Goal: Information Seeking & Learning: Learn about a topic

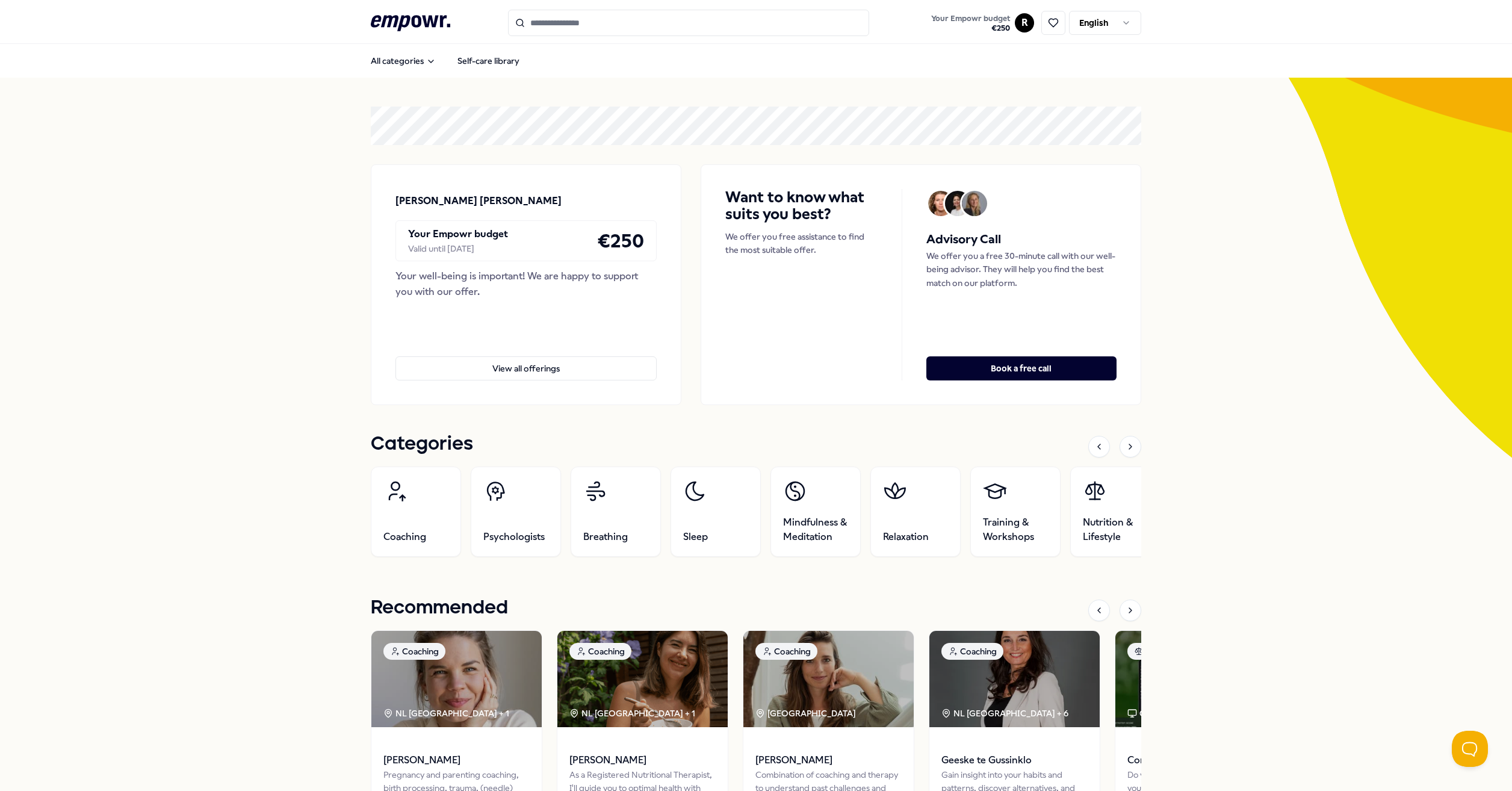
click at [1079, 24] on html ".empowr-logo_svg__cls-1{fill:#03032f} Your Empowr budget € 250 R English All ca…" at bounding box center [756, 395] width 1512 height 791
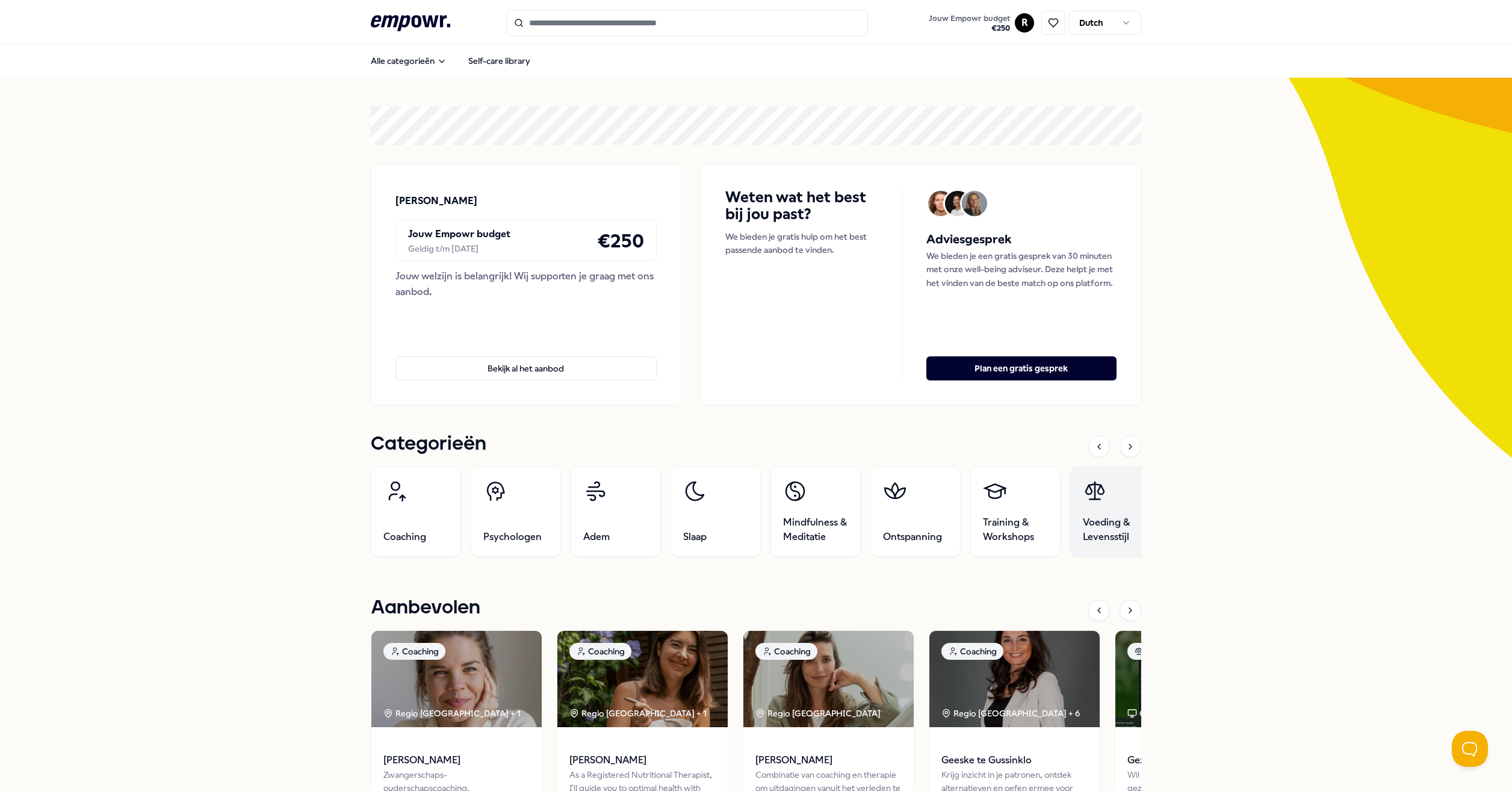
click at [1112, 526] on span "Voeding & Levensstijl" at bounding box center [1115, 530] width 65 height 29
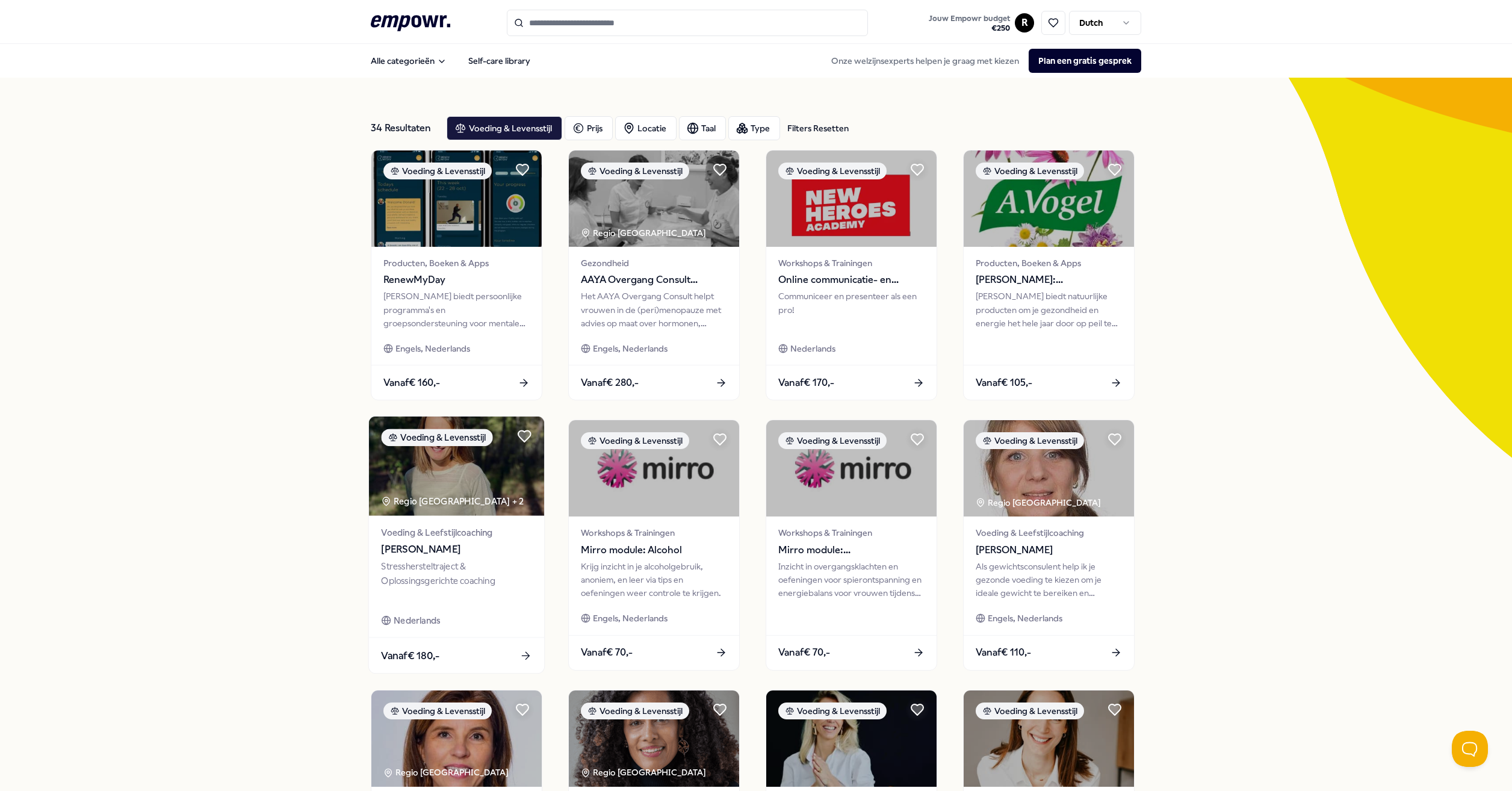
scroll to position [281, 0]
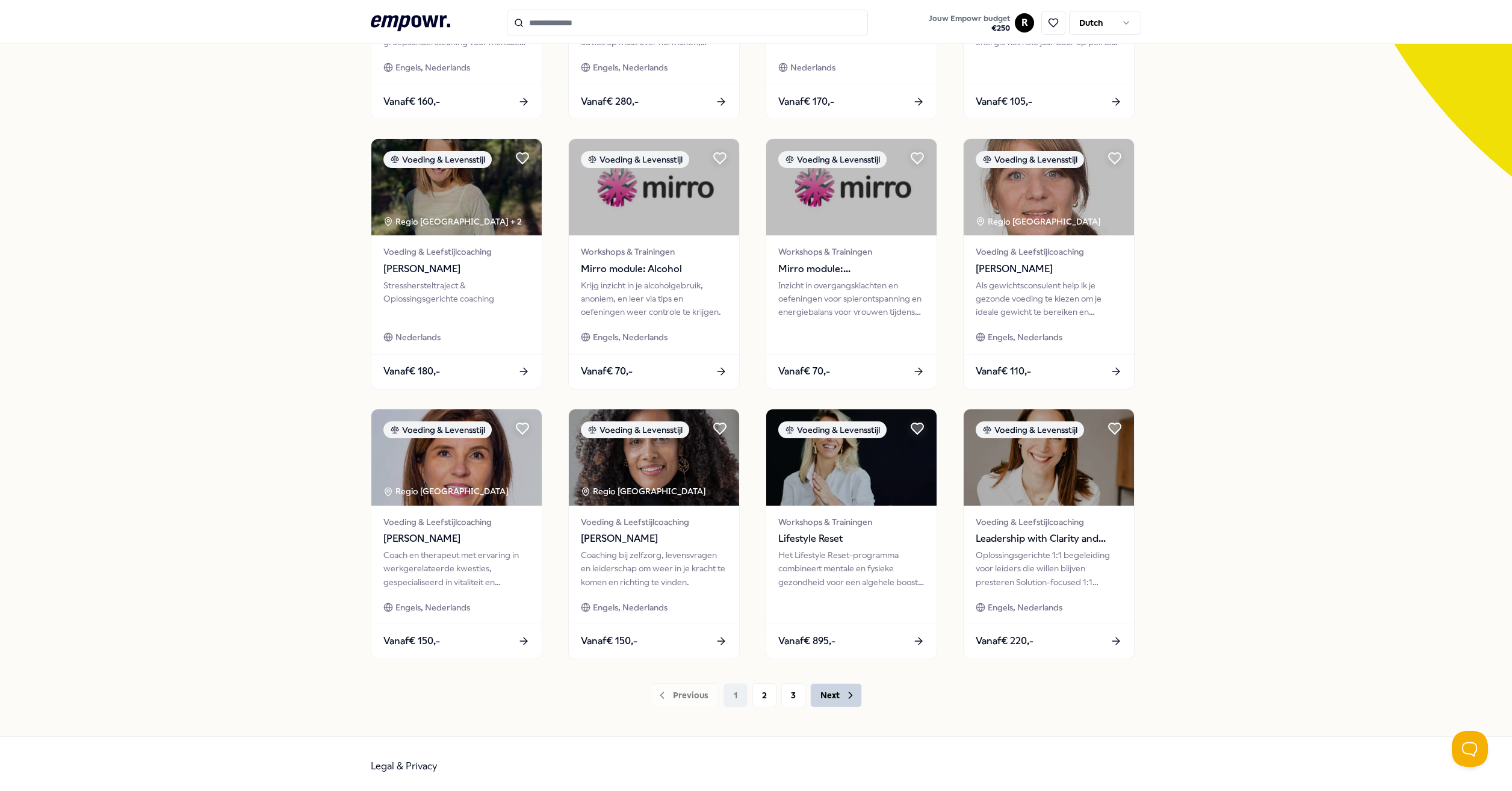
click at [833, 695] on button "Next" at bounding box center [836, 695] width 51 height 24
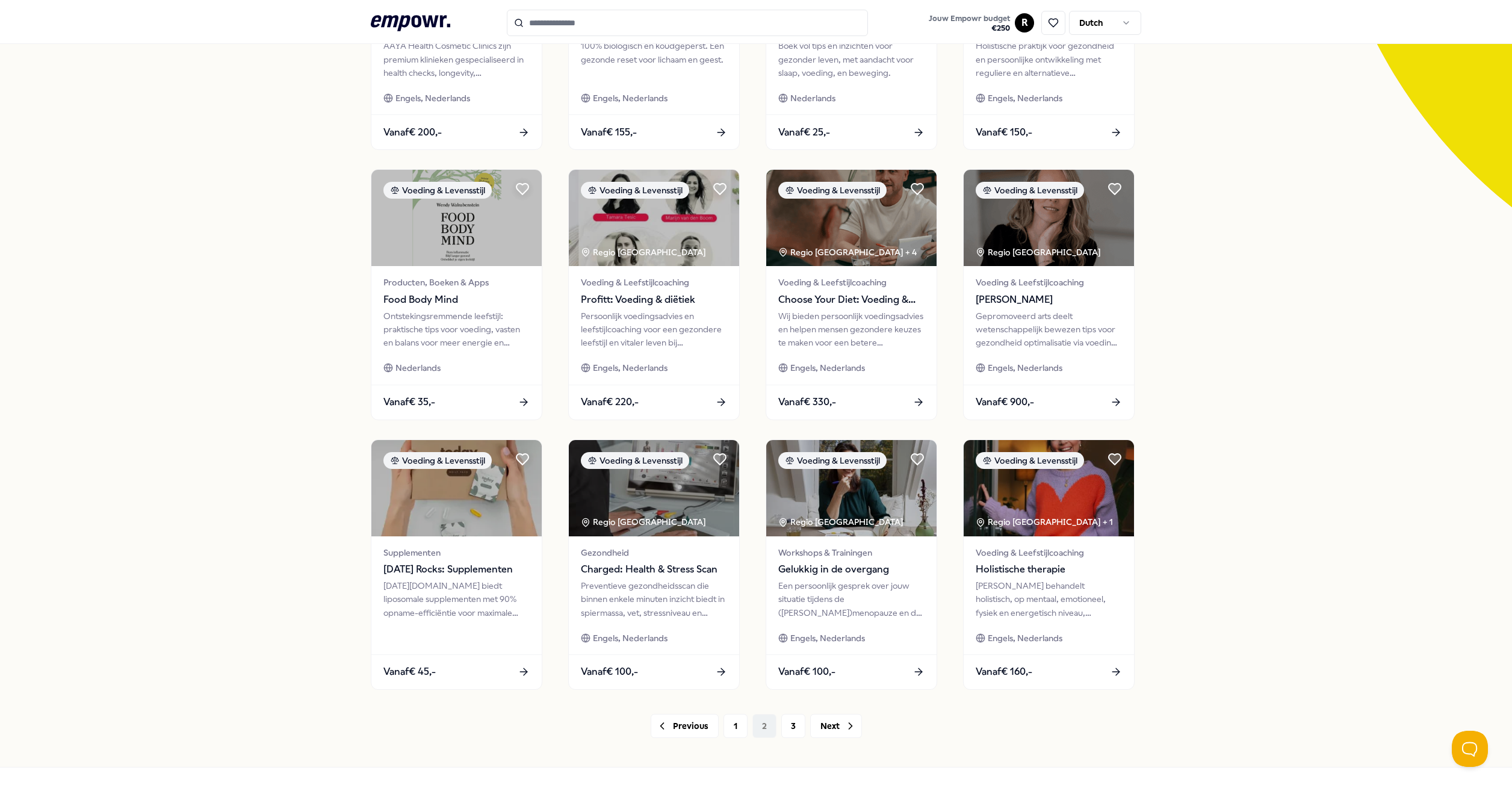
scroll to position [286, 0]
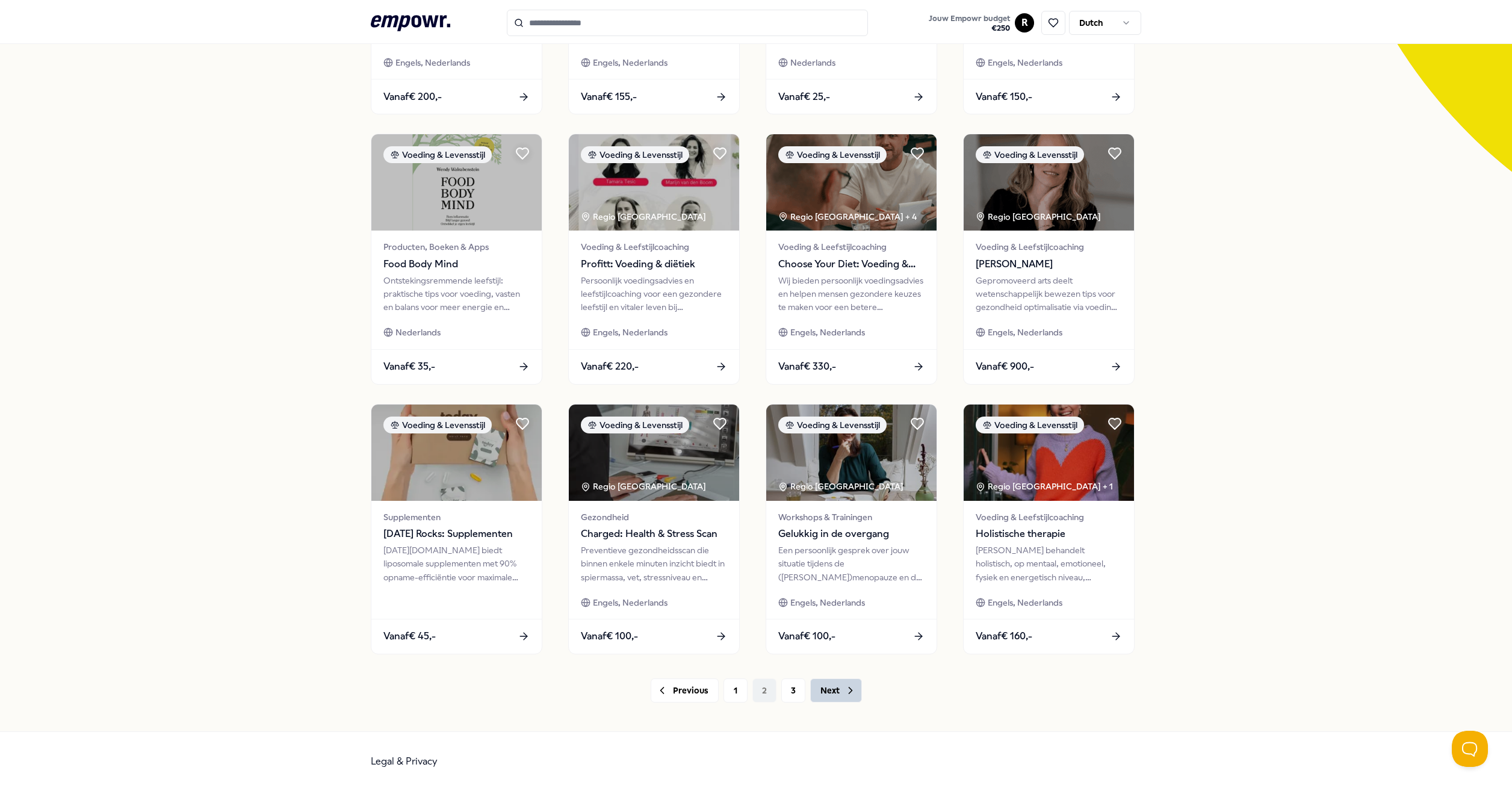
click at [830, 696] on button "Next" at bounding box center [836, 691] width 51 height 24
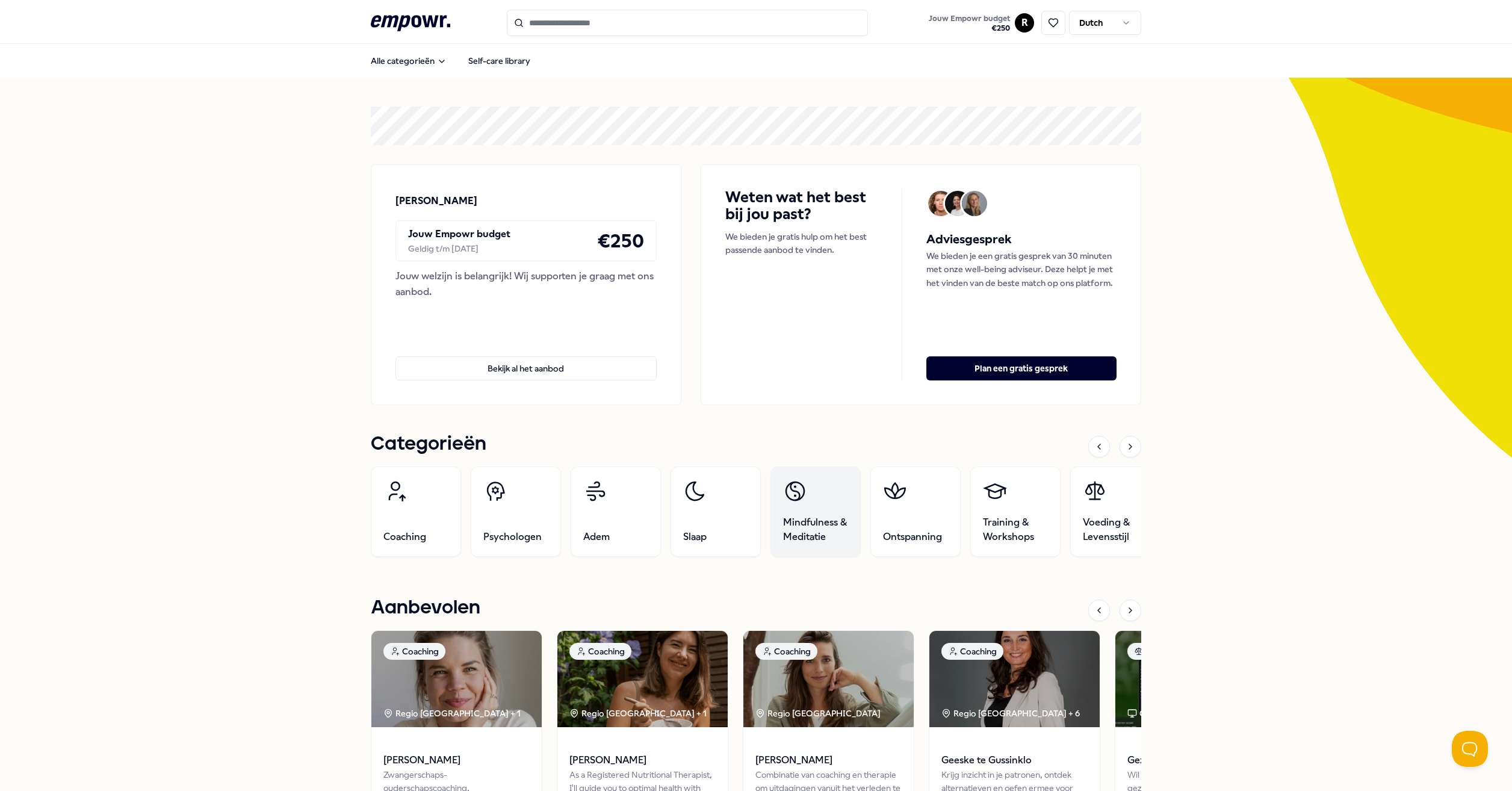
click at [818, 526] on span "Mindfulness & Meditatie" at bounding box center [815, 530] width 65 height 29
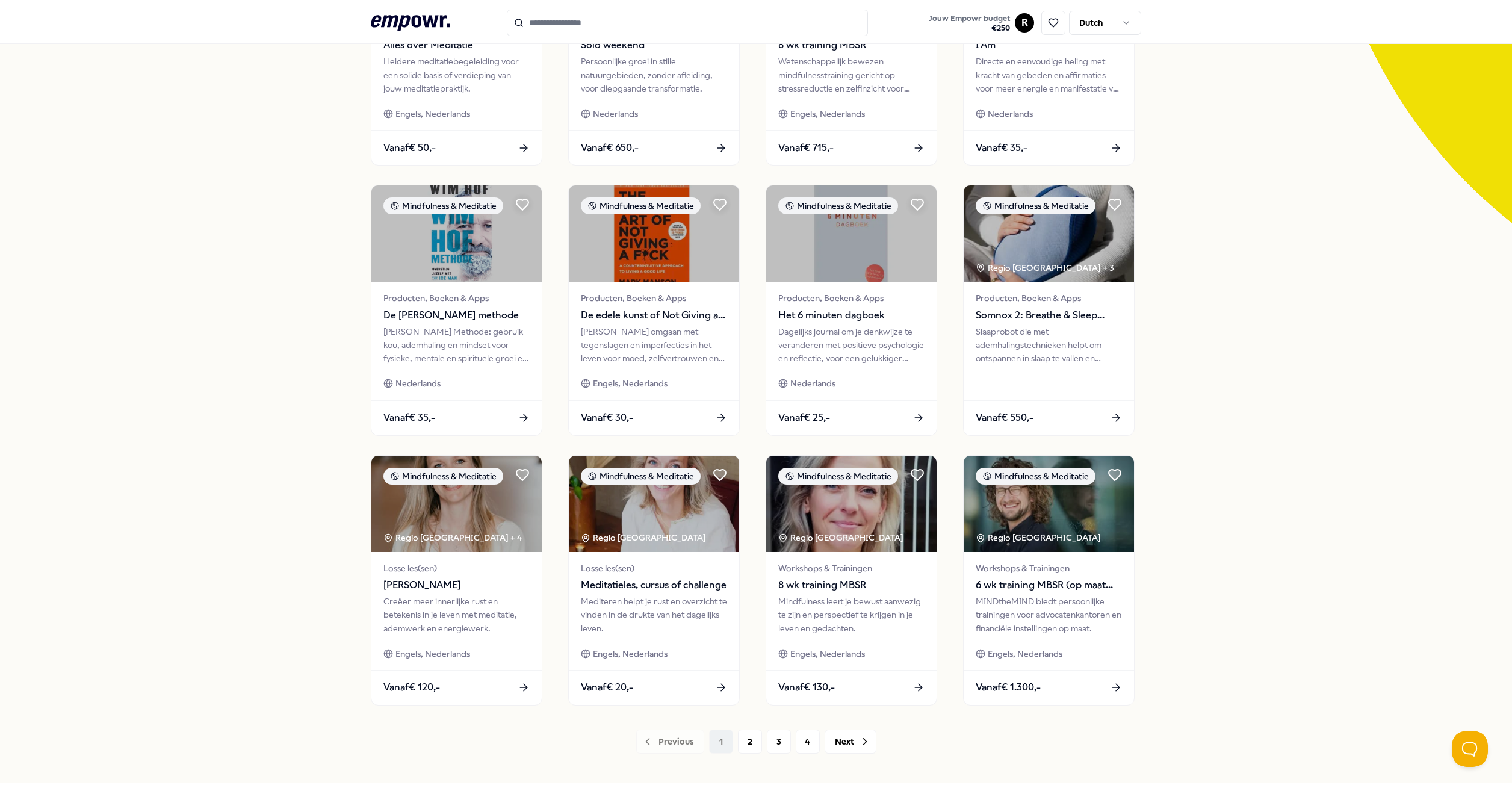
scroll to position [281, 0]
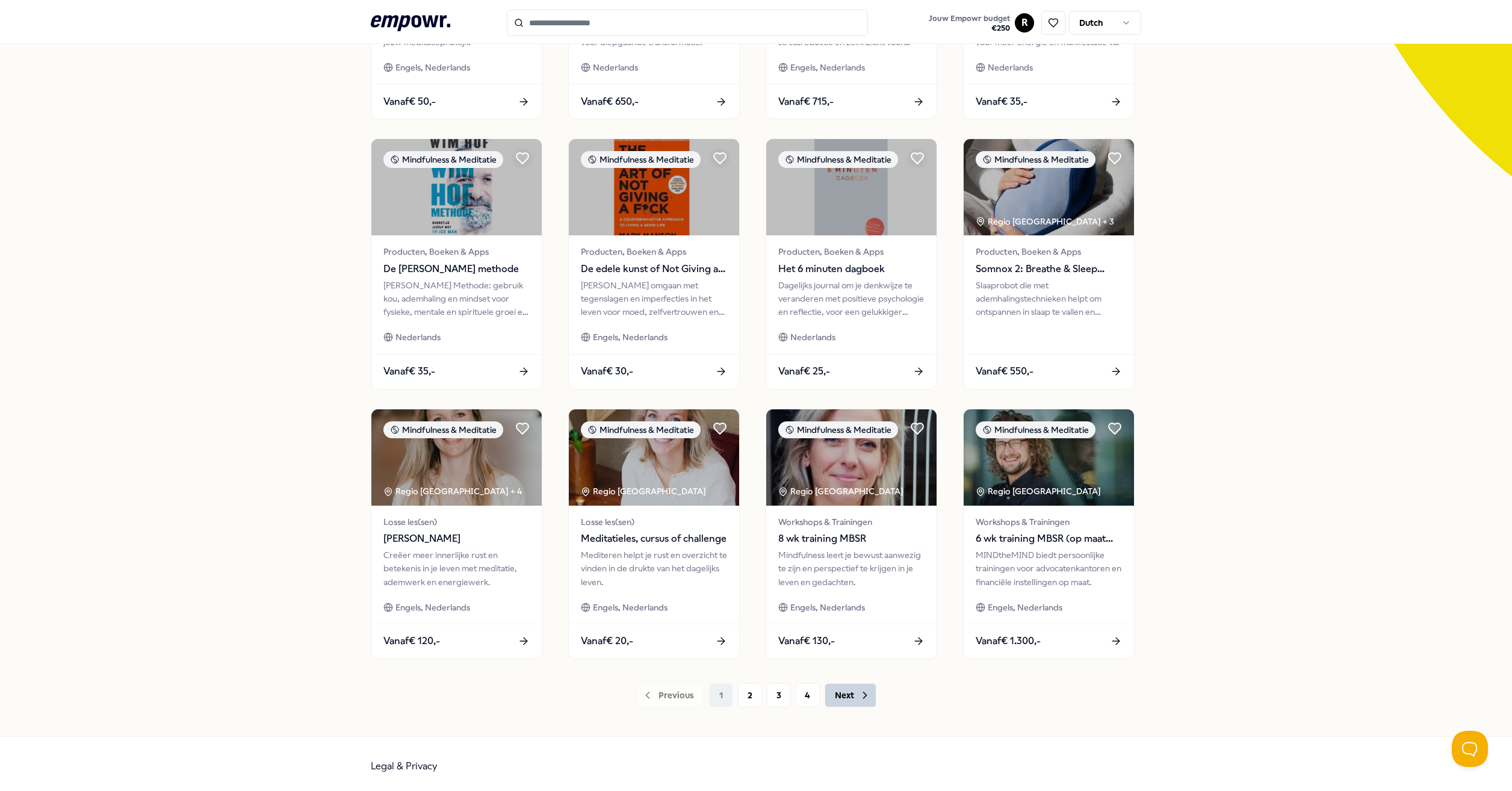
click at [833, 698] on button "Next" at bounding box center [850, 695] width 51 height 24
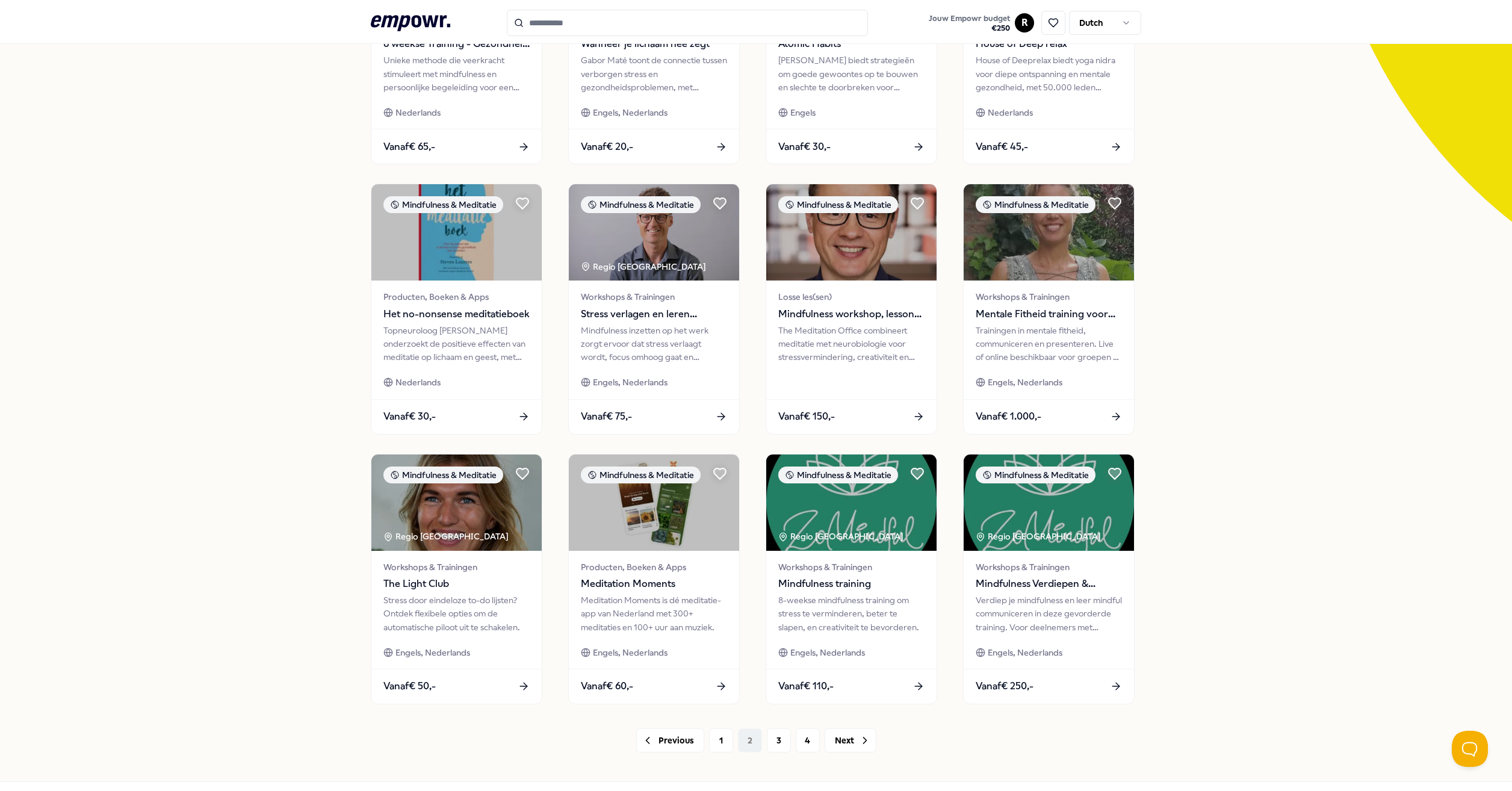
scroll to position [286, 0]
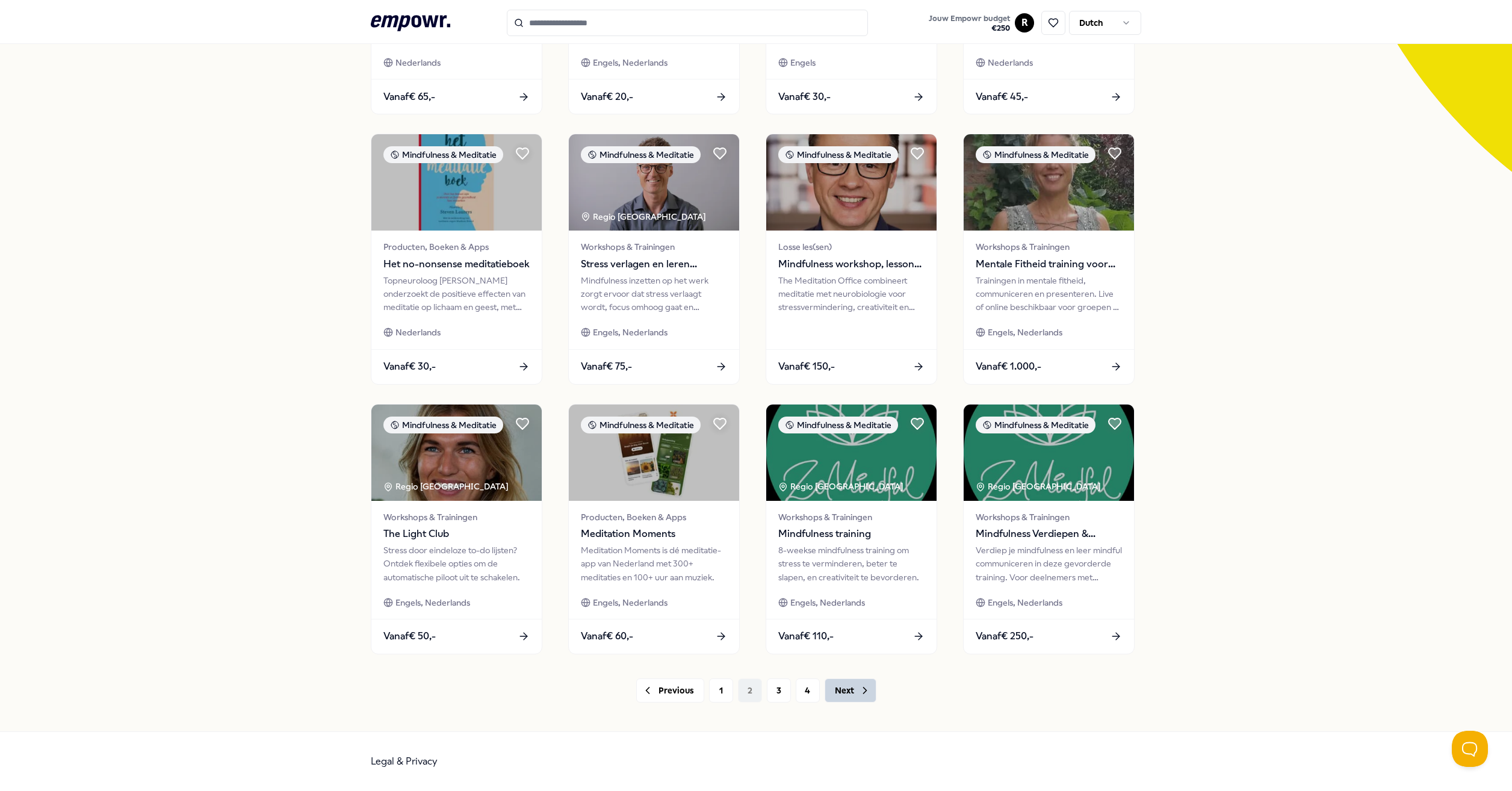
click at [840, 693] on button "Next" at bounding box center [850, 691] width 51 height 24
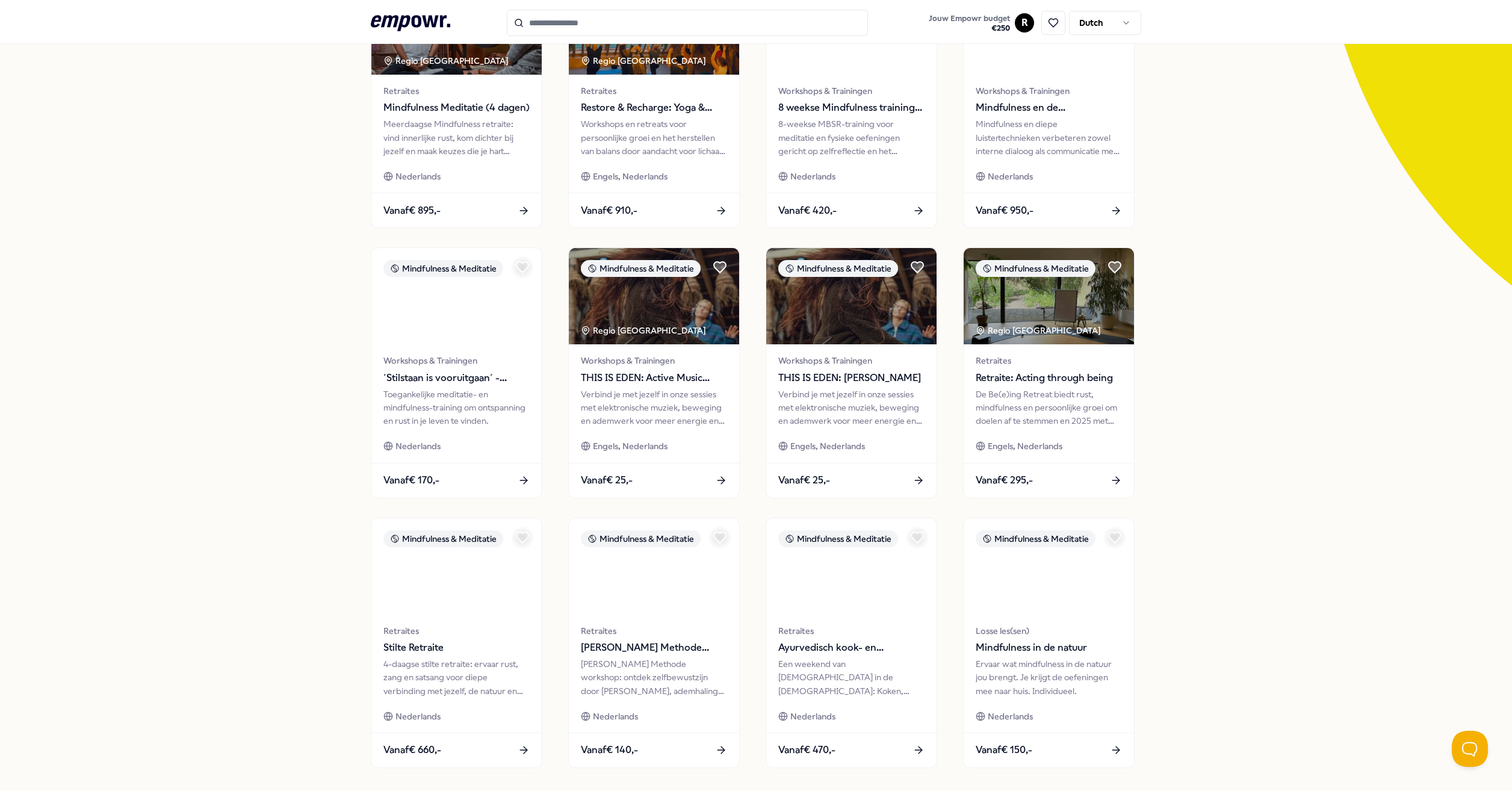
scroll to position [286, 0]
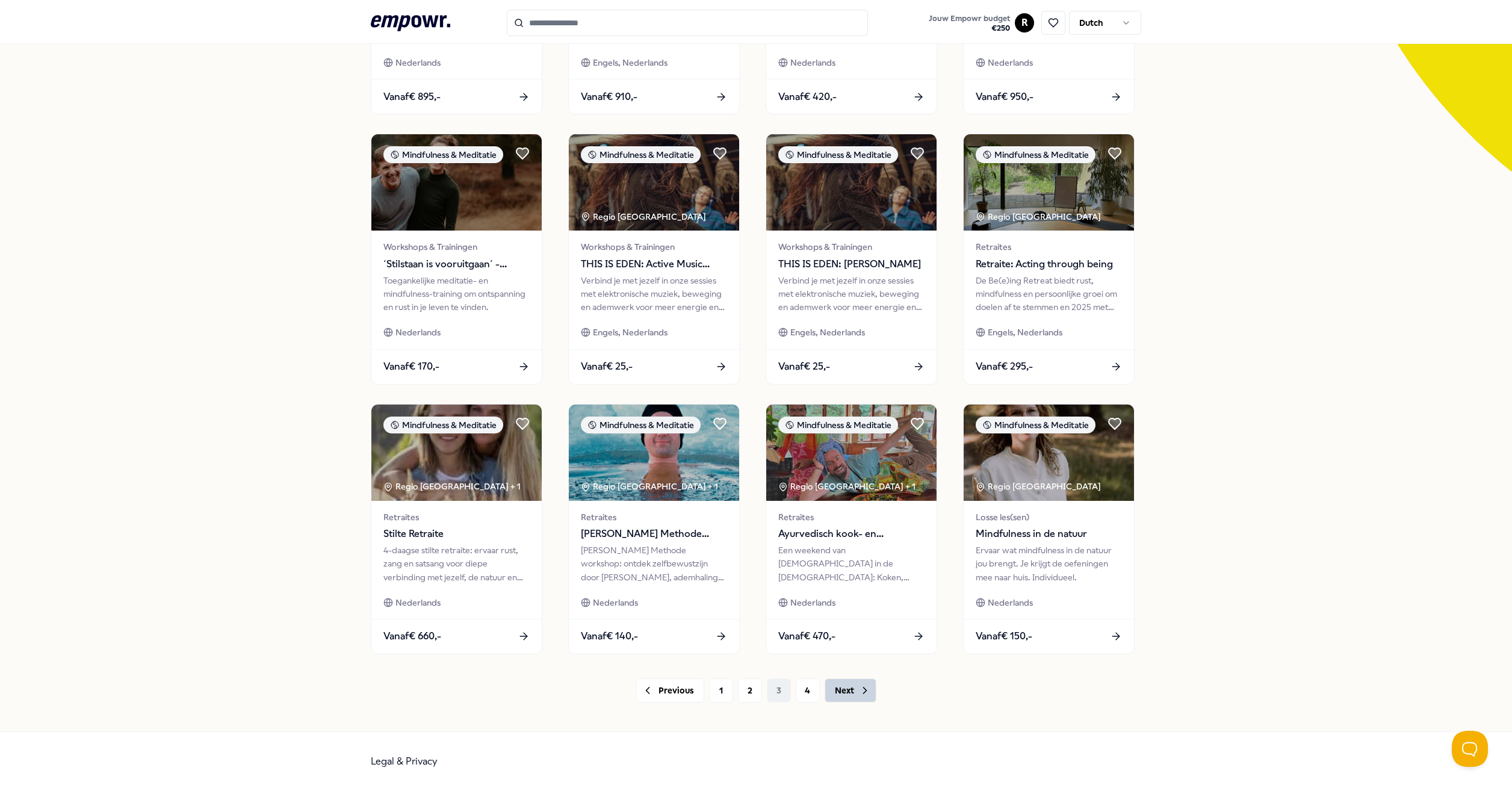
click at [857, 701] on button "Next" at bounding box center [850, 691] width 51 height 24
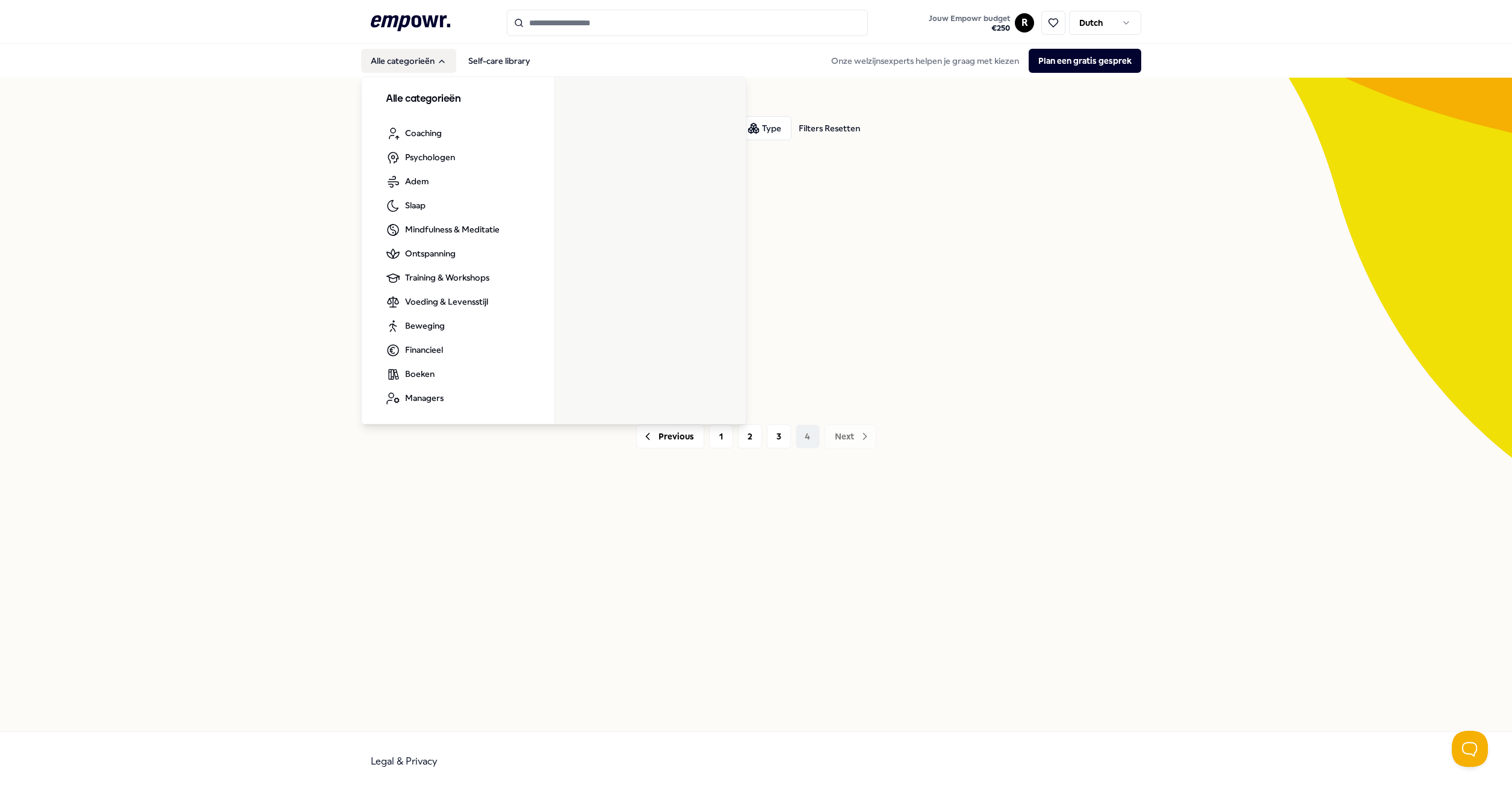
click at [414, 64] on button "Alle categorieën" at bounding box center [408, 61] width 95 height 24
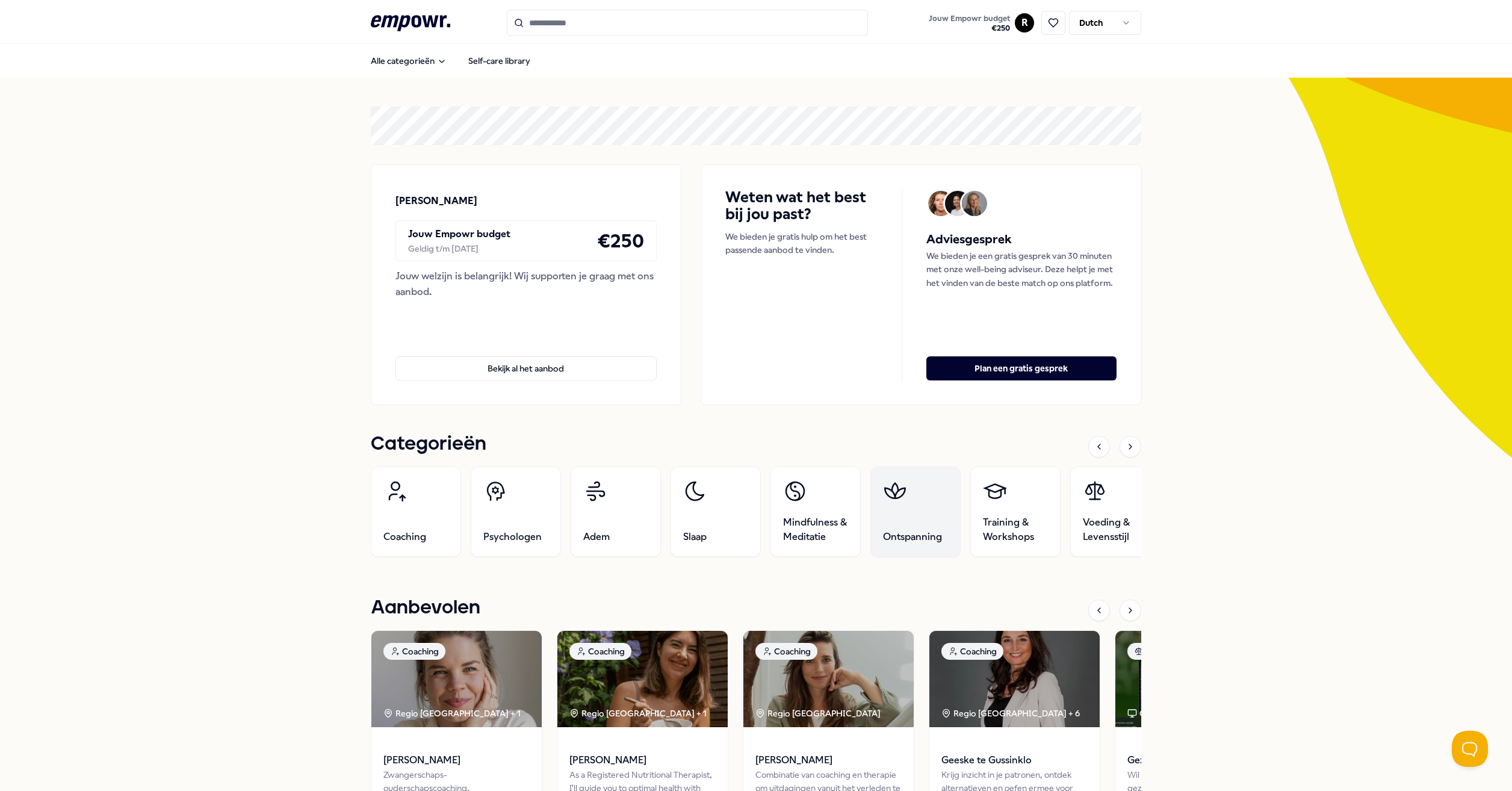
click at [912, 541] on span "Ontspanning" at bounding box center [912, 537] width 59 height 15
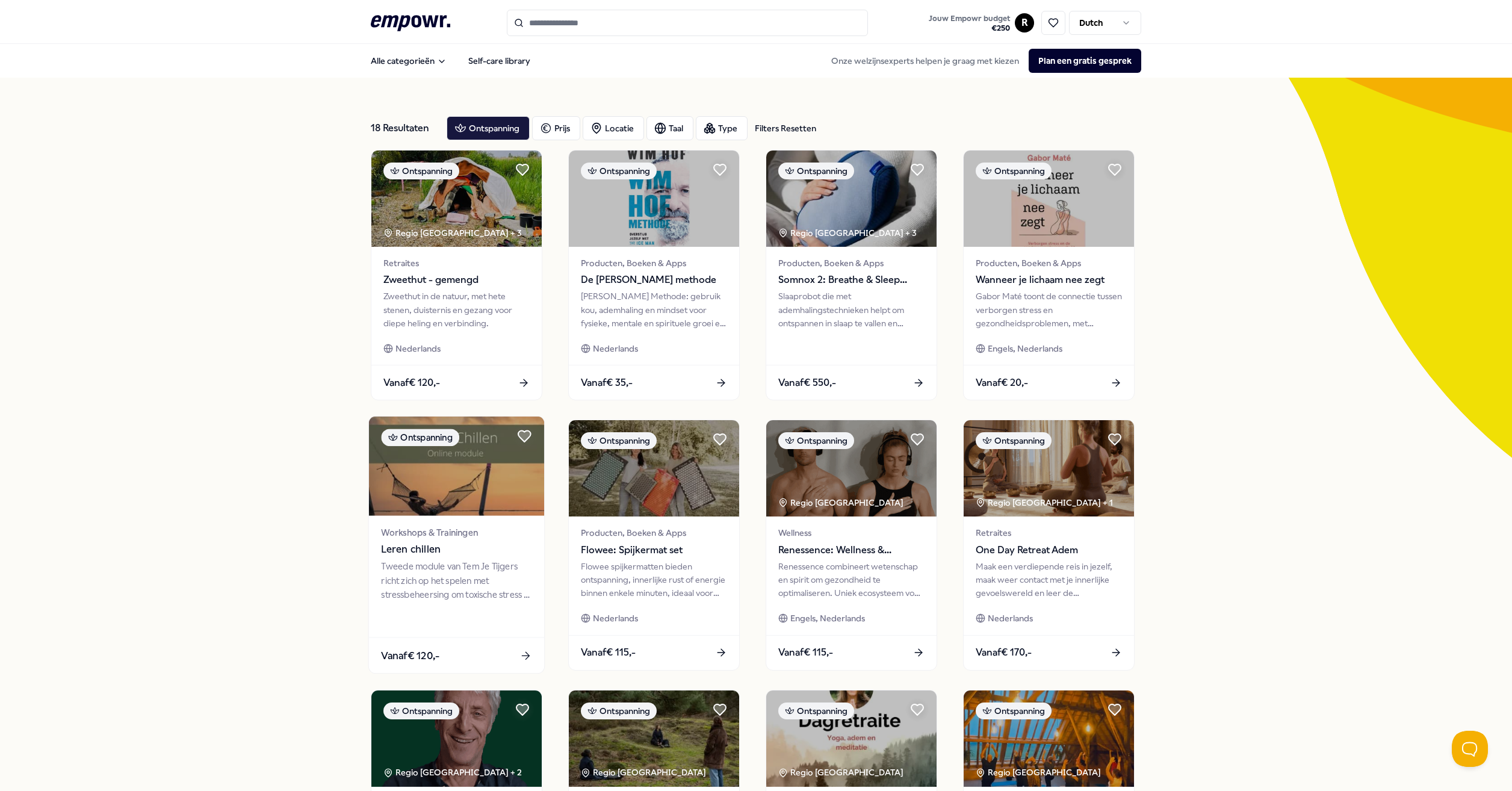
click at [412, 581] on div "Tweede module van Tem Je Tijgers richt zich op het spelen met stressbeheersing …" at bounding box center [456, 580] width 150 height 41
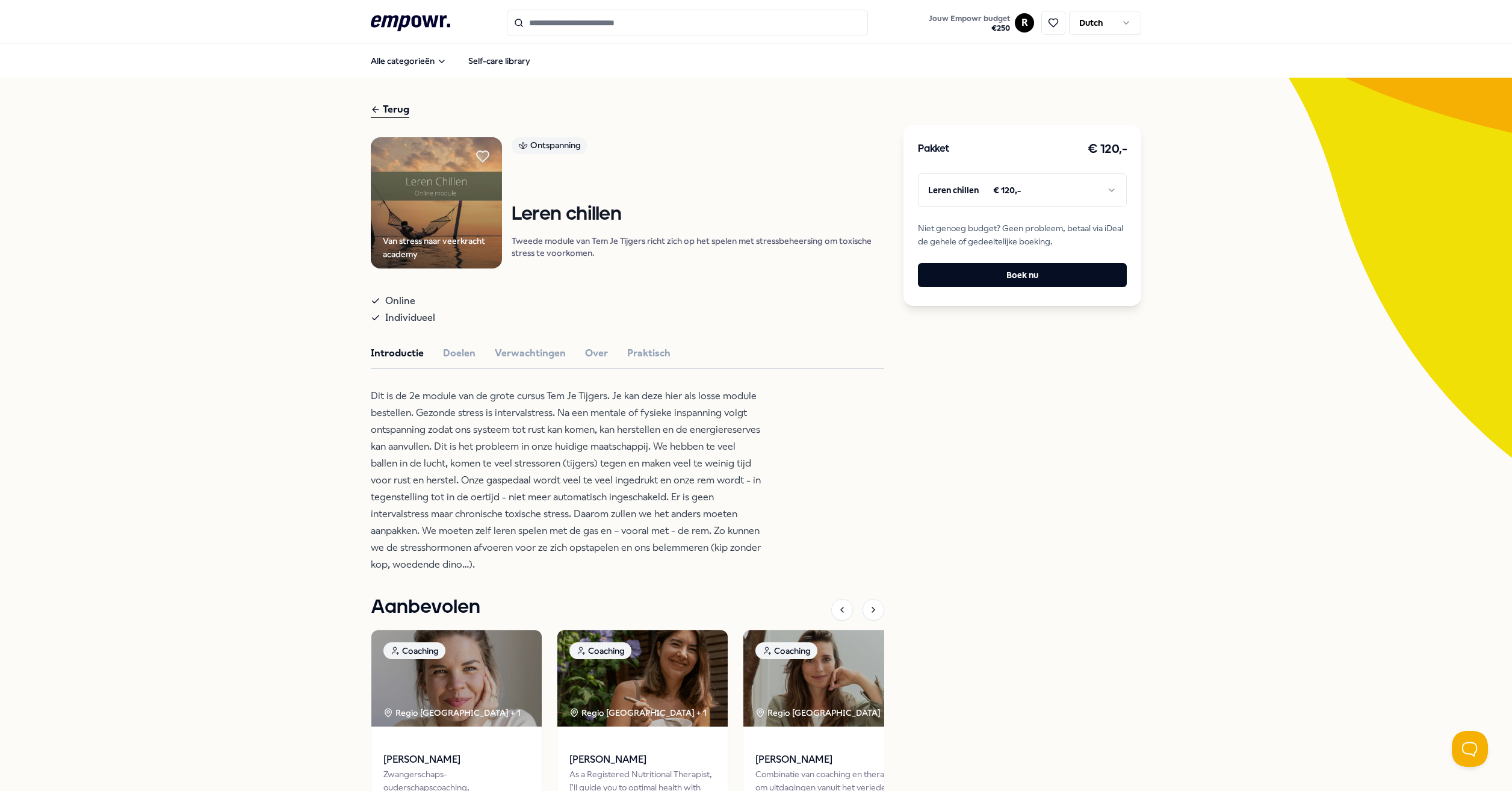
scroll to position [140, 0]
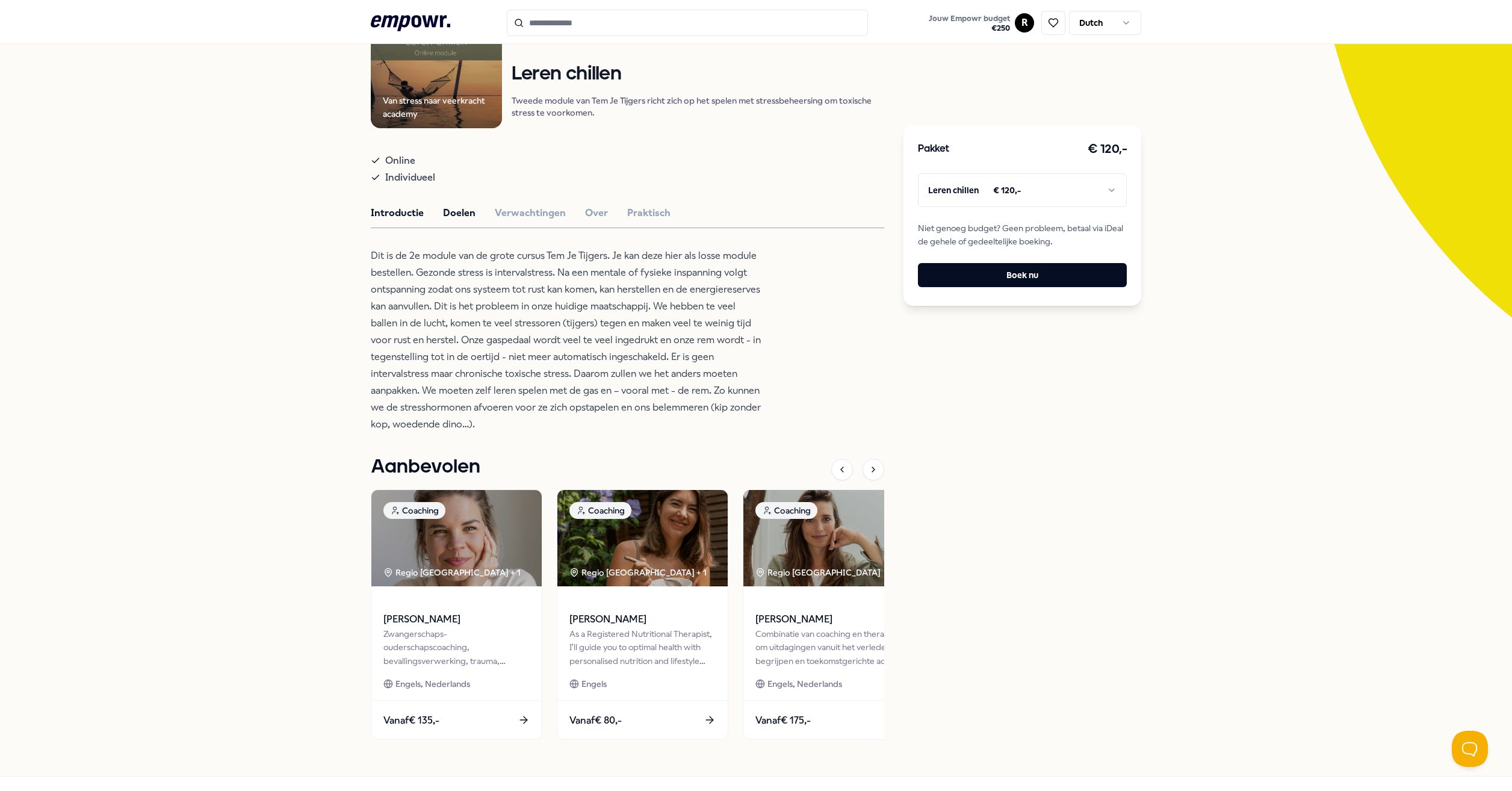
click at [443, 212] on button "Doelen" at bounding box center [459, 213] width 33 height 15
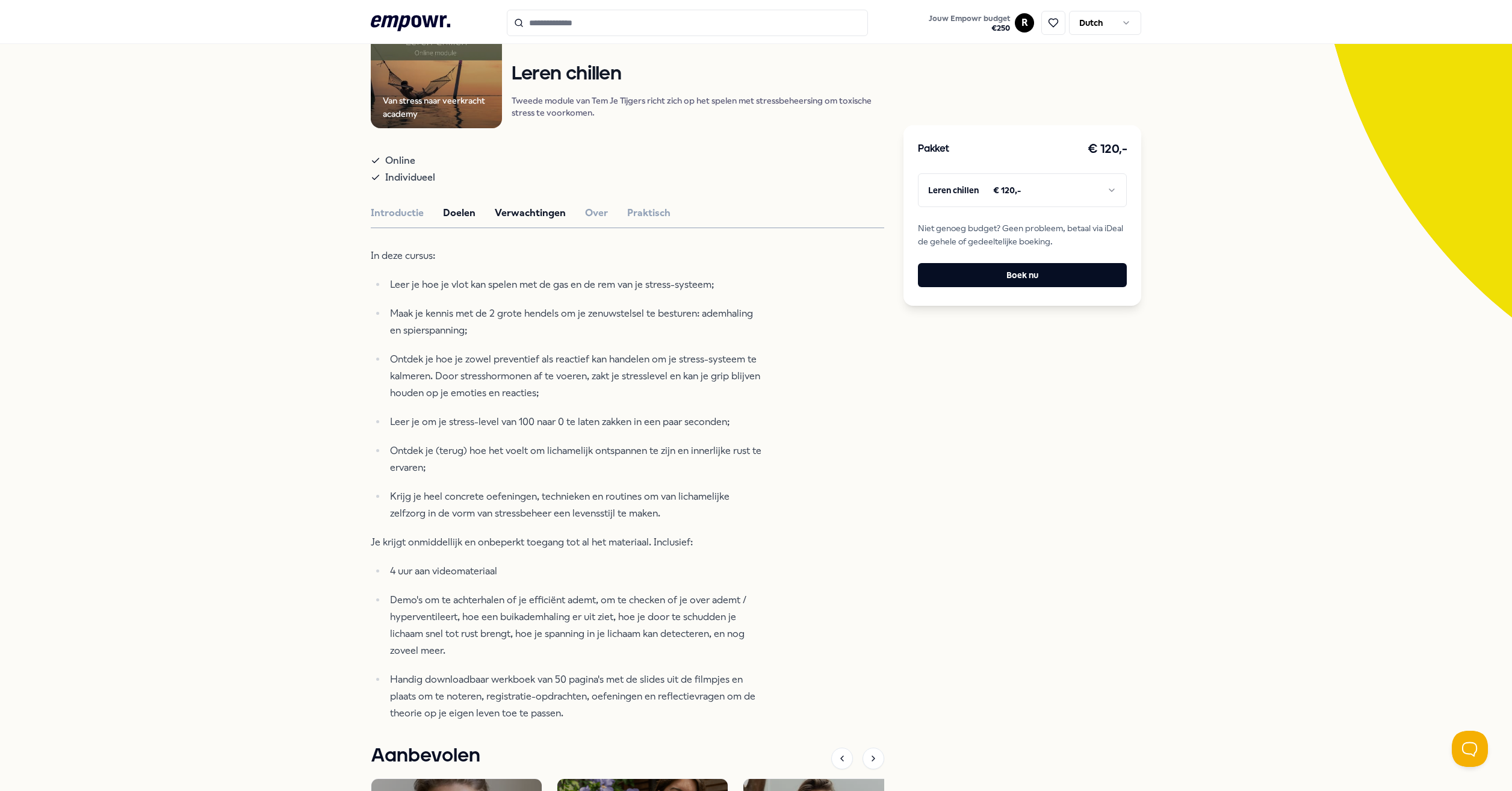
click at [517, 212] on button "Verwachtingen" at bounding box center [530, 213] width 71 height 15
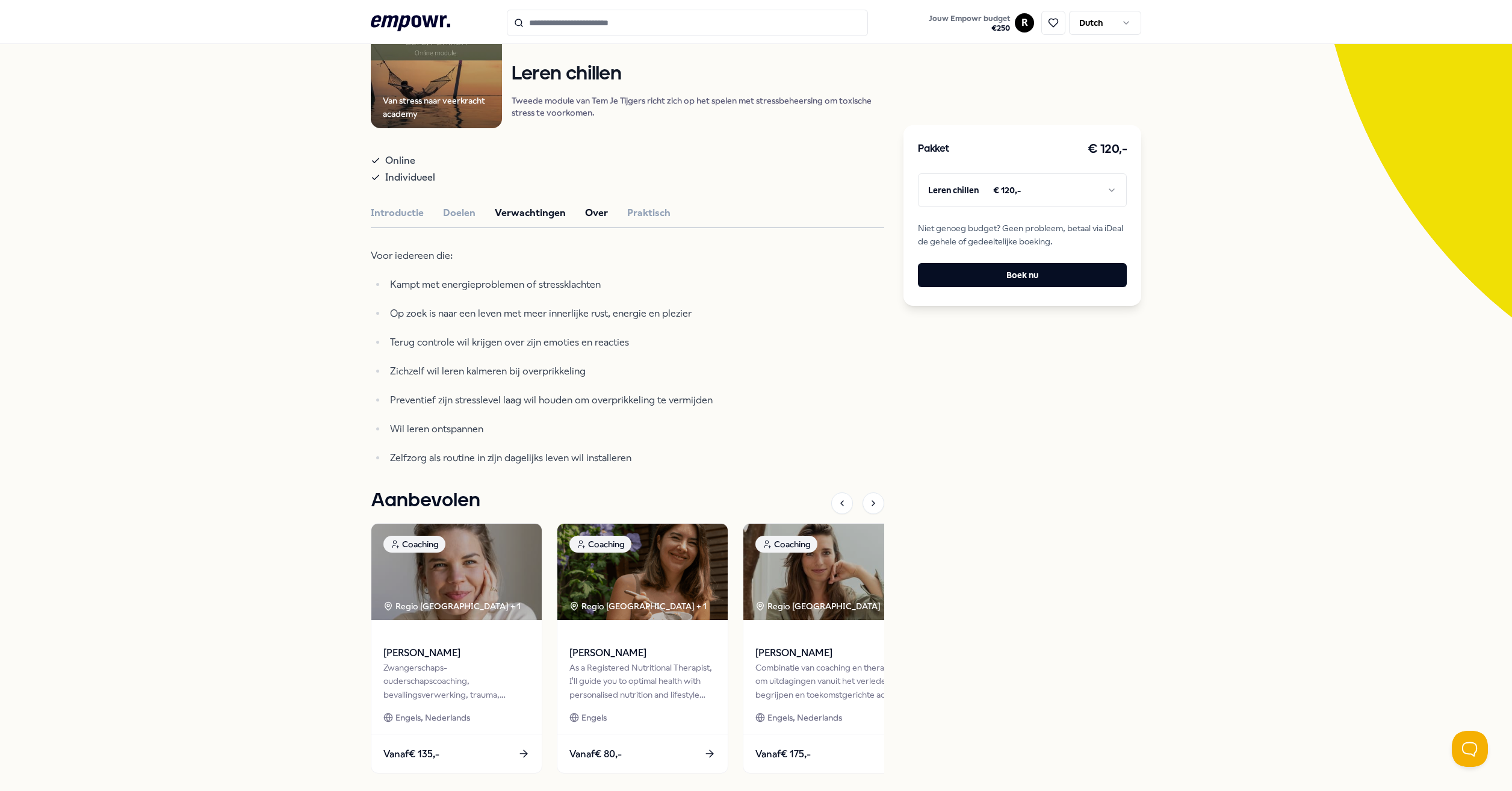
click at [585, 208] on button "Over" at bounding box center [596, 213] width 23 height 15
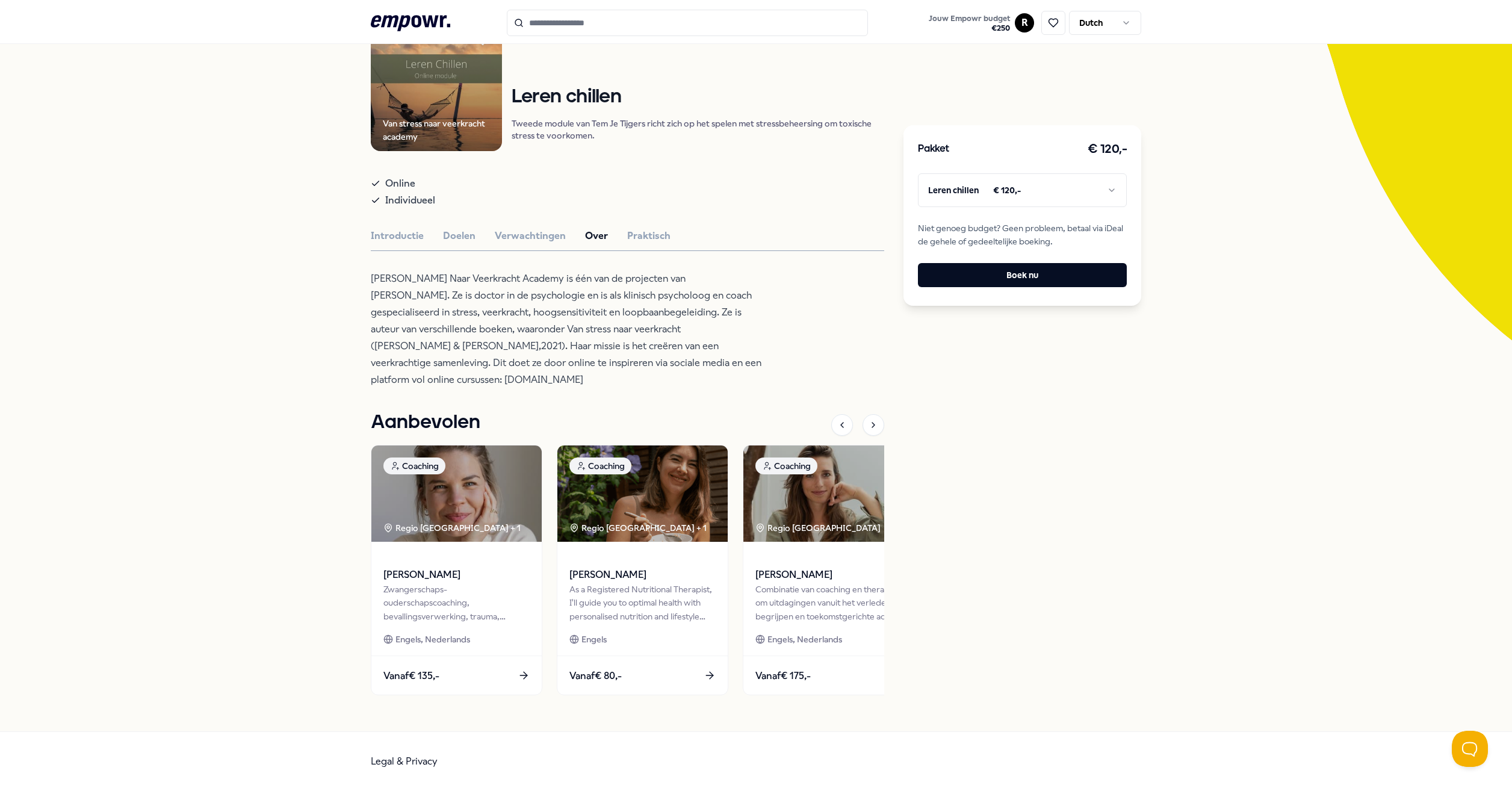
click at [633, 224] on div "Van stress naar veerkracht academy Ontspanning Leren chillen Tweede module van …" at bounding box center [628, 364] width 513 height 688
click at [636, 232] on button "Praktisch" at bounding box center [648, 235] width 43 height 15
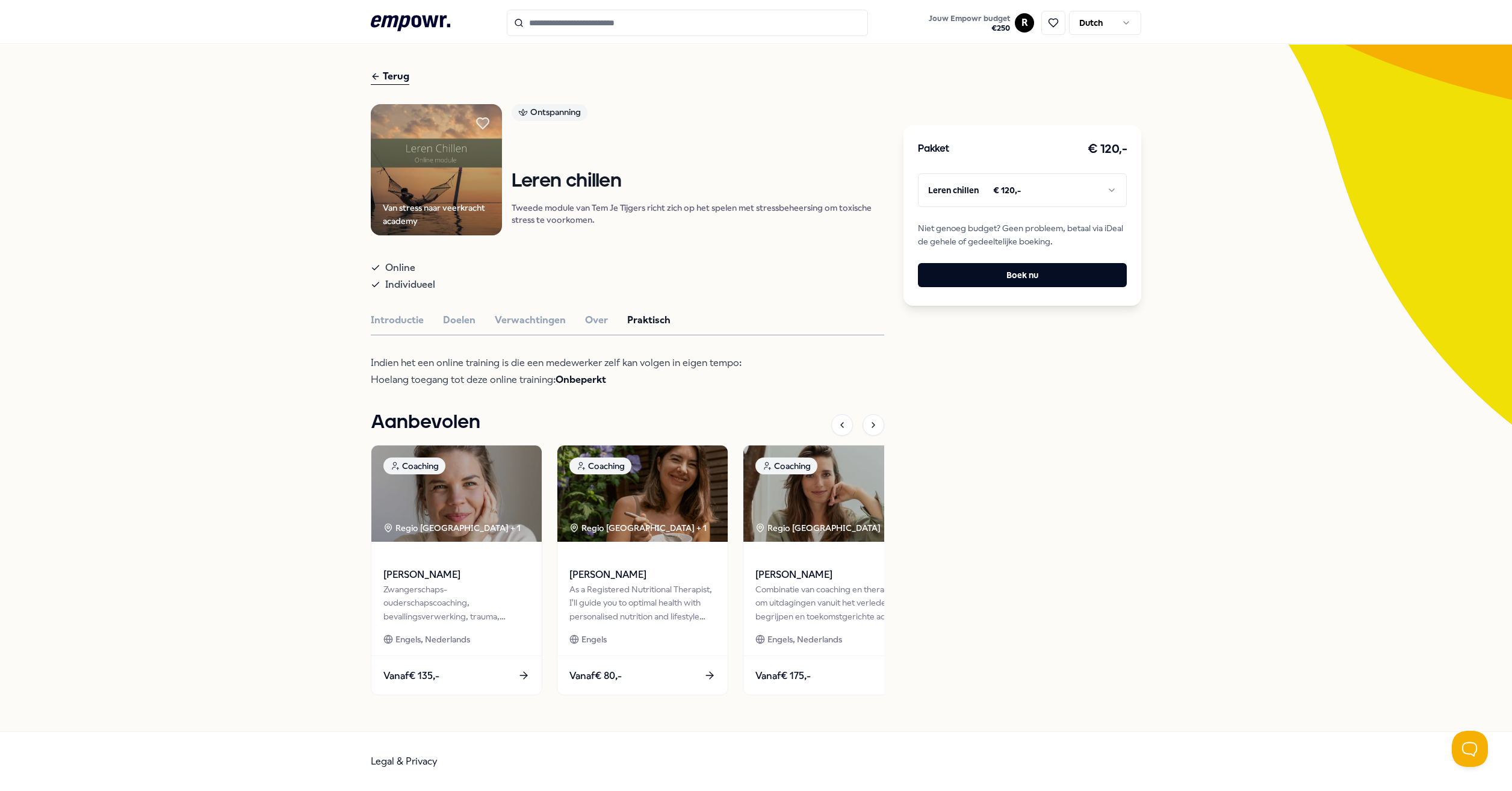
scroll to position [33, 0]
click at [389, 314] on button "Introductie" at bounding box center [397, 320] width 53 height 15
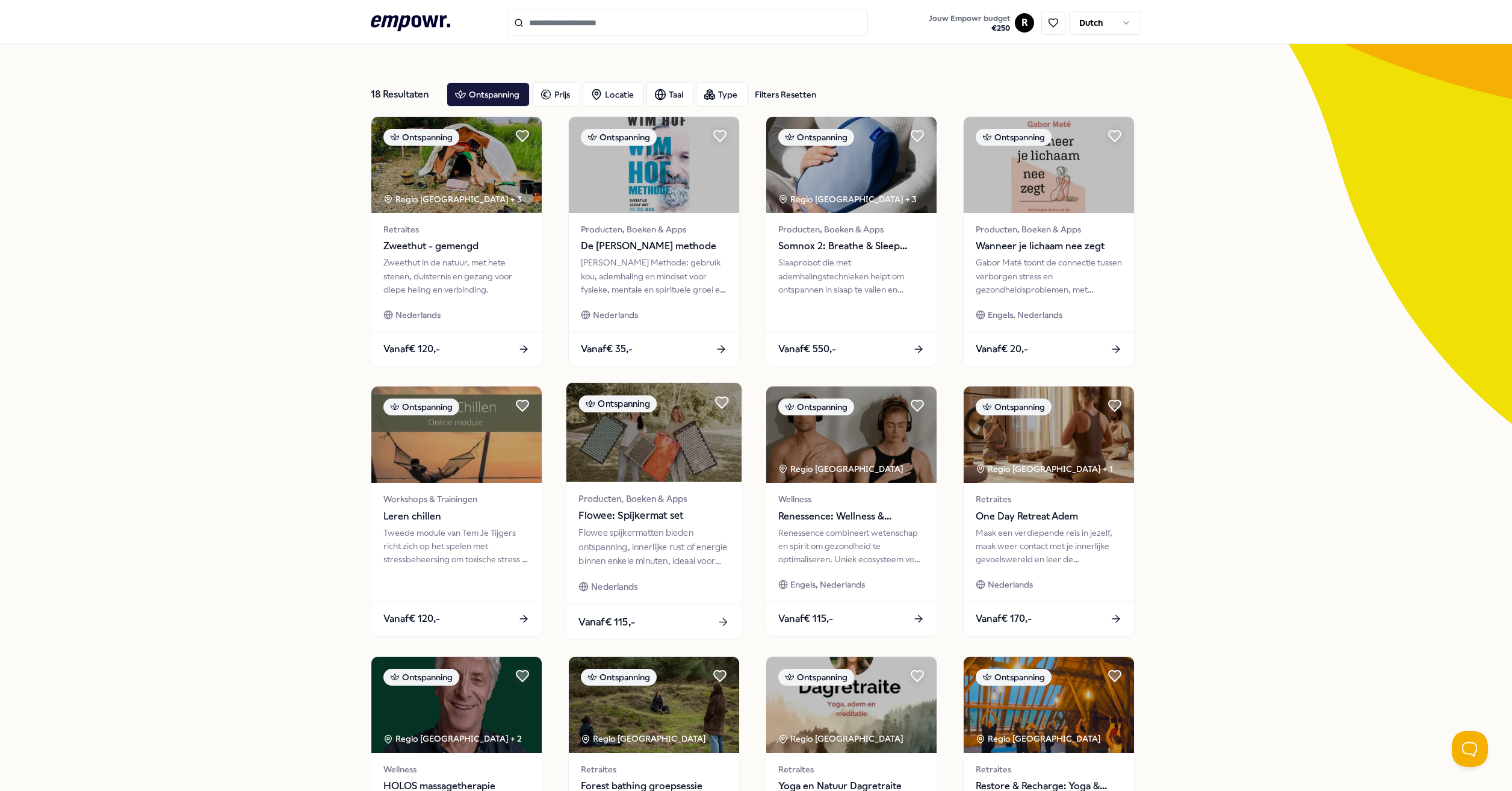
click at [674, 443] on img at bounding box center [654, 433] width 175 height 100
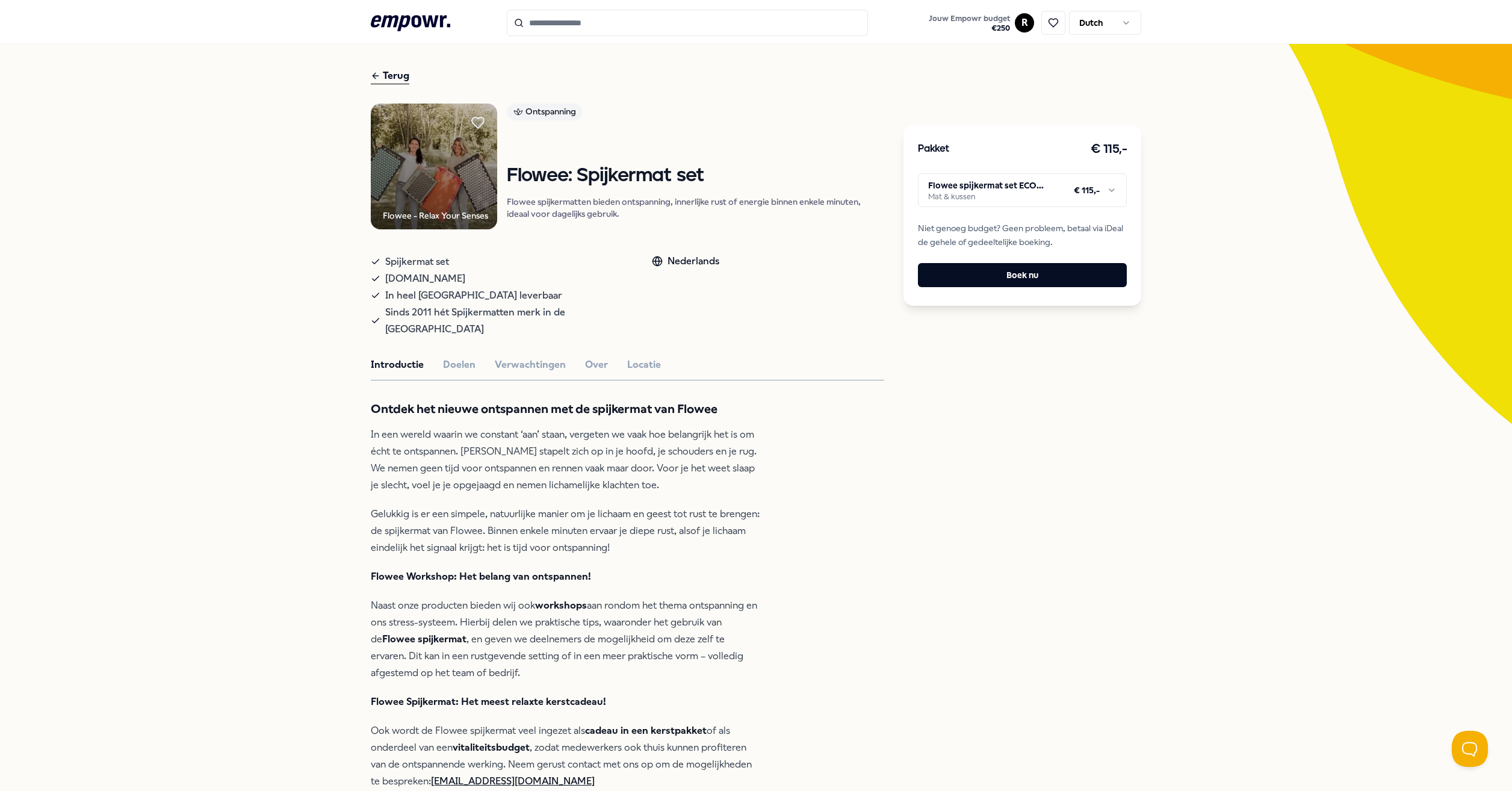
click at [436, 194] on img at bounding box center [434, 166] width 126 height 126
drag, startPoint x: 459, startPoint y: 276, endPoint x: 384, endPoint y: 281, distance: 75.2
click at [384, 281] on div "[DOMAIN_NAME]" at bounding box center [499, 278] width 257 height 17
copy span "[DOMAIN_NAME]"
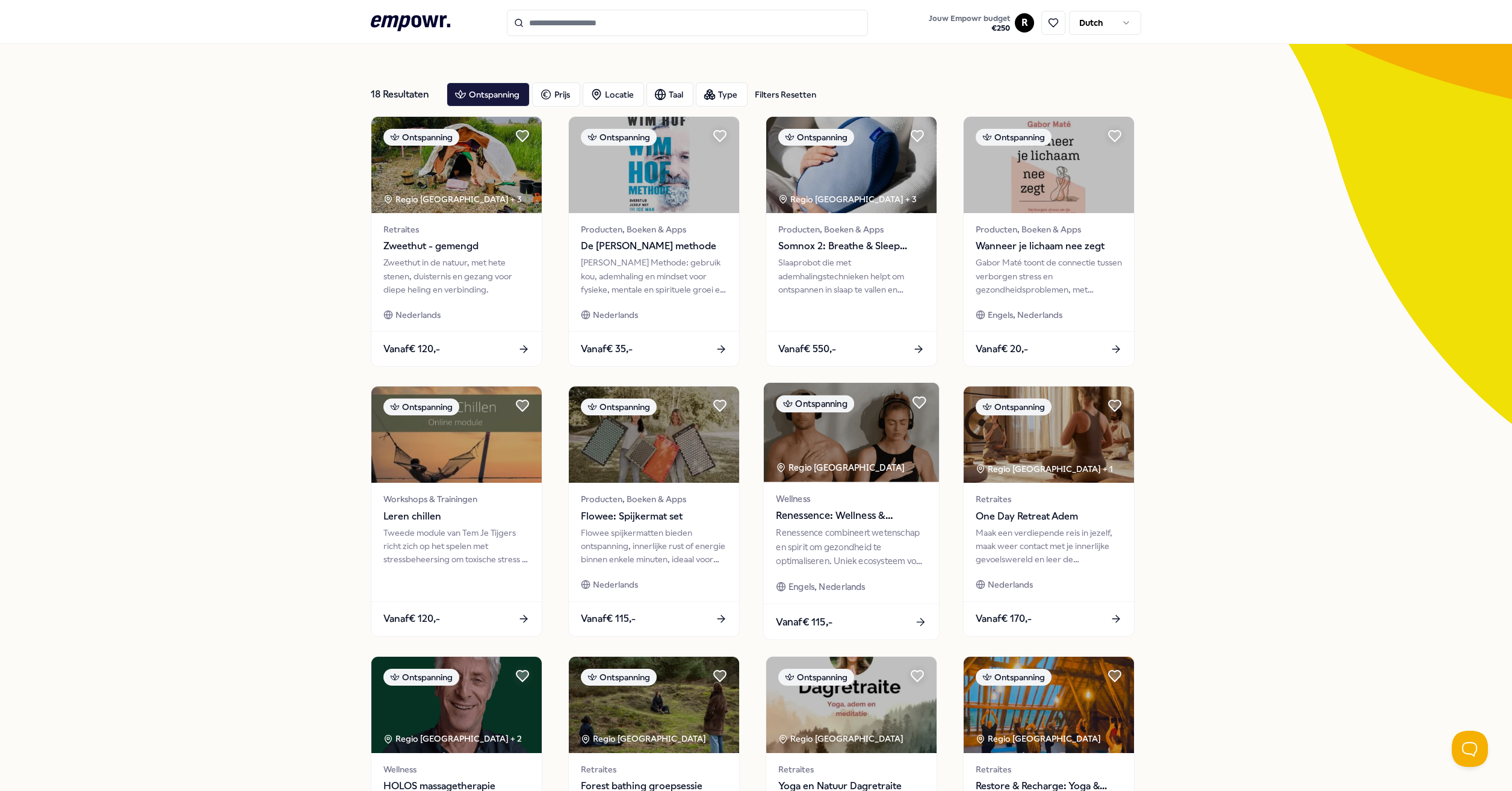
click at [793, 514] on span "Renessence: Wellness & Mindfulness" at bounding box center [851, 516] width 150 height 15
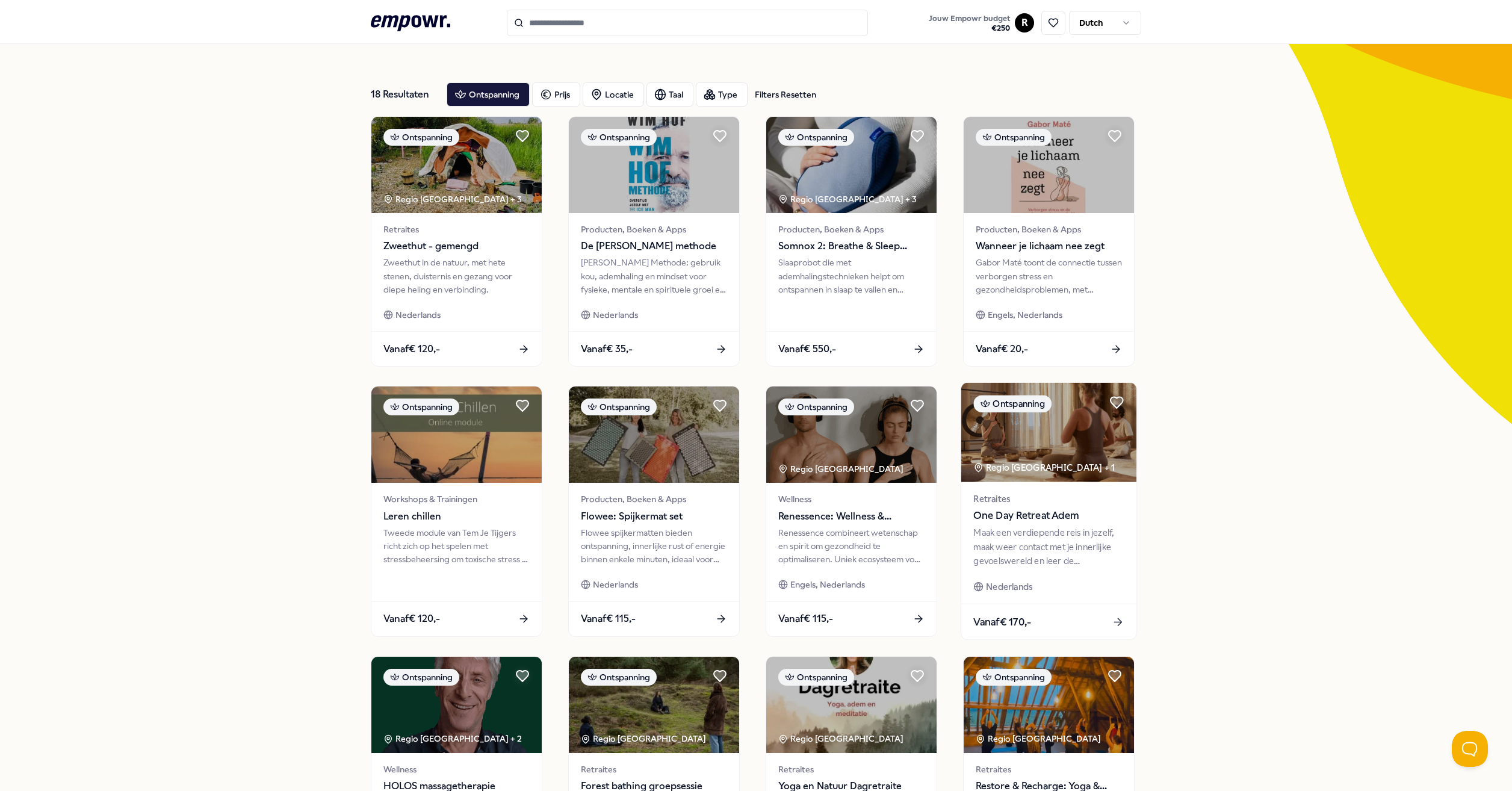
click at [1039, 519] on span "One Day Retreat Adem" at bounding box center [1048, 516] width 150 height 15
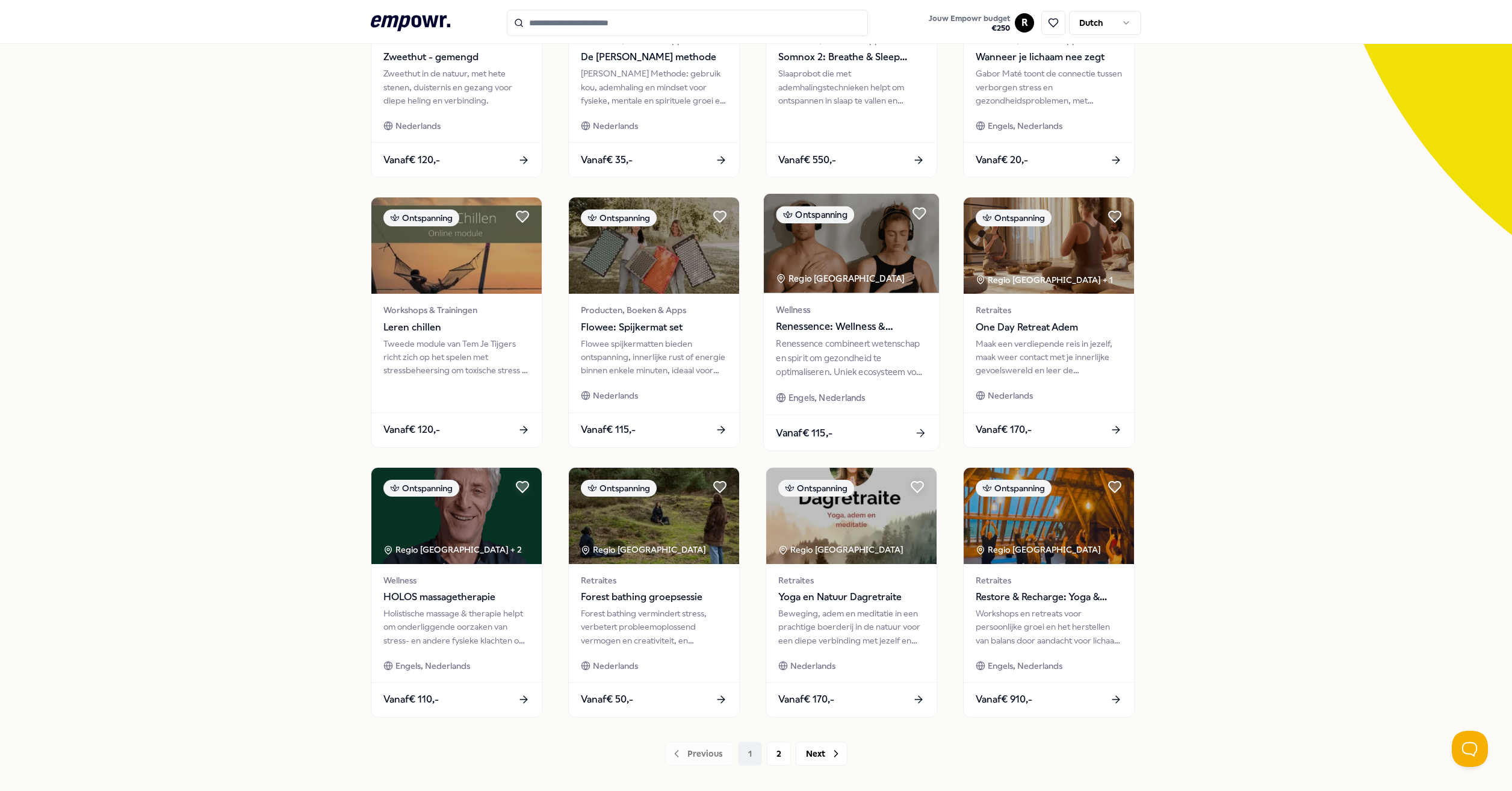
scroll to position [286, 0]
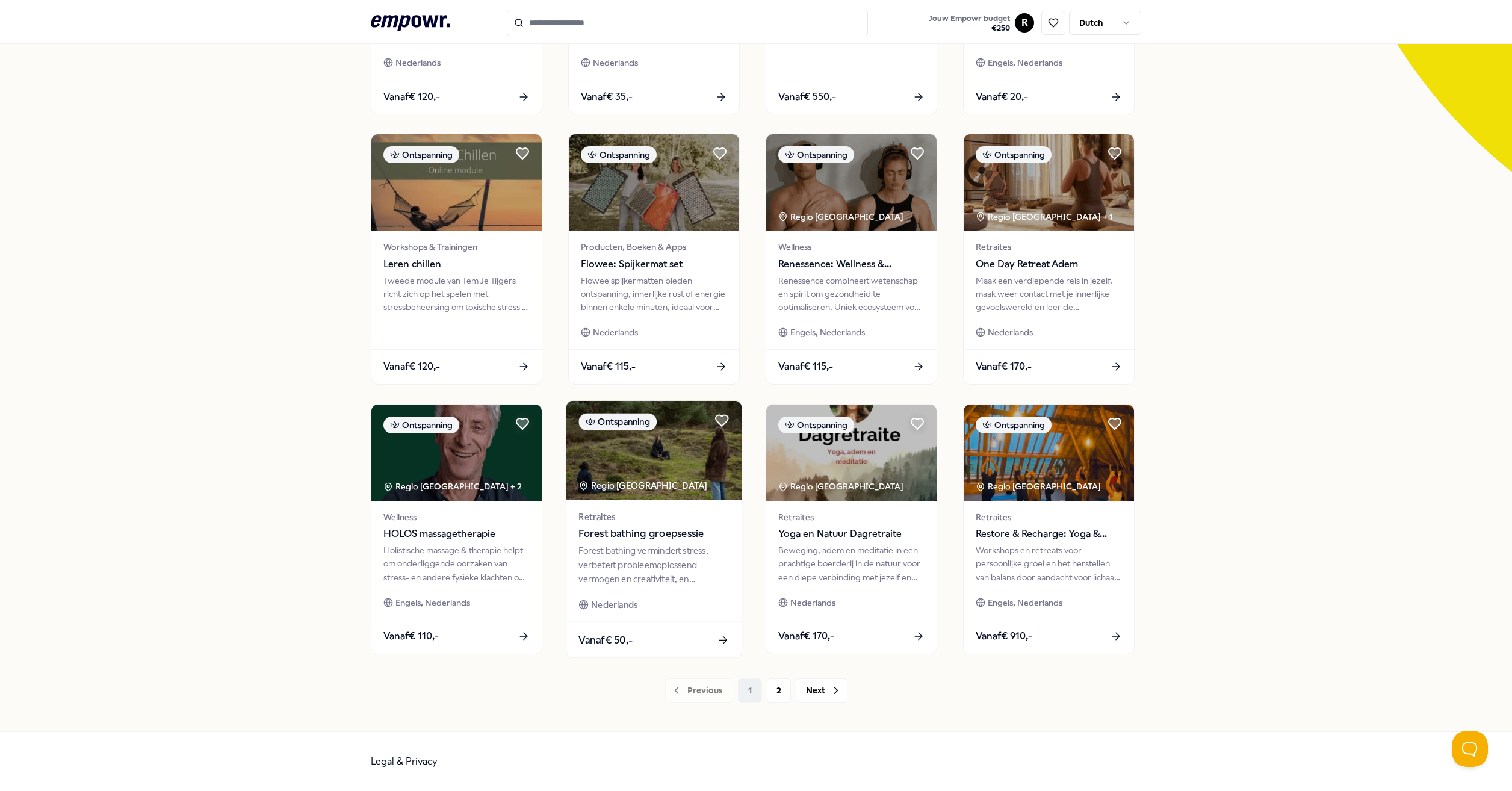
click at [637, 536] on span "Forest bathing groepsessie" at bounding box center [653, 534] width 150 height 15
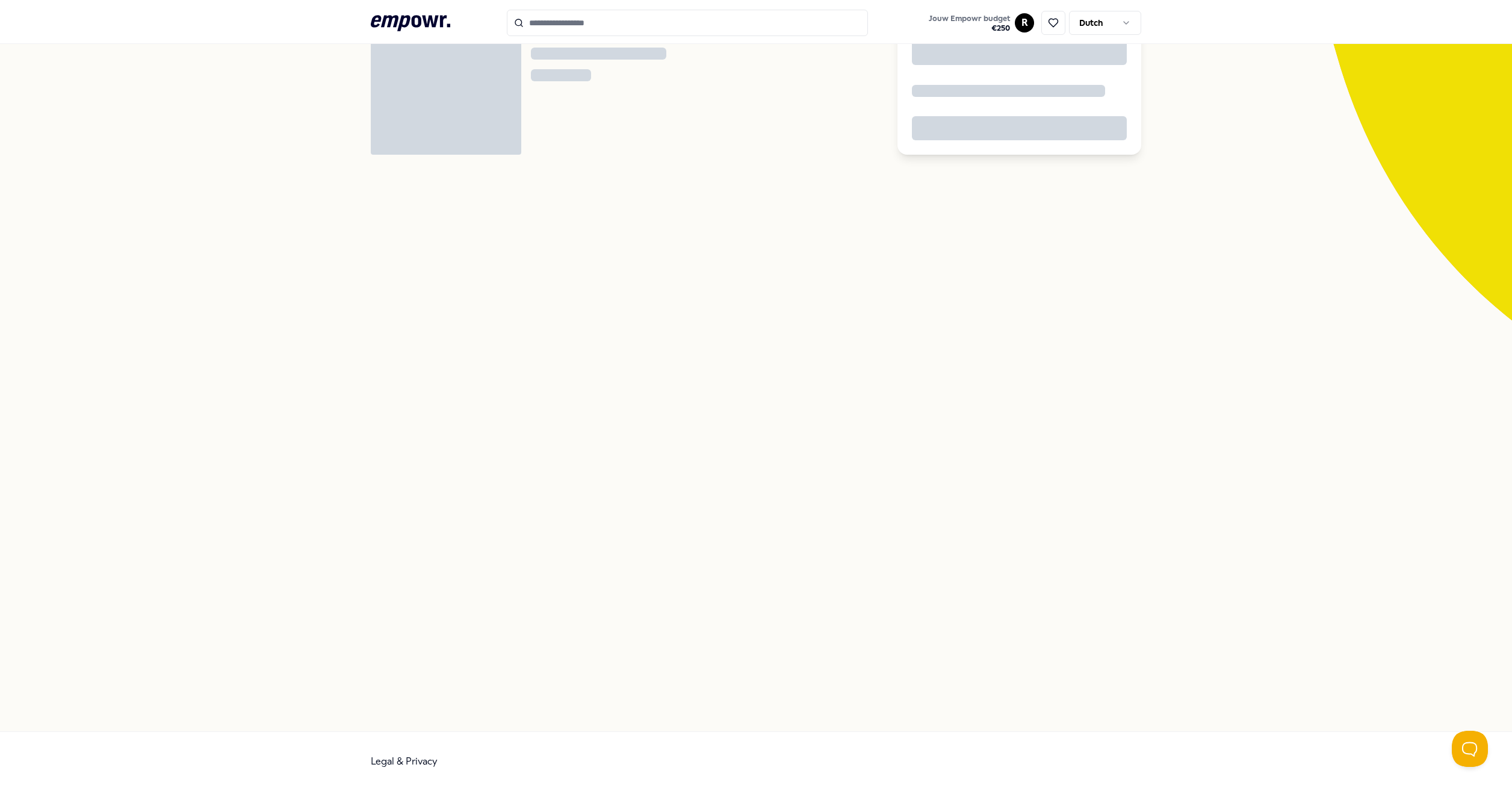
scroll to position [78, 0]
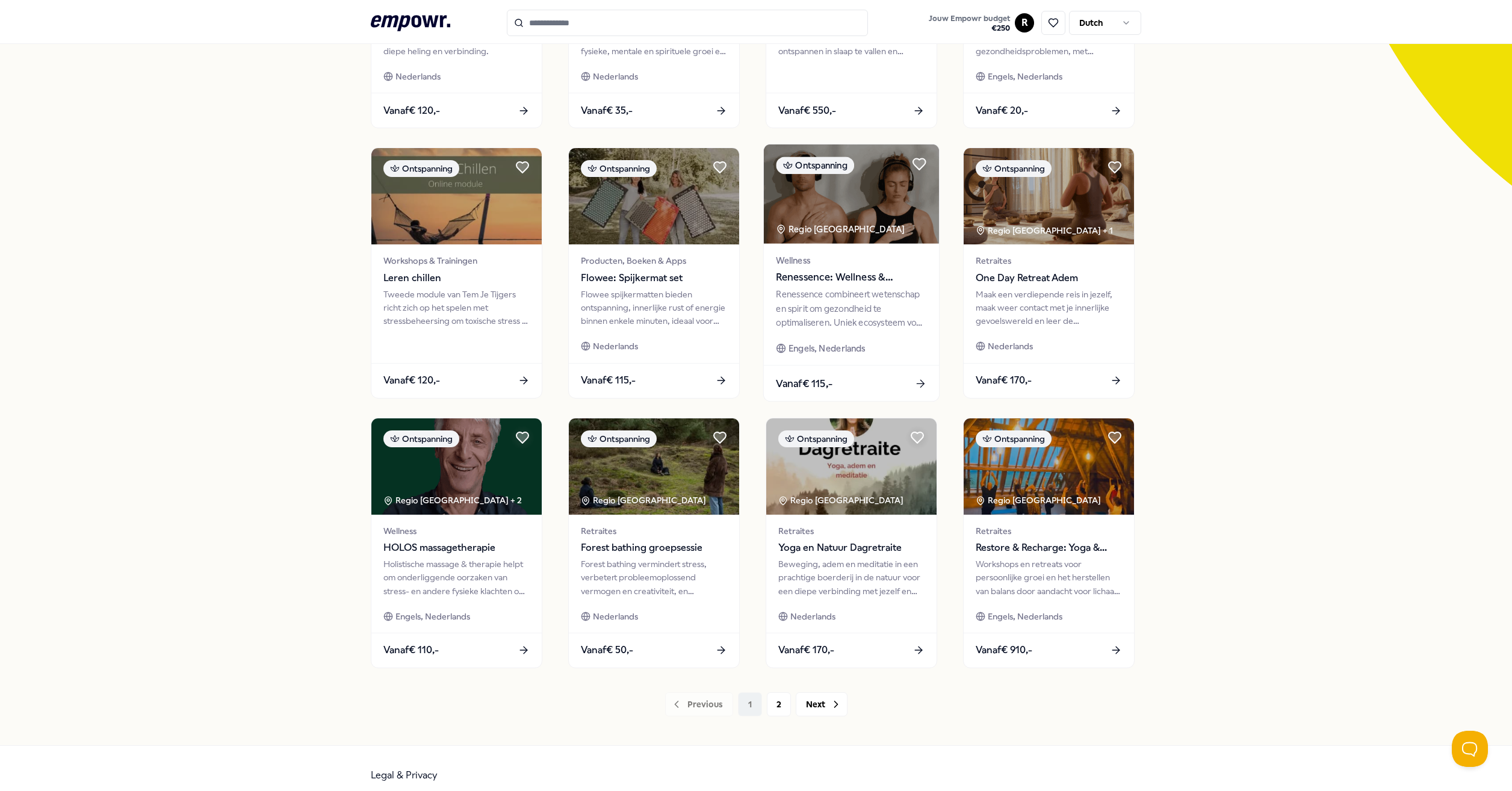
scroll to position [286, 0]
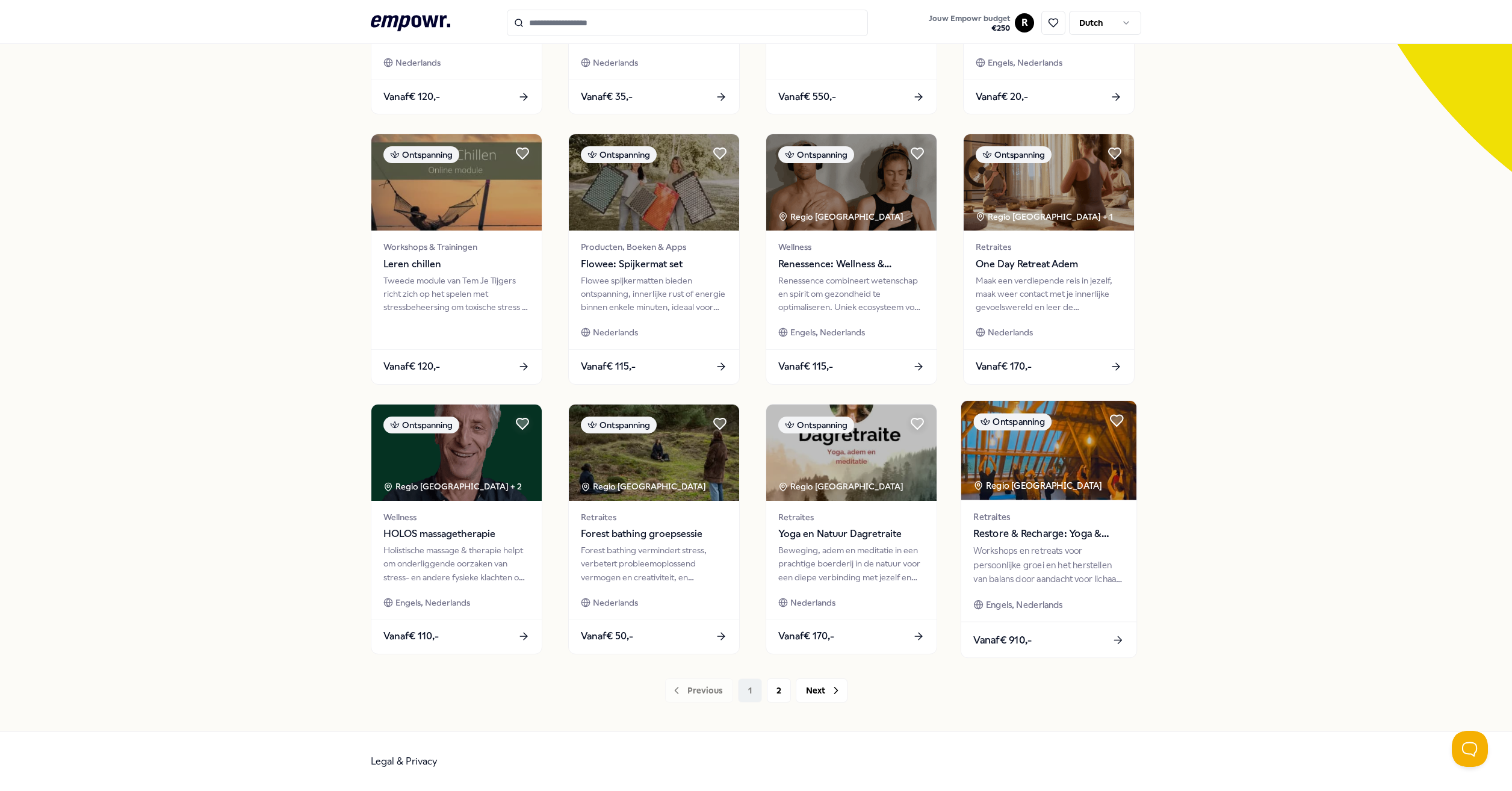
click at [1037, 535] on span "Restore & Recharge: Yoga & Meditatie" at bounding box center [1048, 534] width 150 height 15
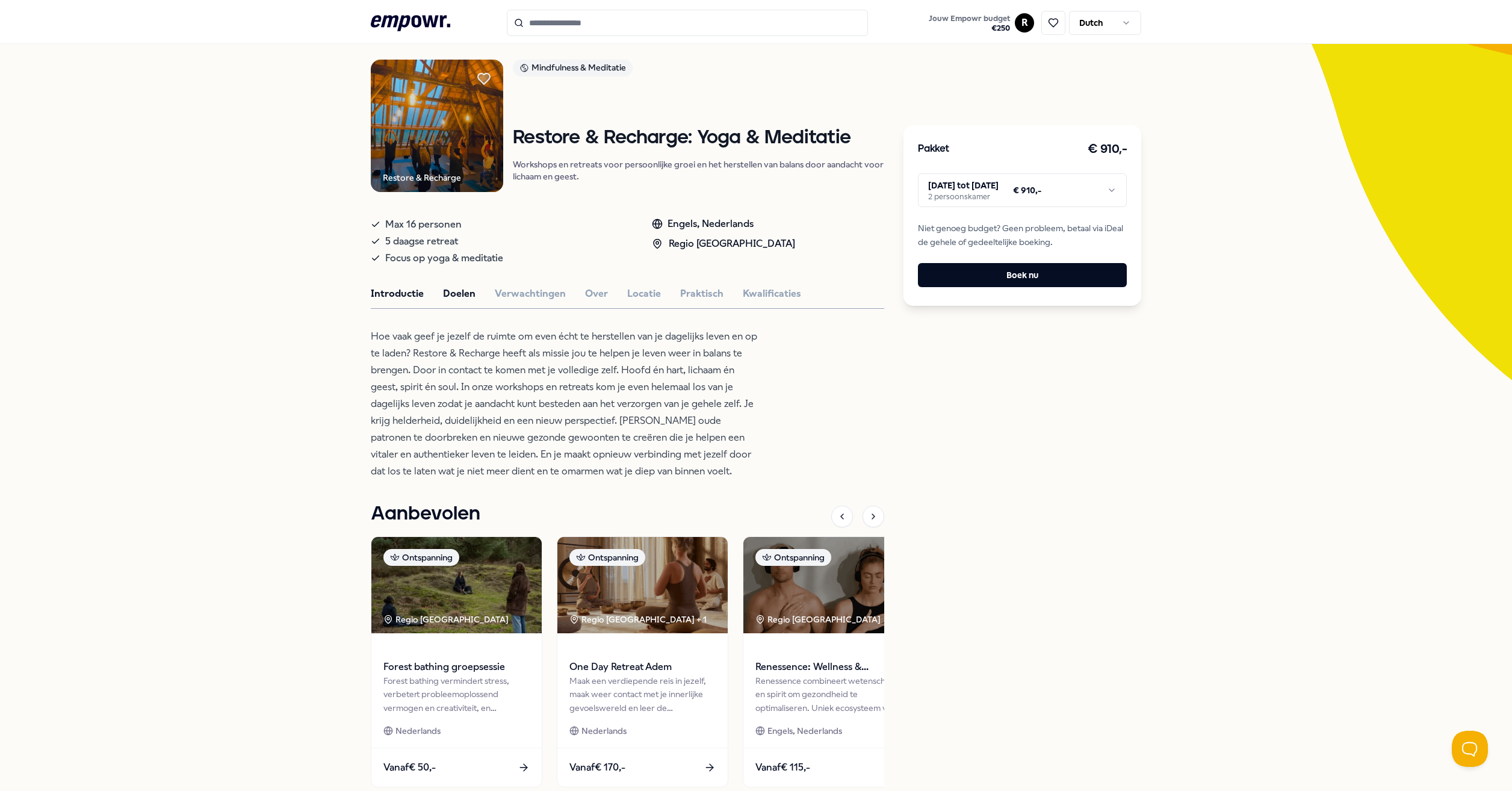
click at [457, 296] on button "Doelen" at bounding box center [459, 294] width 33 height 15
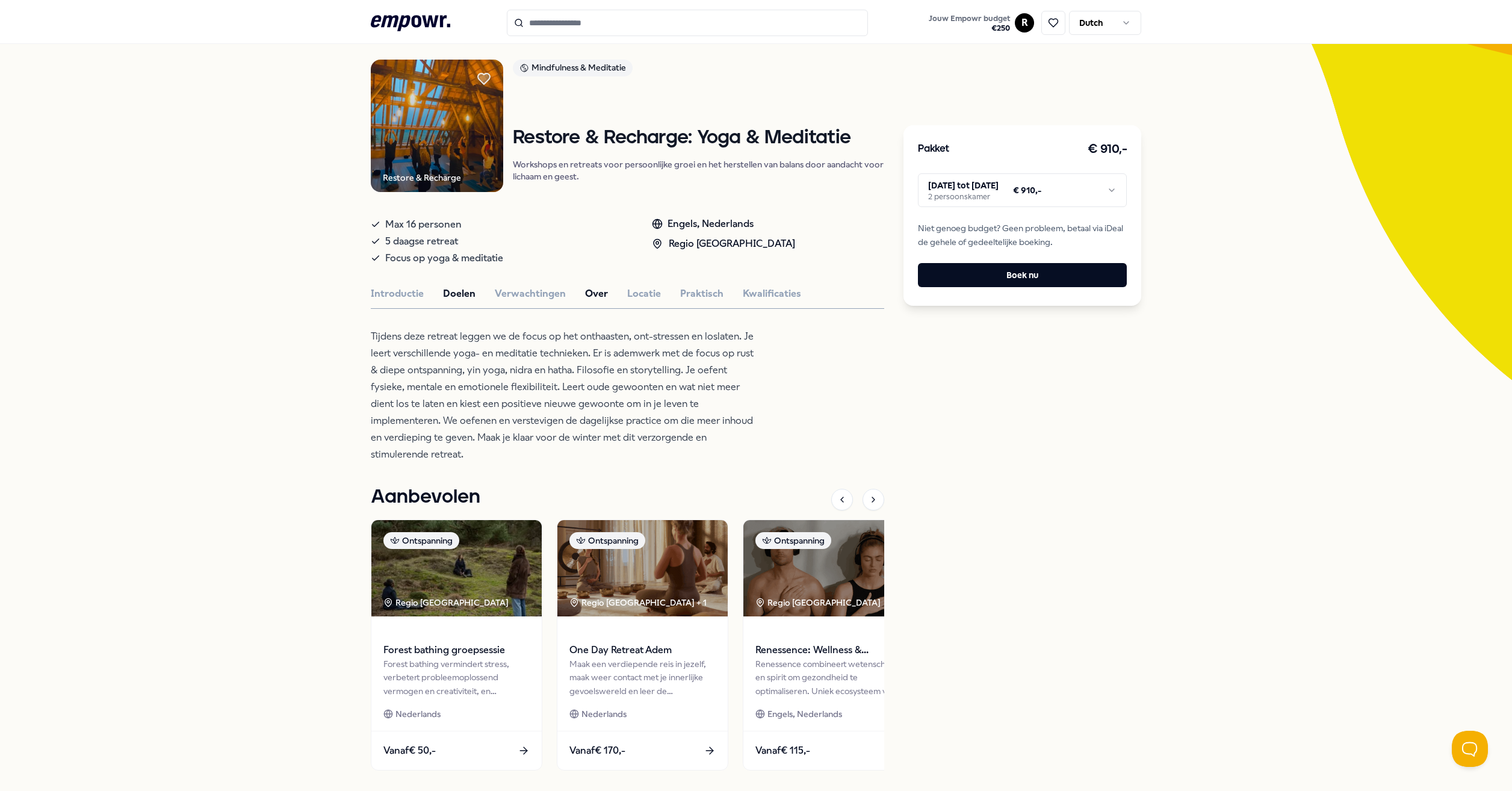
click at [596, 294] on button "Over" at bounding box center [596, 294] width 23 height 15
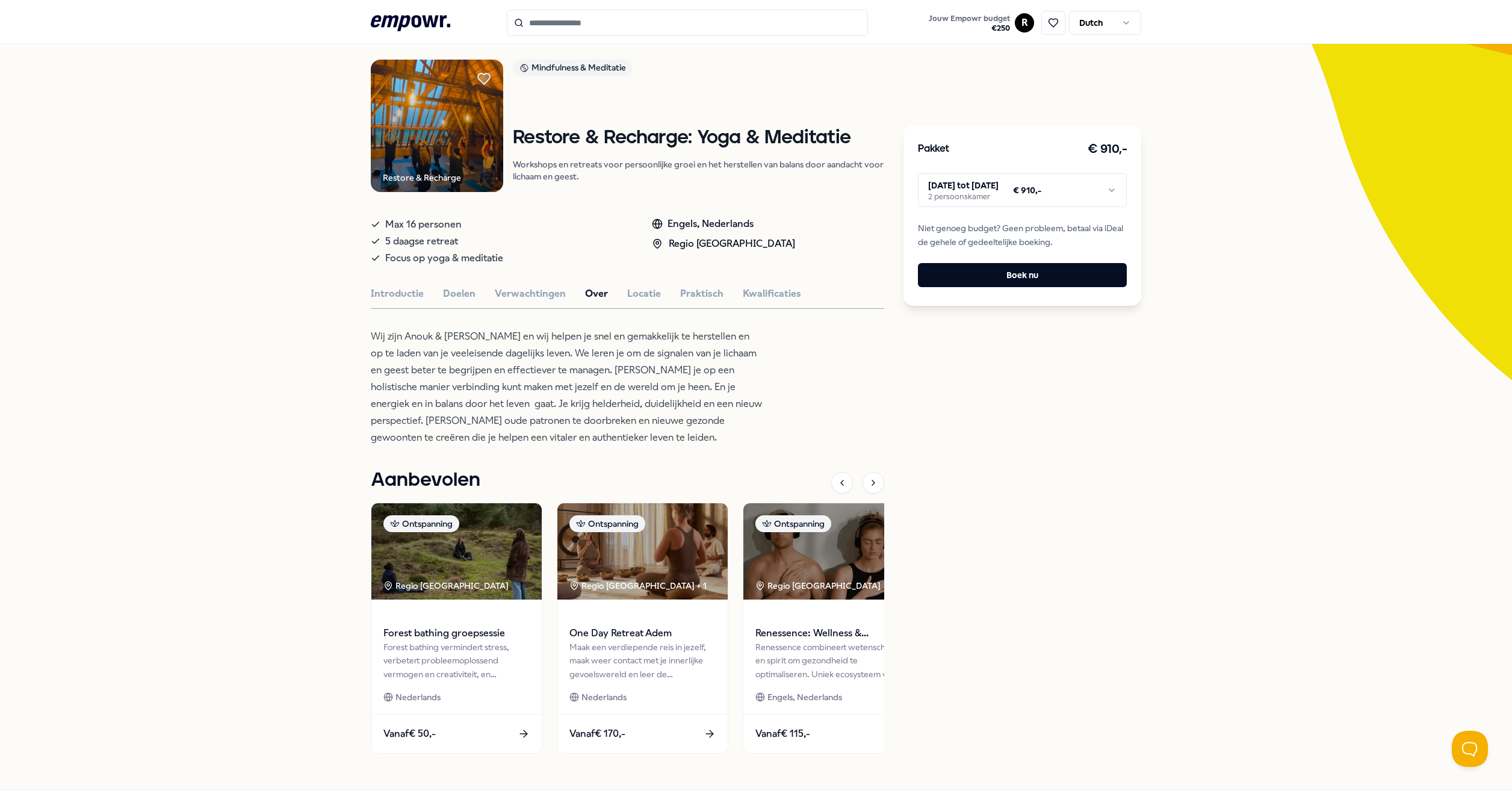
click at [569, 294] on div "Introductie Doelen Verwachtingen Over Locatie Praktisch Kwalificaties" at bounding box center [628, 294] width 513 height 15
click at [547, 294] on button "Verwachtingen" at bounding box center [530, 294] width 71 height 15
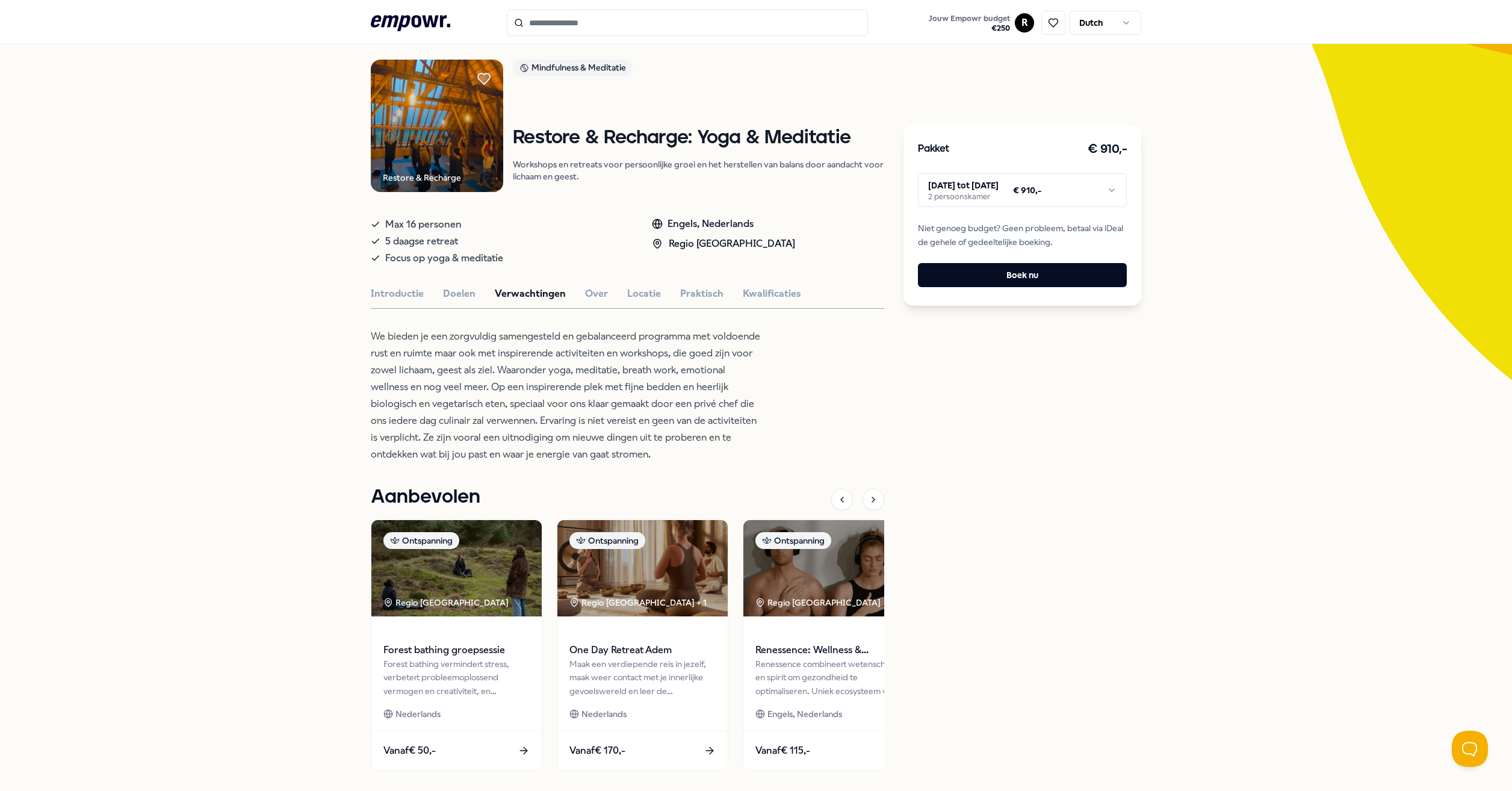
click at [1049, 191] on html ".empowr-logo_svg__cls-1{fill:#03032f} Jouw Empowr budget € 250 R Dutch Alle cat…" at bounding box center [756, 395] width 1512 height 791
click at [979, 192] on html ".empowr-logo_svg__cls-1{fill:#03032f} Jouw Empowr budget € 250 R Dutch Alle cat…" at bounding box center [756, 395] width 1512 height 791
click at [448, 372] on p "We bieden je een zorgvuldig samengesteld en gebalanceerd programma met voldoend…" at bounding box center [566, 396] width 391 height 135
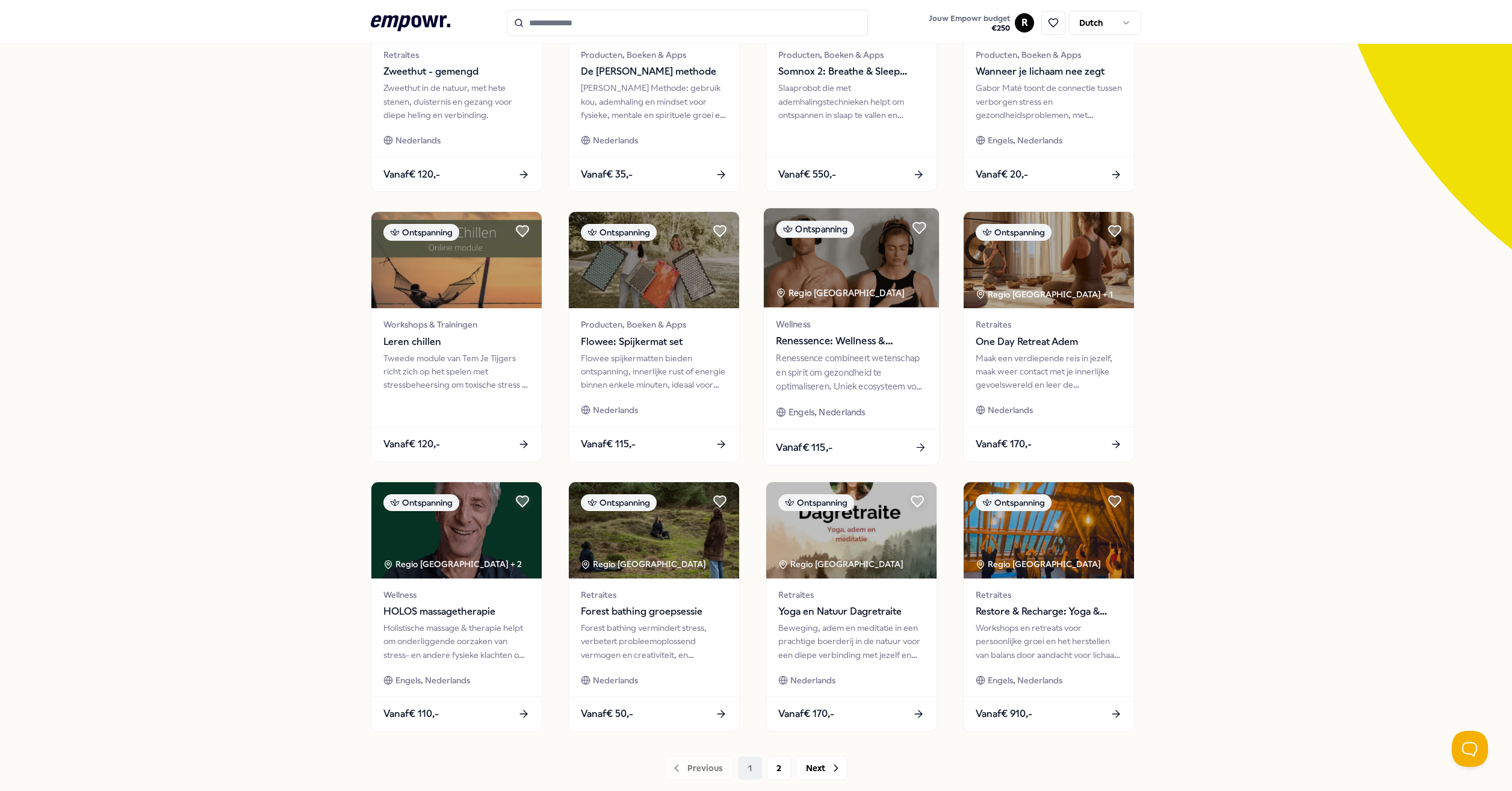
scroll to position [286, 0]
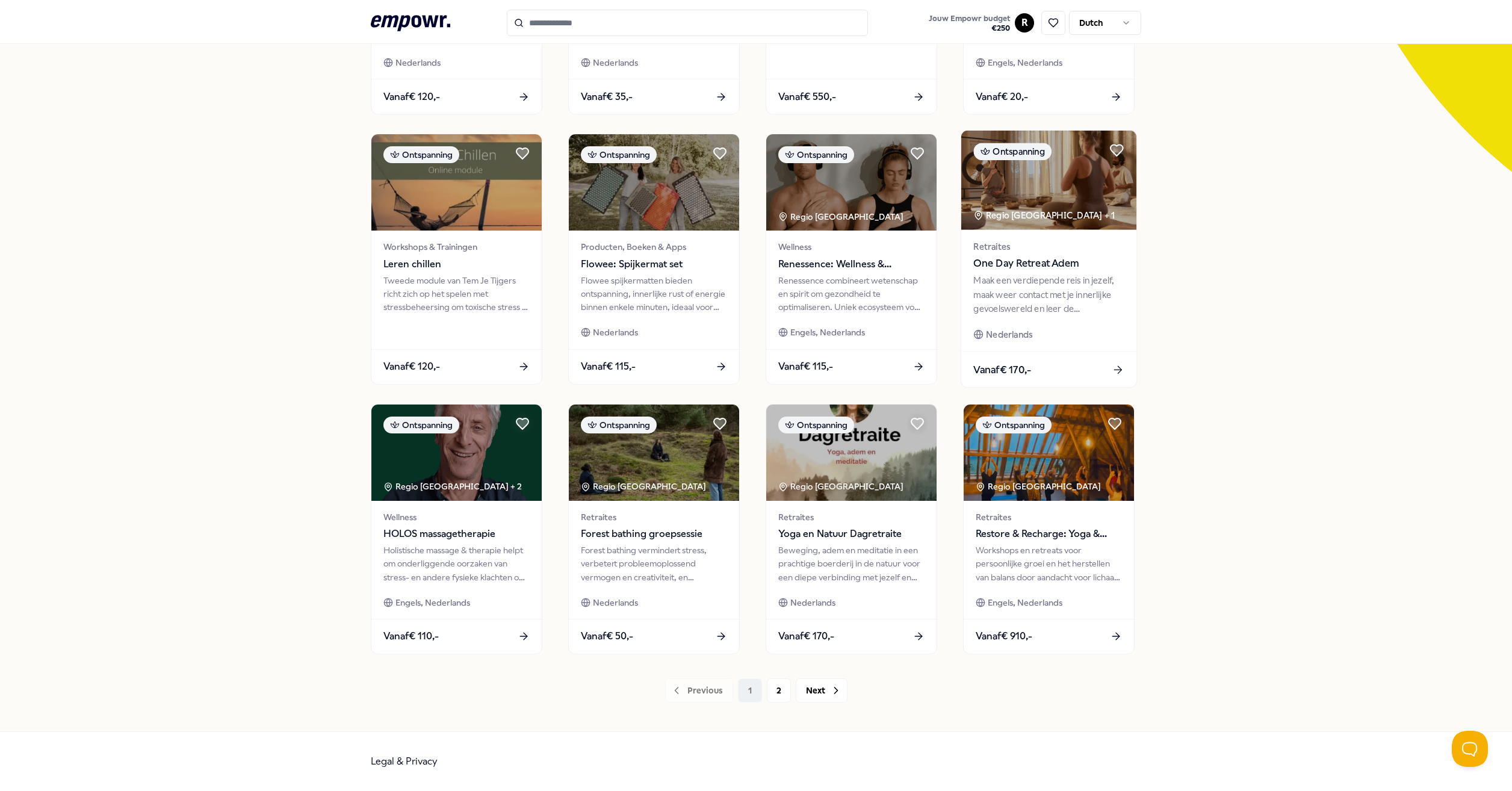
click at [1012, 263] on span "One Day Retreat Adem" at bounding box center [1048, 263] width 150 height 15
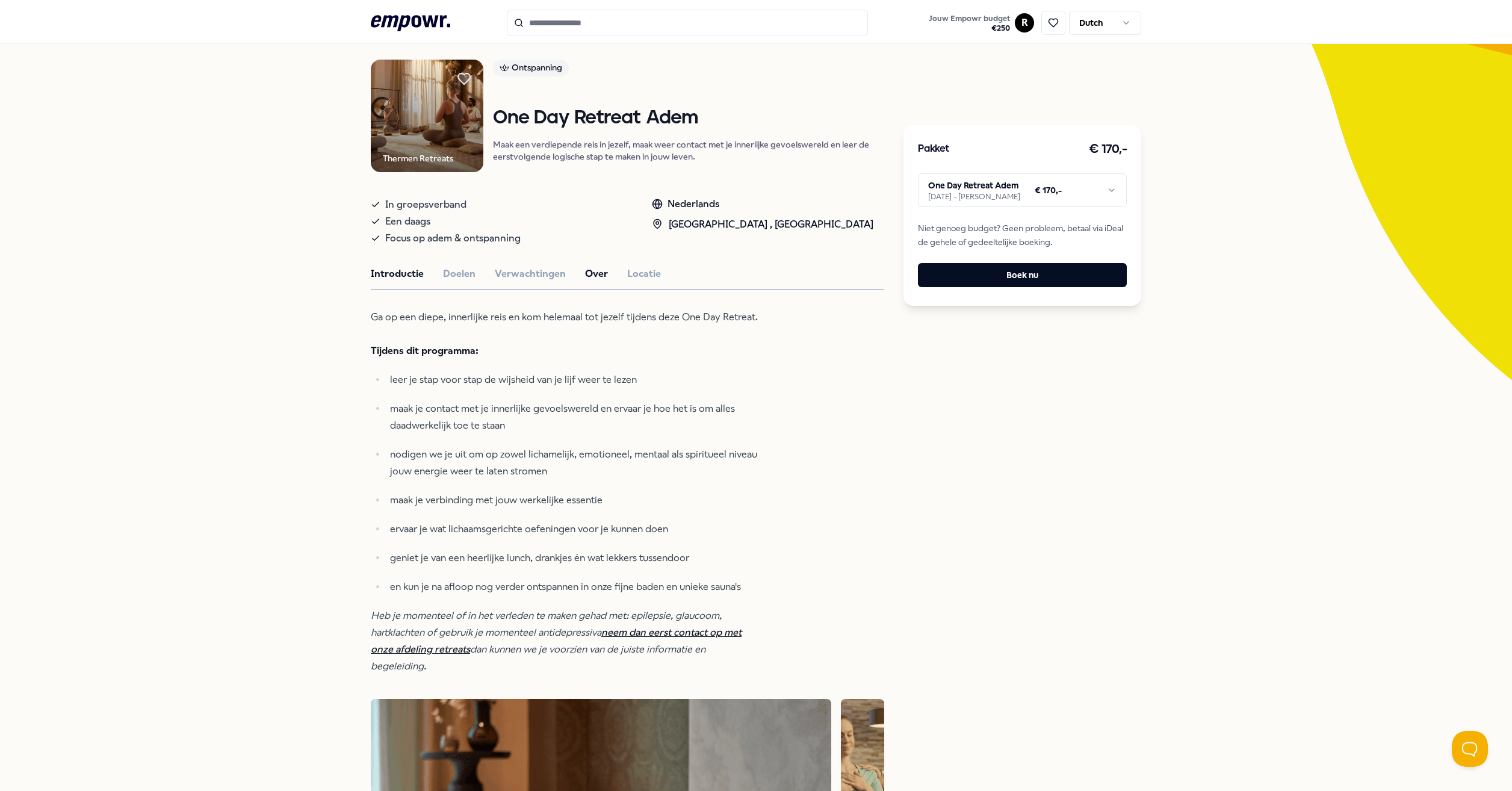
click at [585, 278] on button "Over" at bounding box center [596, 273] width 23 height 15
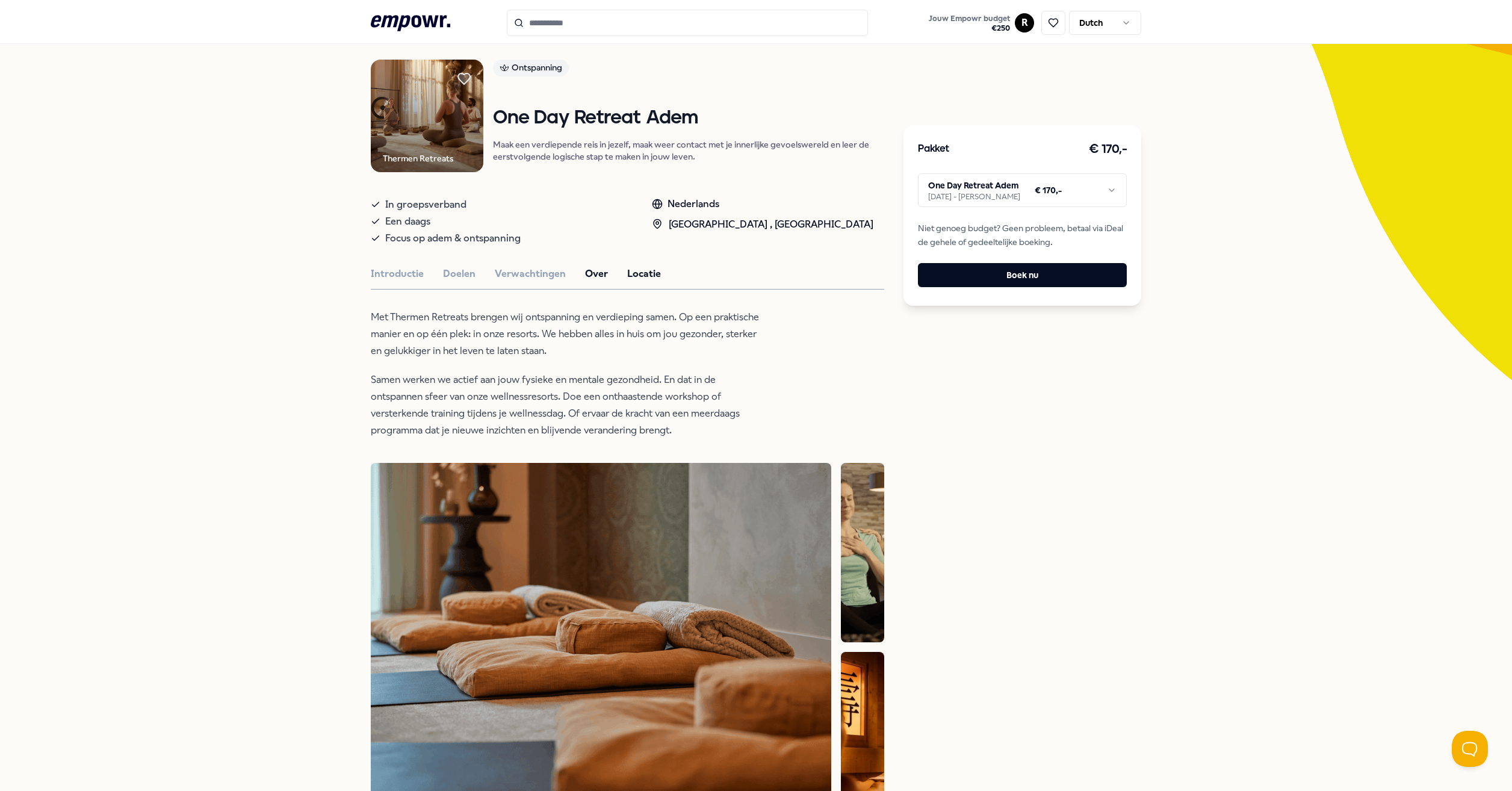
click at [644, 273] on button "Locatie" at bounding box center [644, 273] width 33 height 15
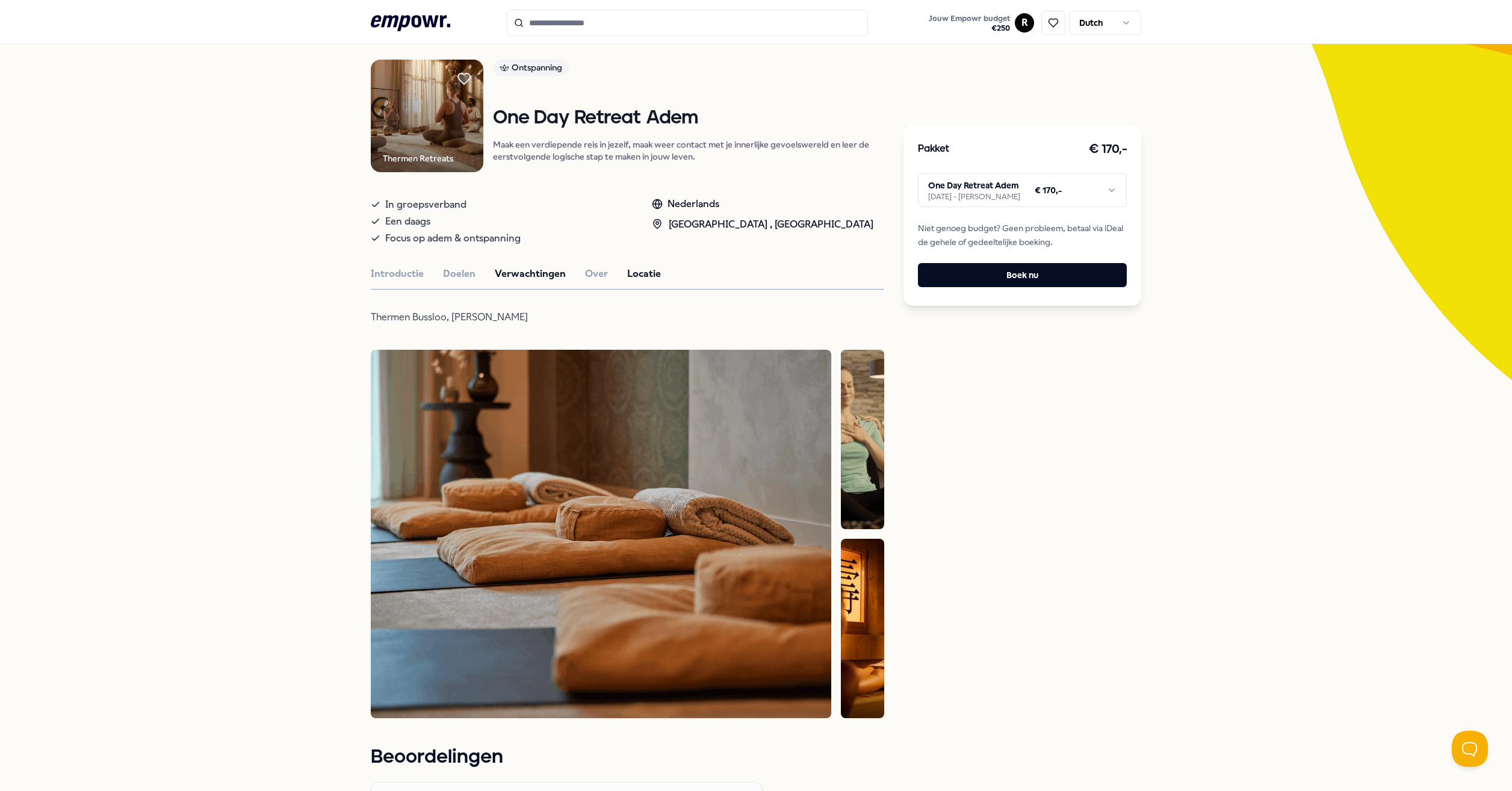
click at [537, 273] on button "Verwachtingen" at bounding box center [530, 273] width 71 height 15
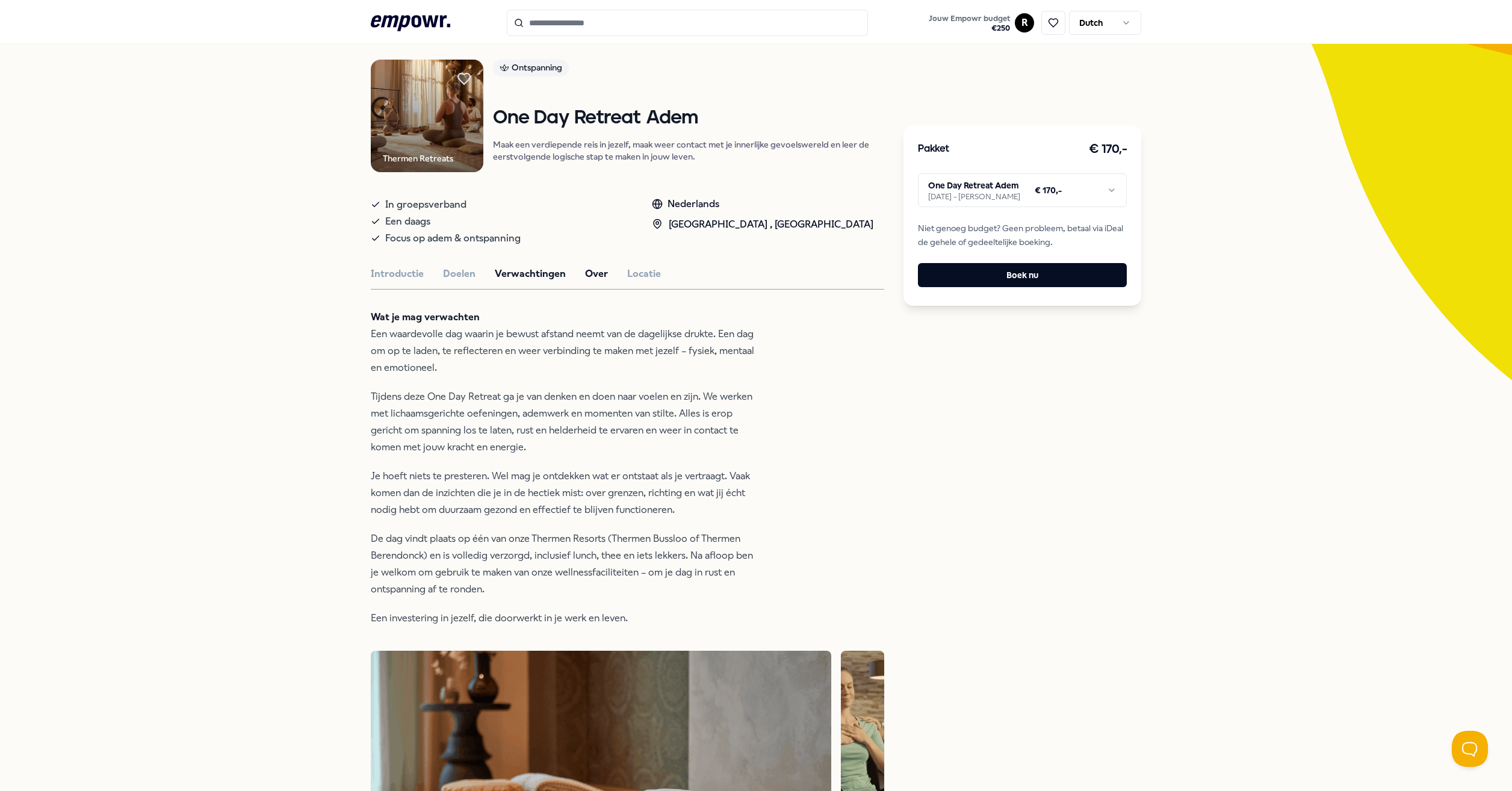
click at [594, 270] on button "Over" at bounding box center [596, 273] width 23 height 15
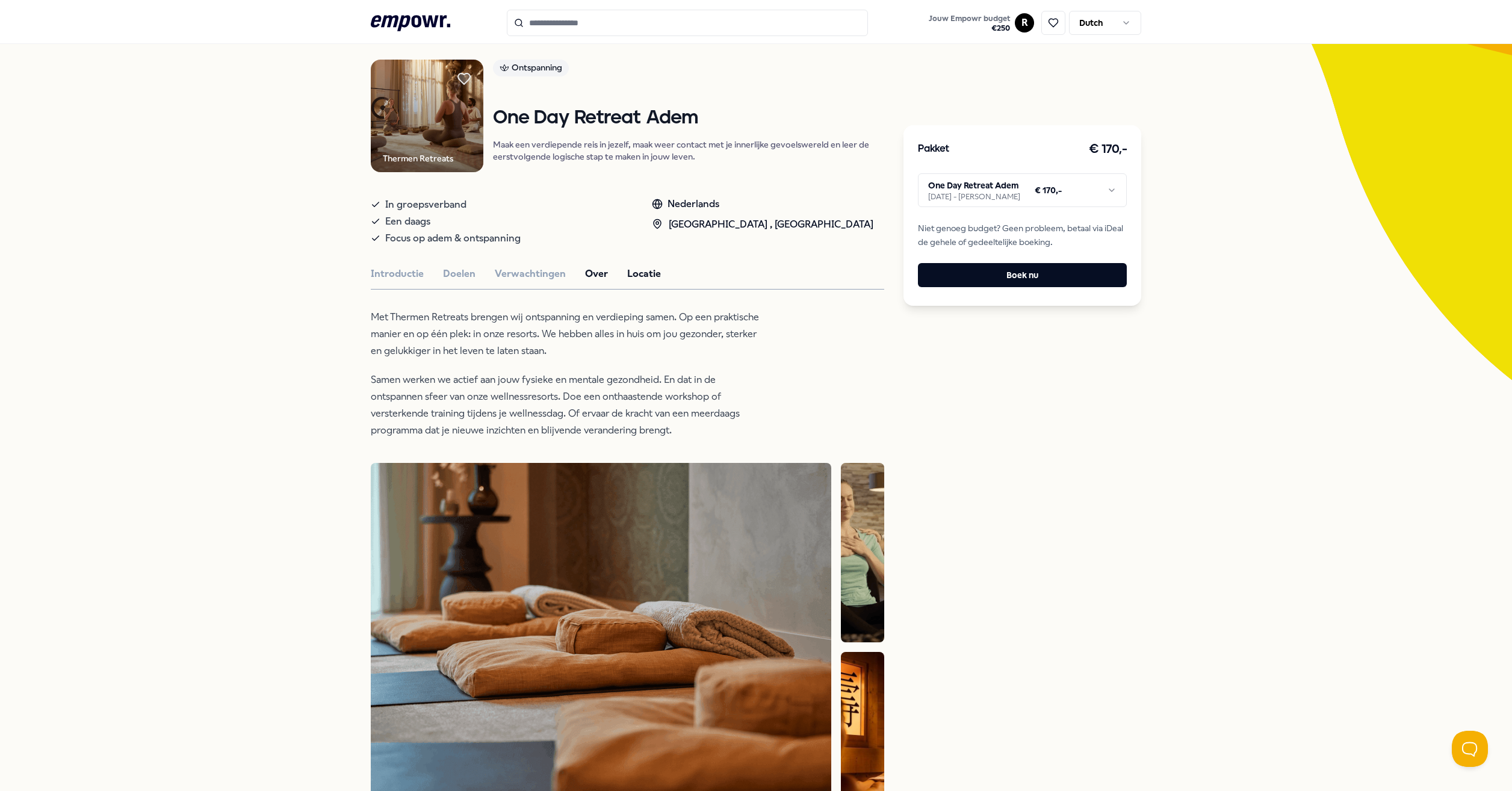
click at [650, 270] on button "Locatie" at bounding box center [644, 273] width 33 height 15
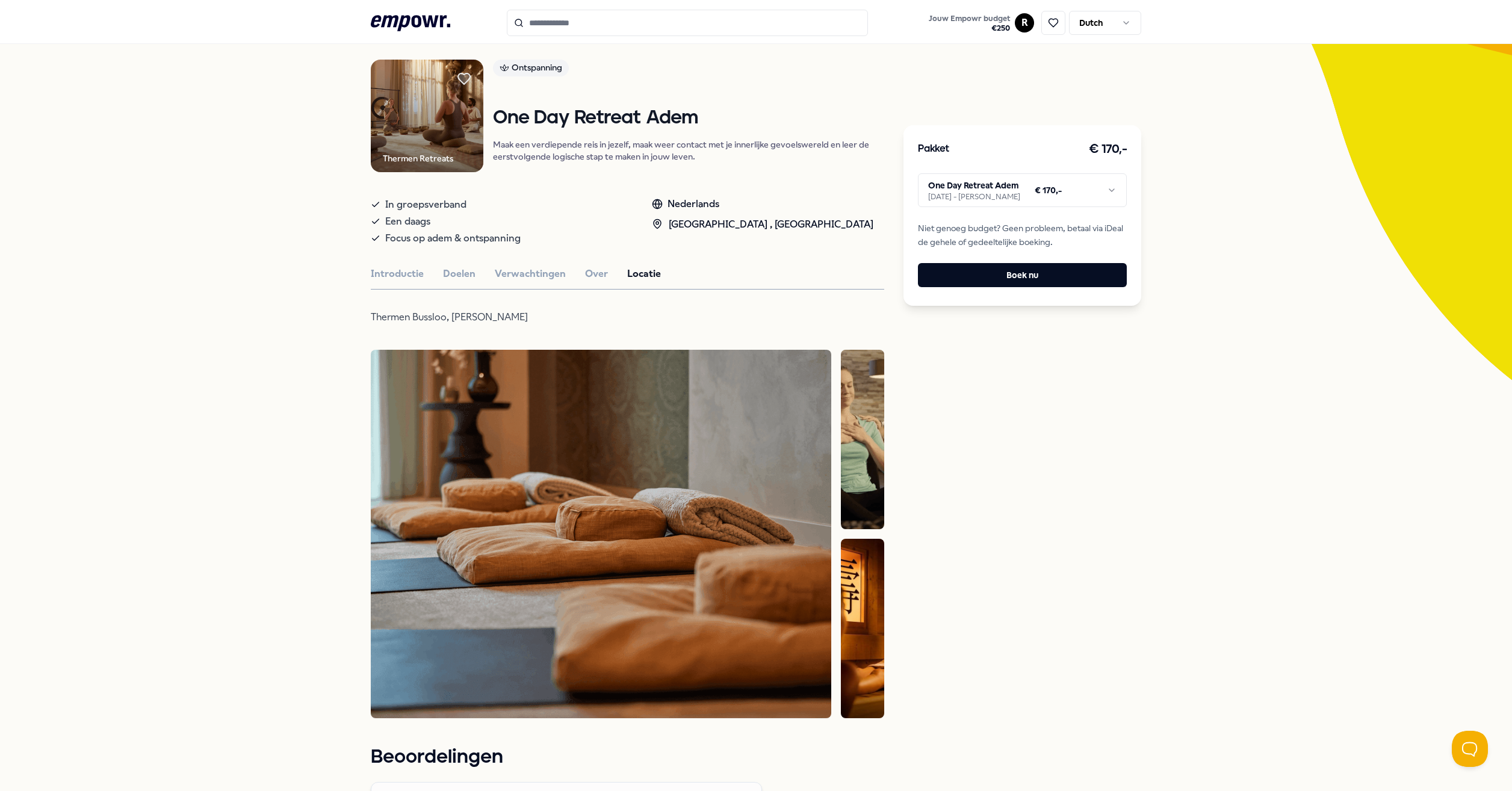
click at [474, 273] on div "Introductie Doelen Verwachtingen Over Locatie" at bounding box center [628, 273] width 513 height 15
click at [465, 273] on button "Doelen" at bounding box center [459, 273] width 33 height 15
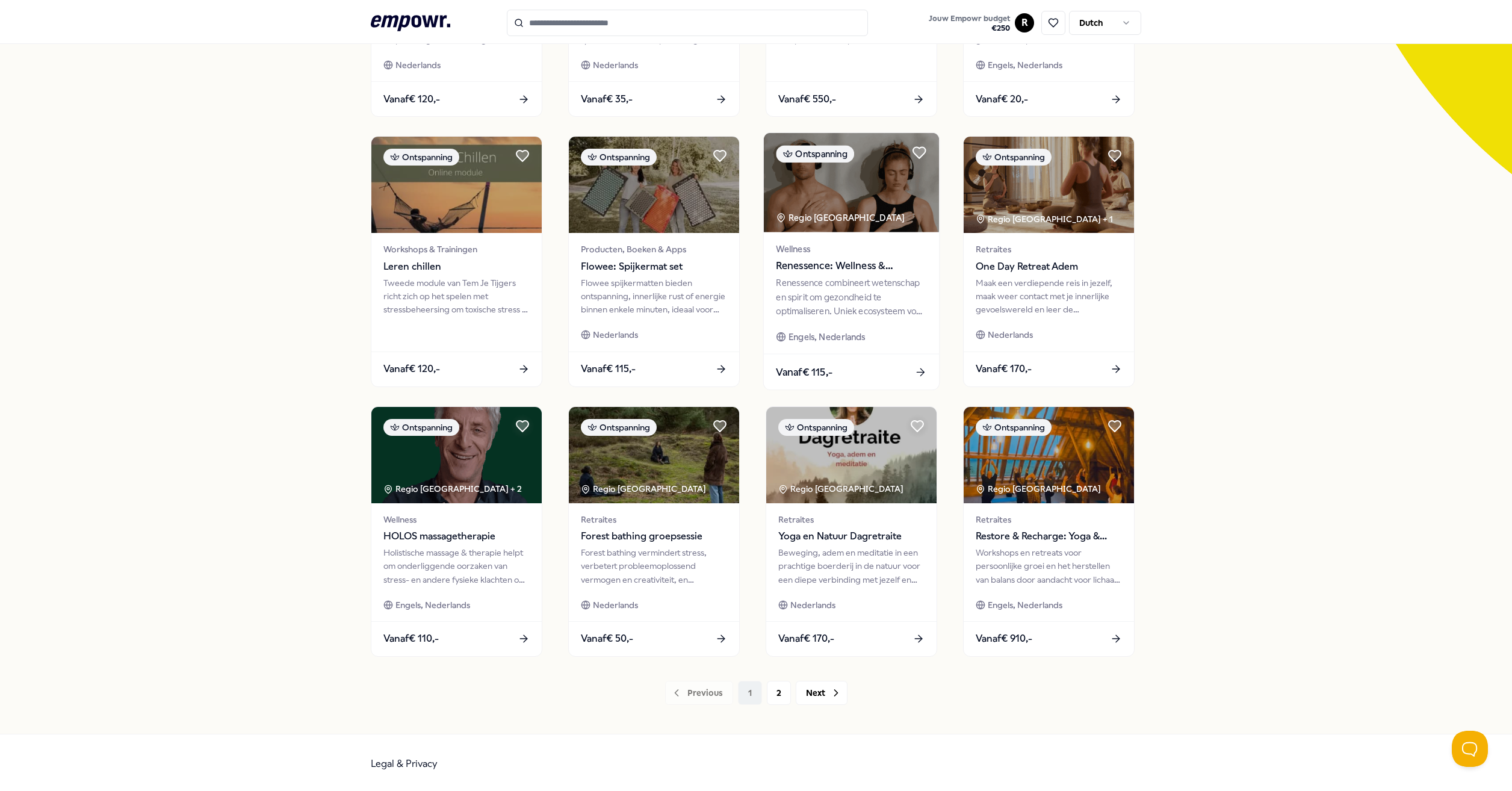
scroll to position [286, 0]
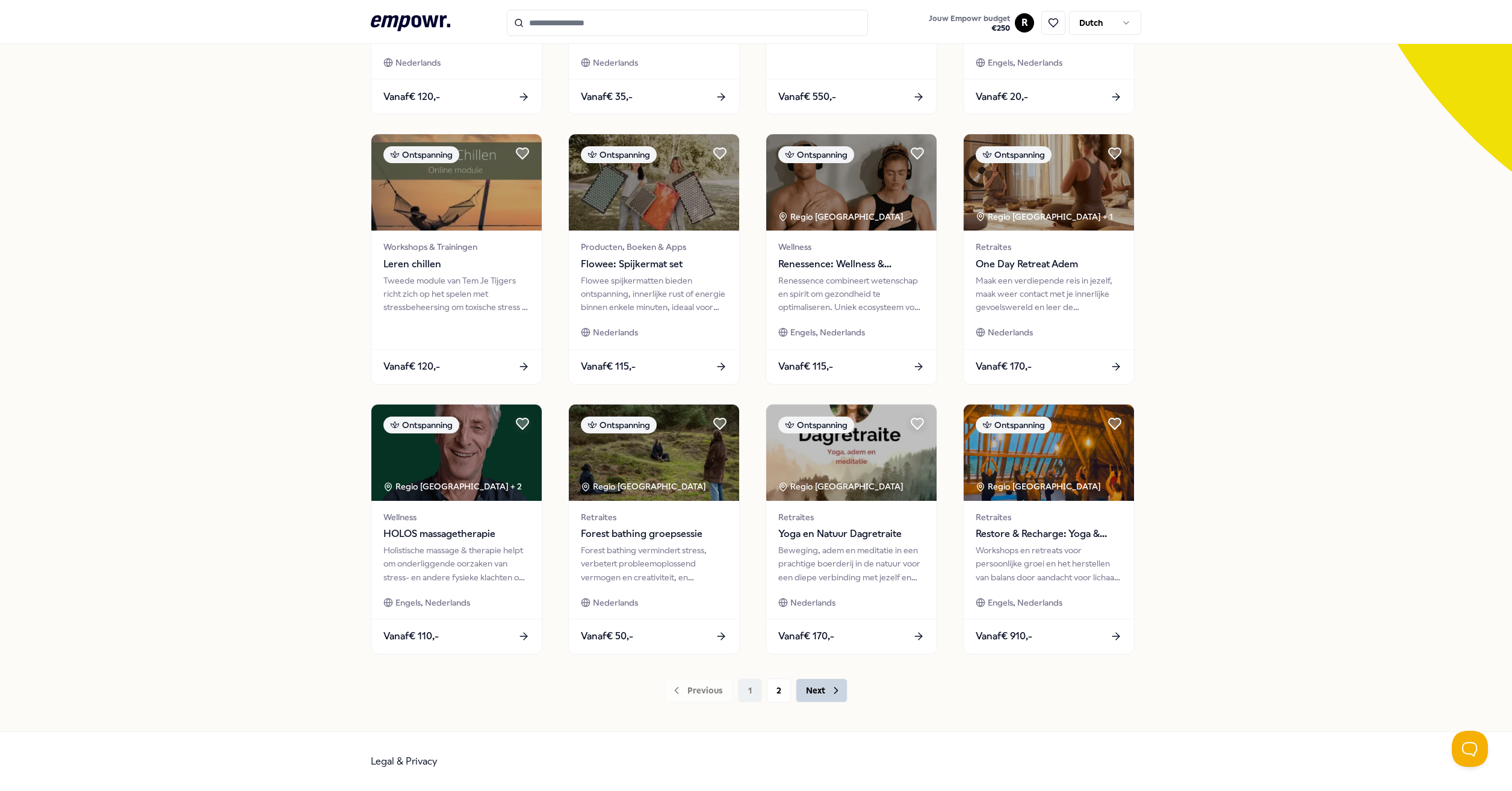
click at [818, 697] on button "Next" at bounding box center [821, 691] width 51 height 24
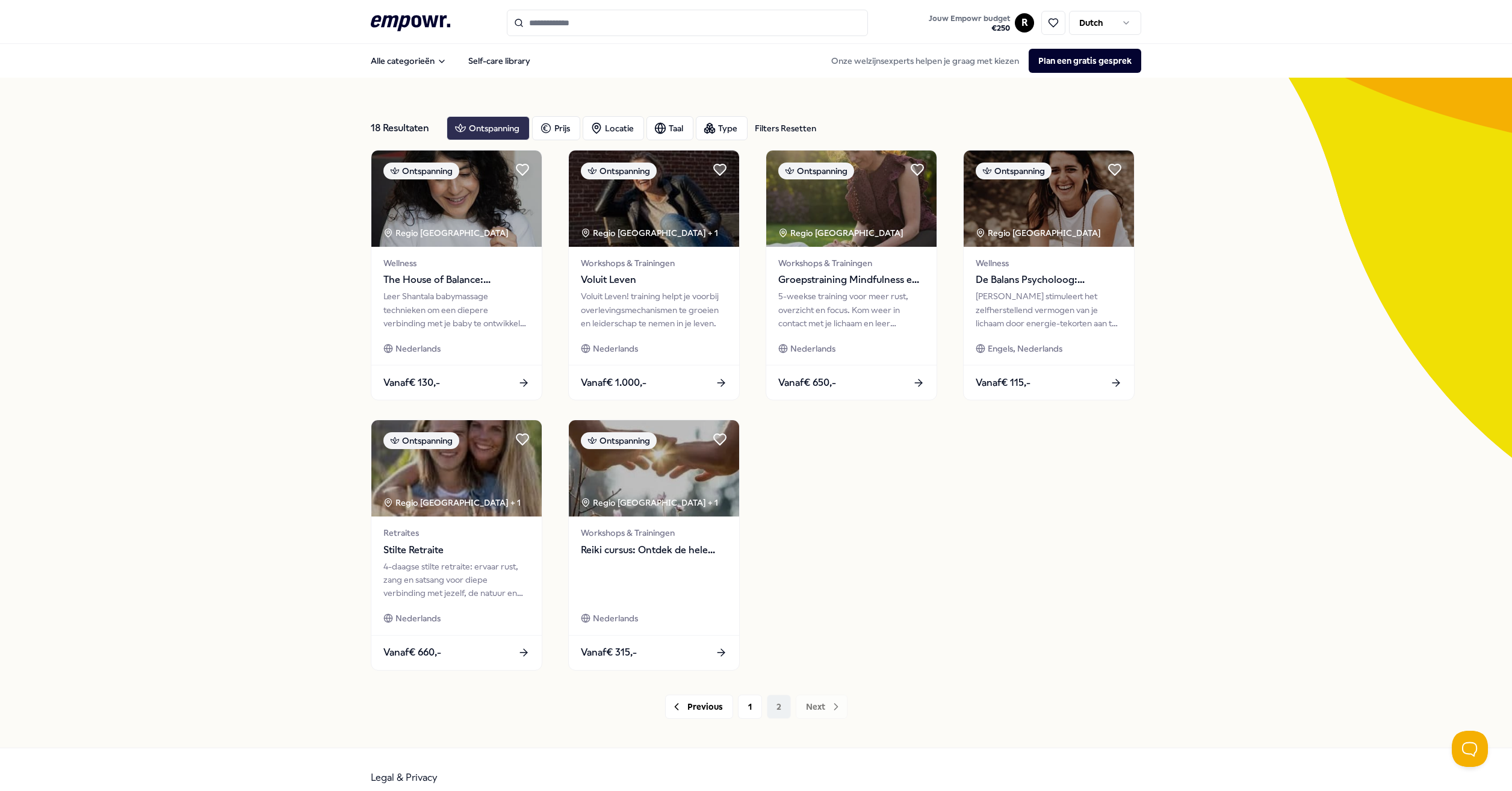
click at [473, 125] on div "Ontspanning" at bounding box center [488, 128] width 83 height 24
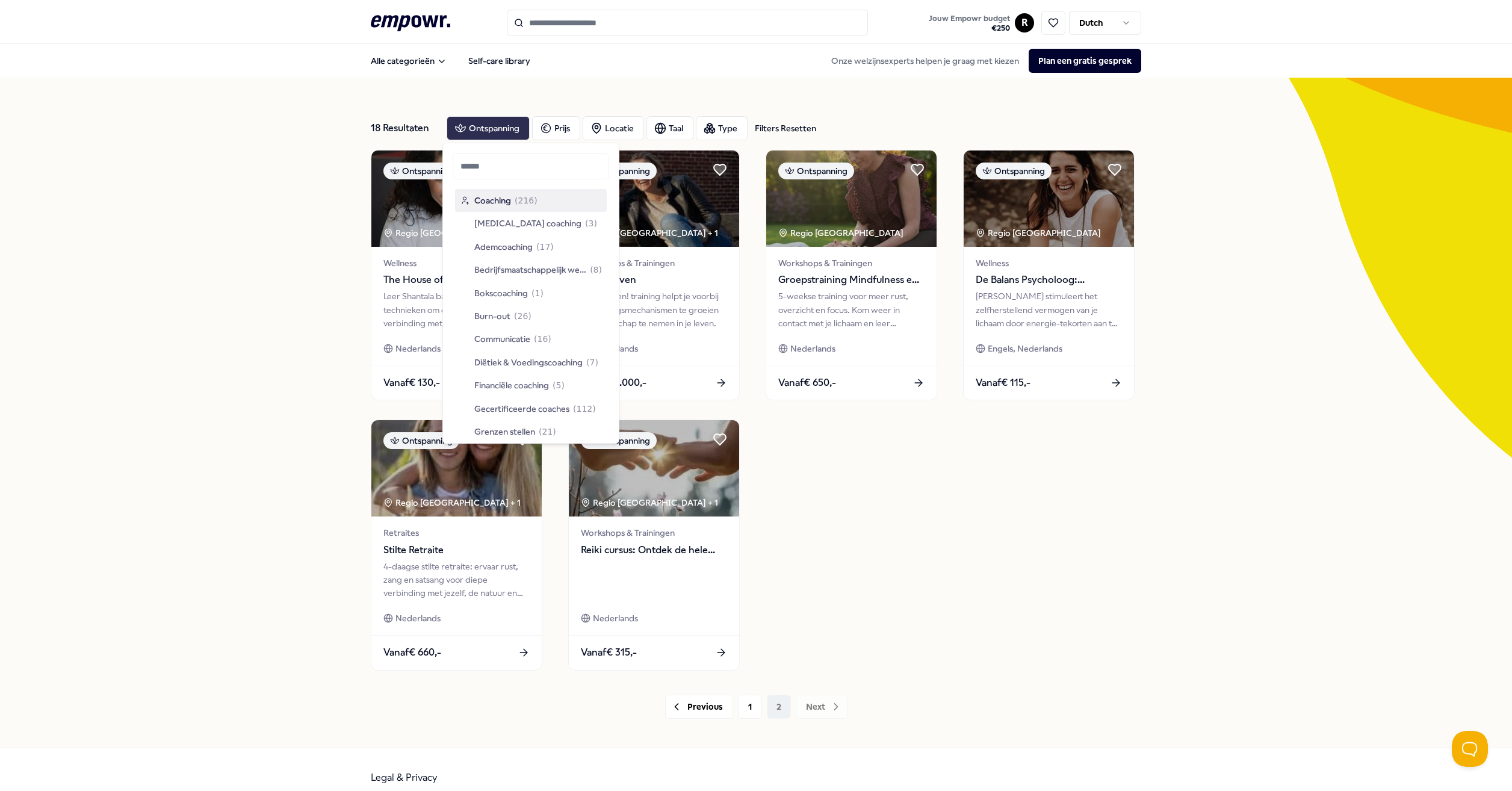
click at [473, 125] on div "Ontspanning" at bounding box center [488, 128] width 83 height 24
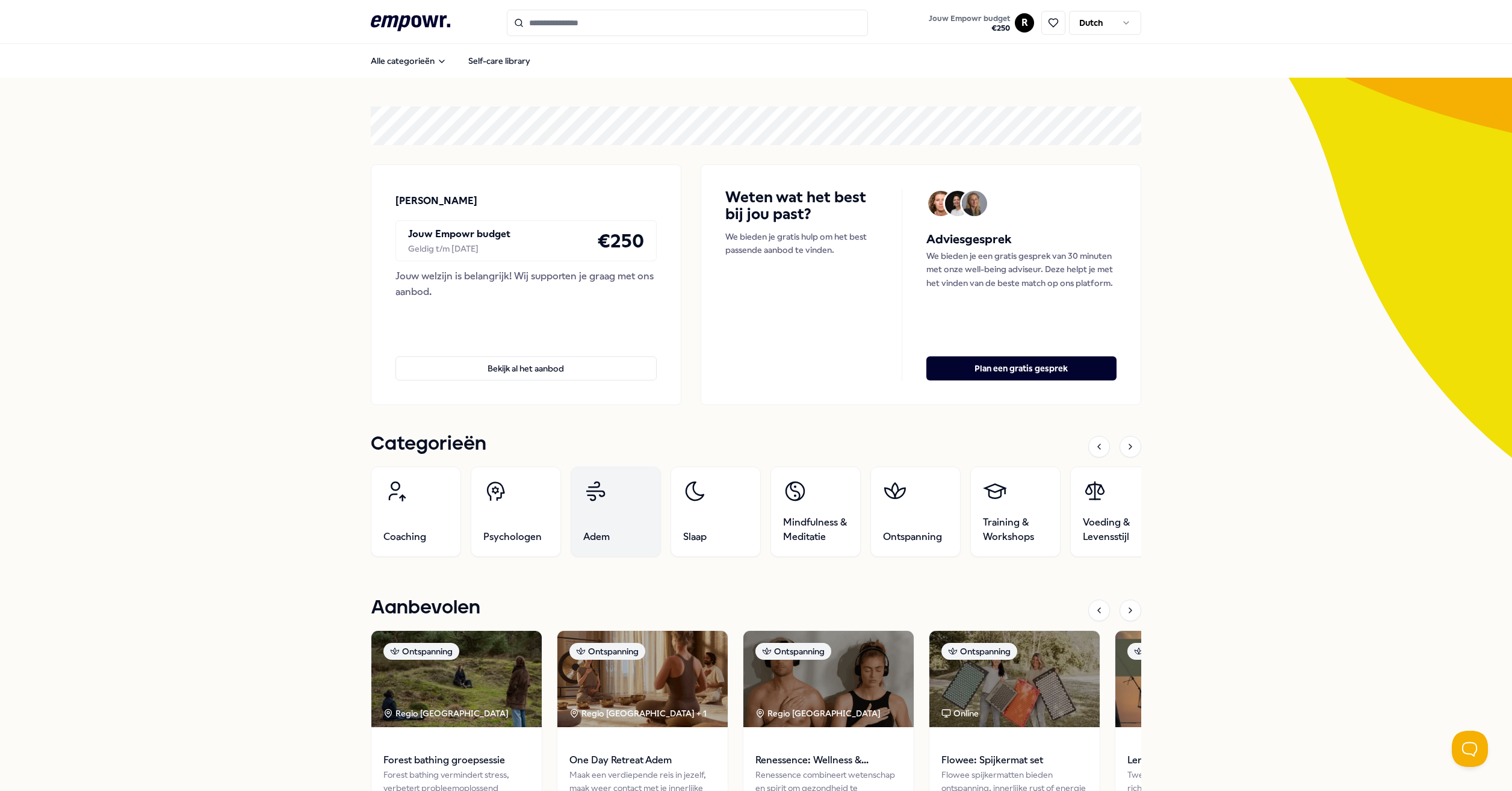
click at [588, 529] on link "Adem" at bounding box center [616, 512] width 90 height 90
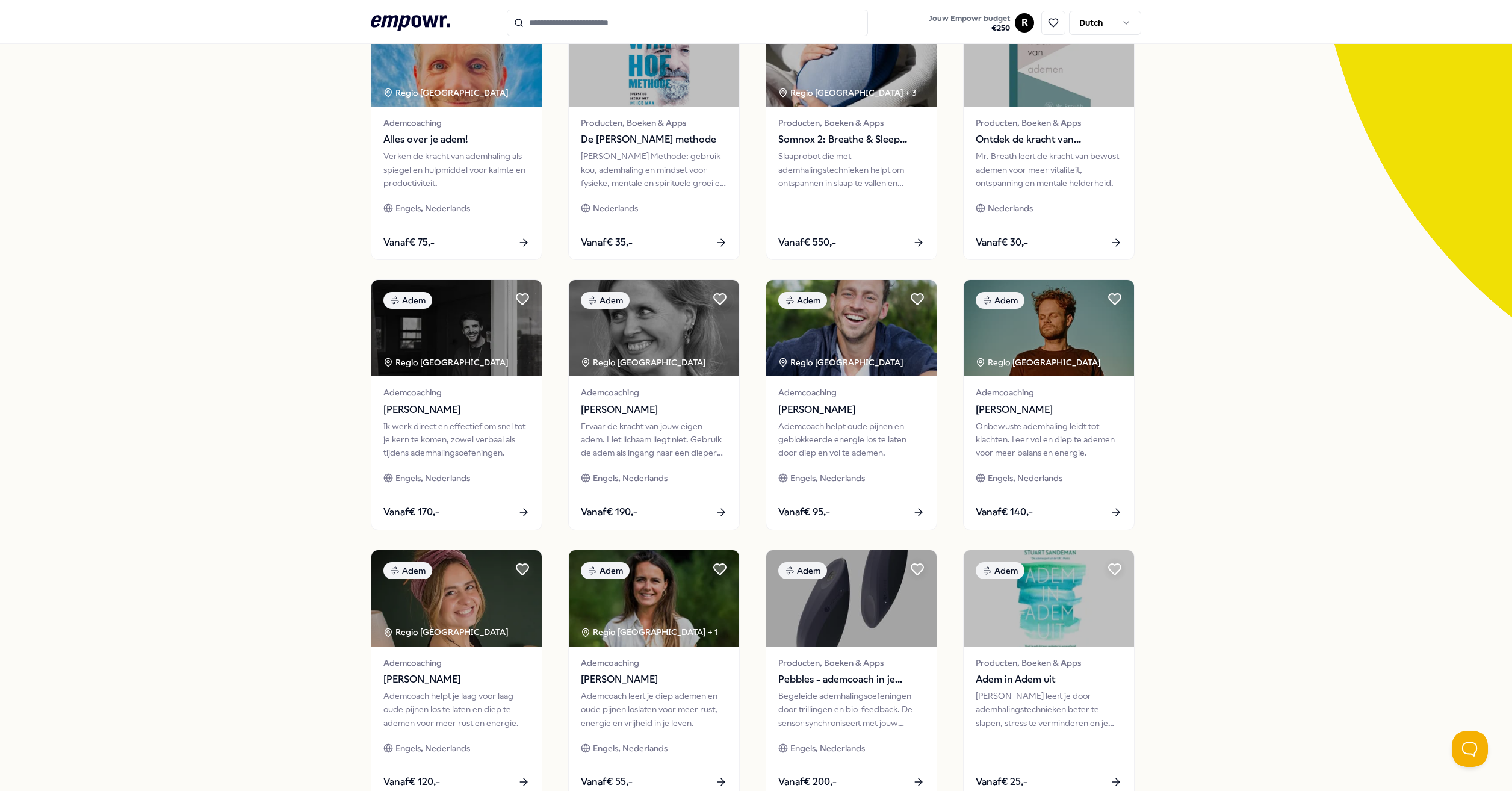
scroll to position [281, 0]
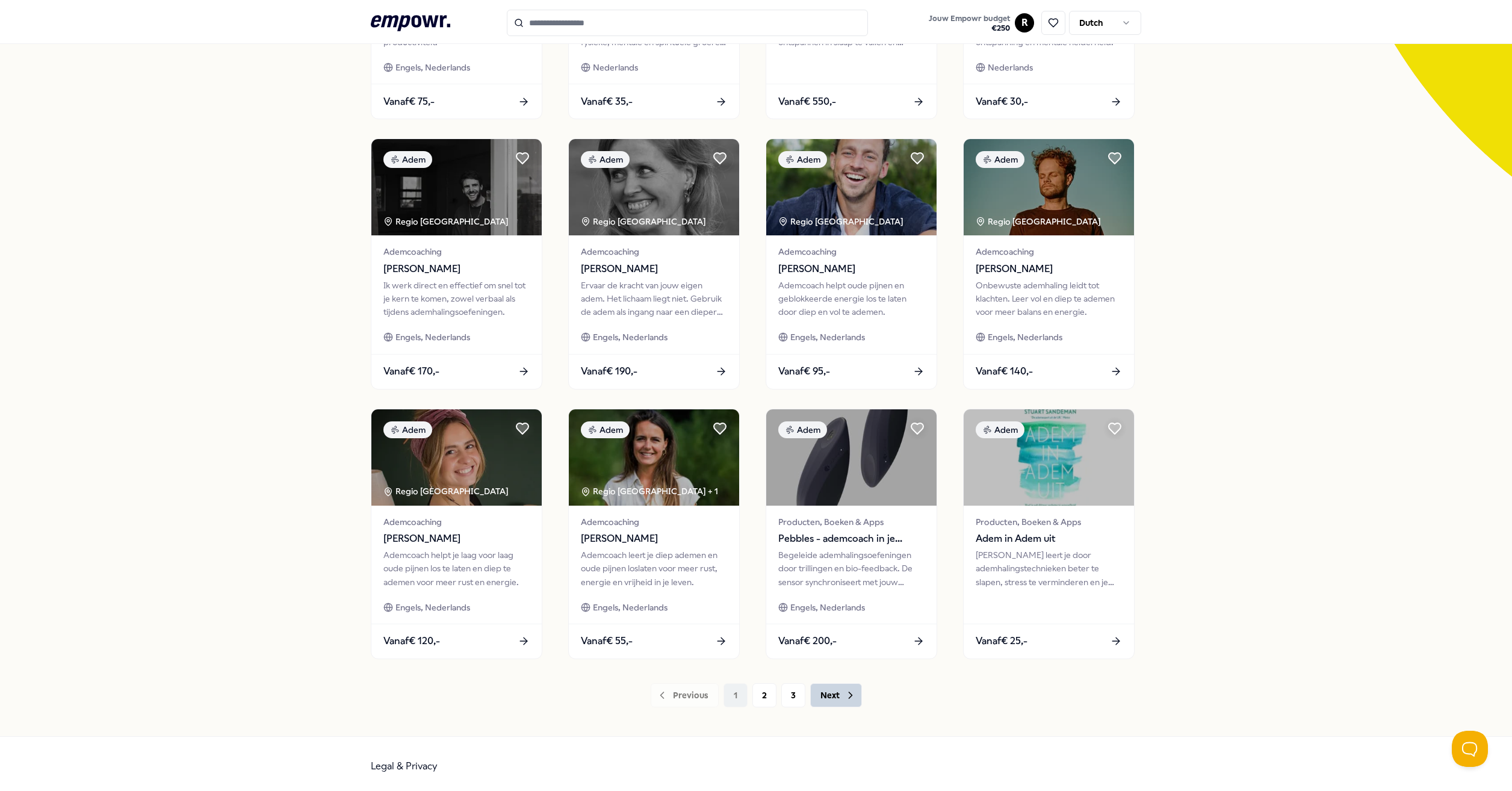
click at [838, 689] on button "Next" at bounding box center [836, 695] width 51 height 24
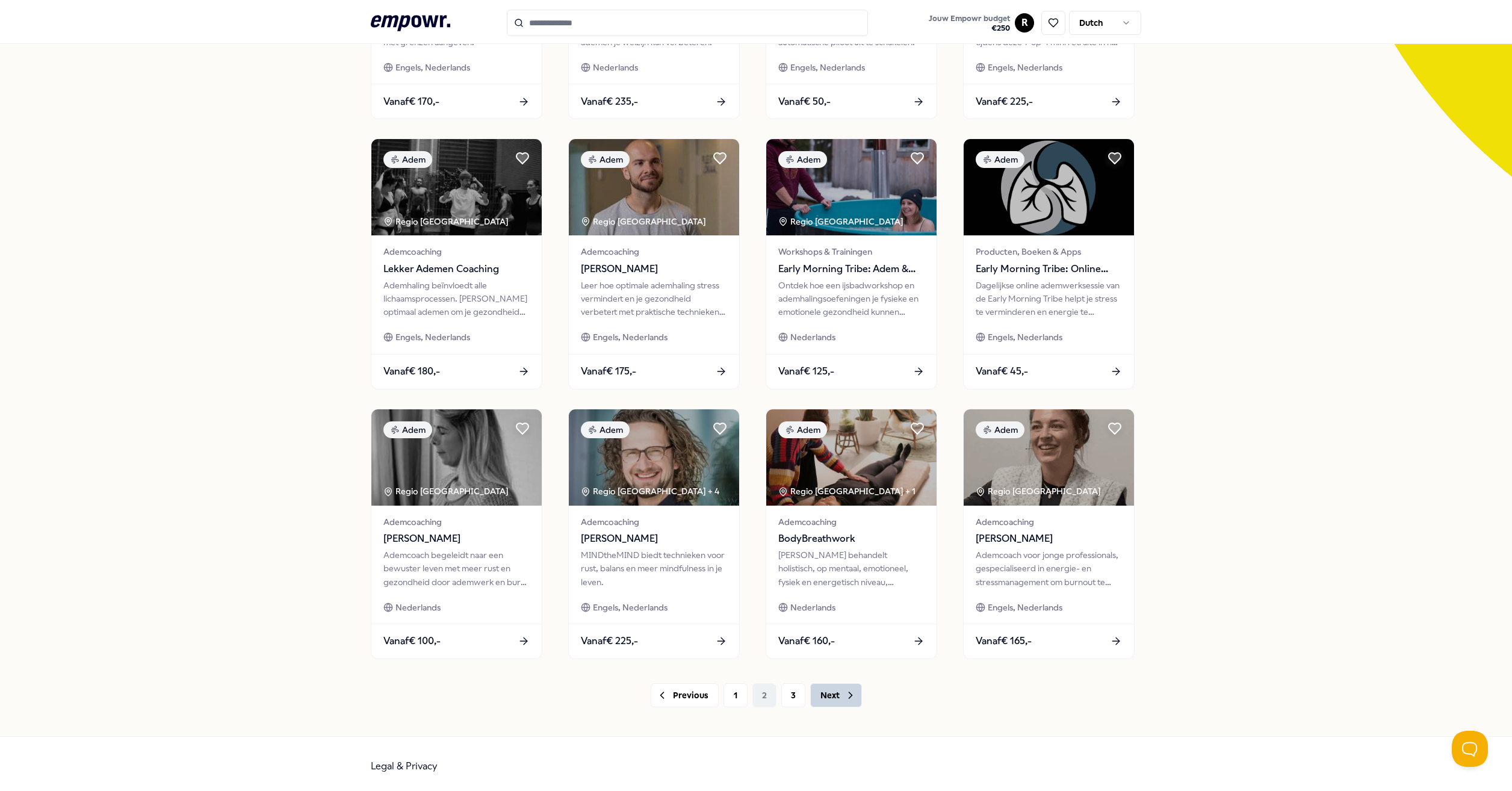
click at [838, 689] on button "Next" at bounding box center [836, 695] width 51 height 24
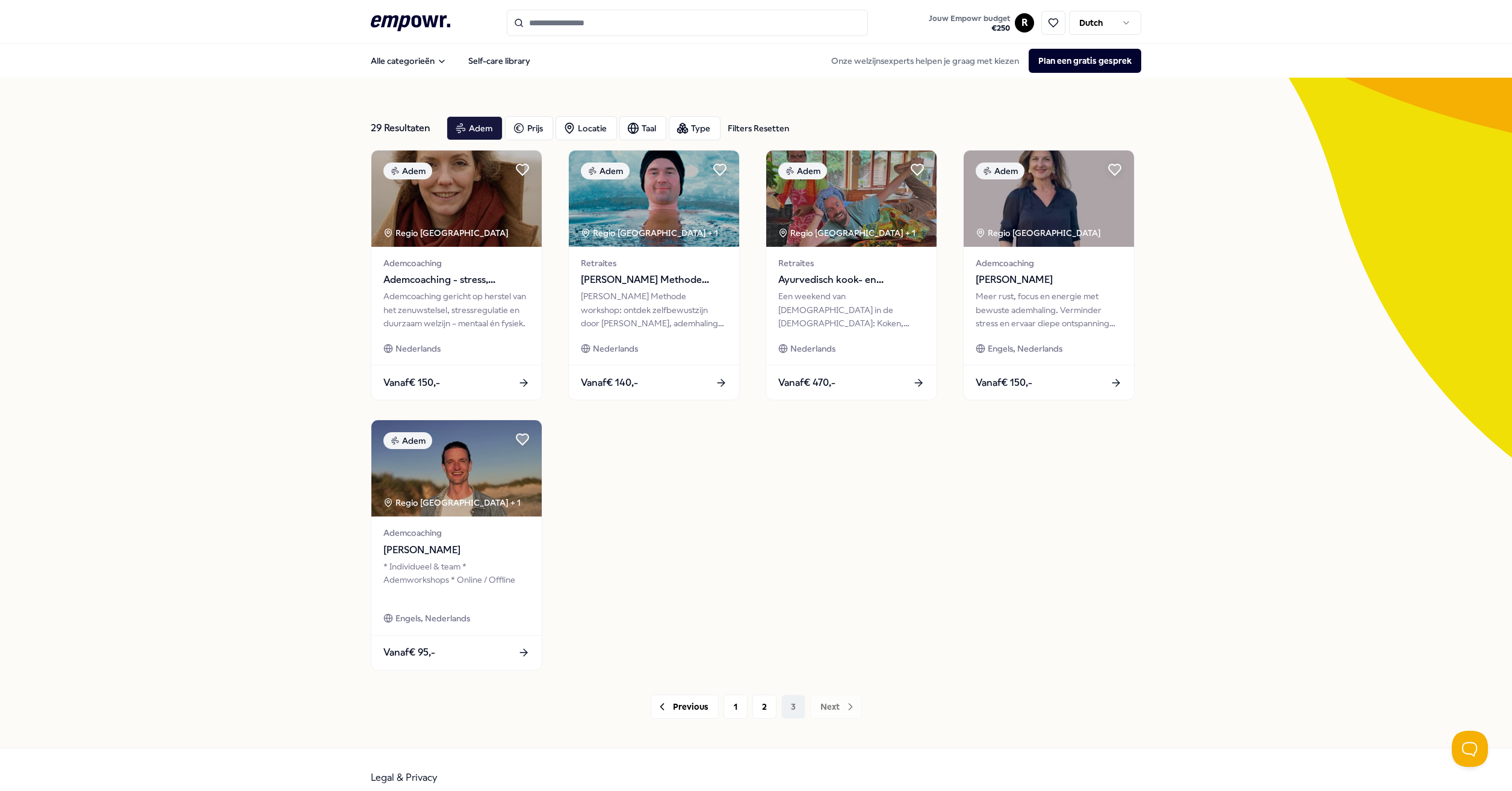
click at [422, 22] on icon at bounding box center [410, 23] width 80 height 15
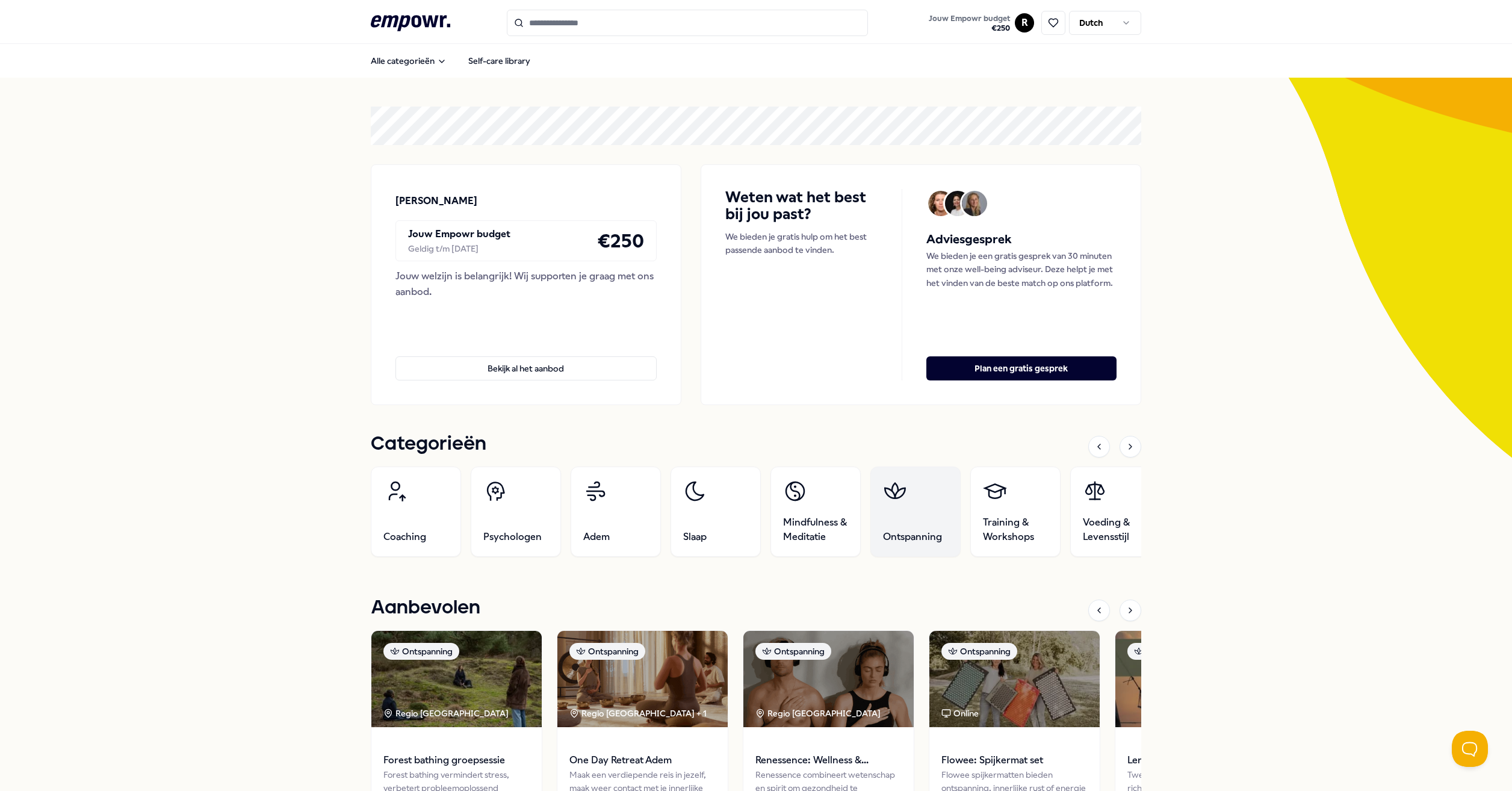
click at [912, 518] on link "Ontspanning" at bounding box center [915, 512] width 90 height 90
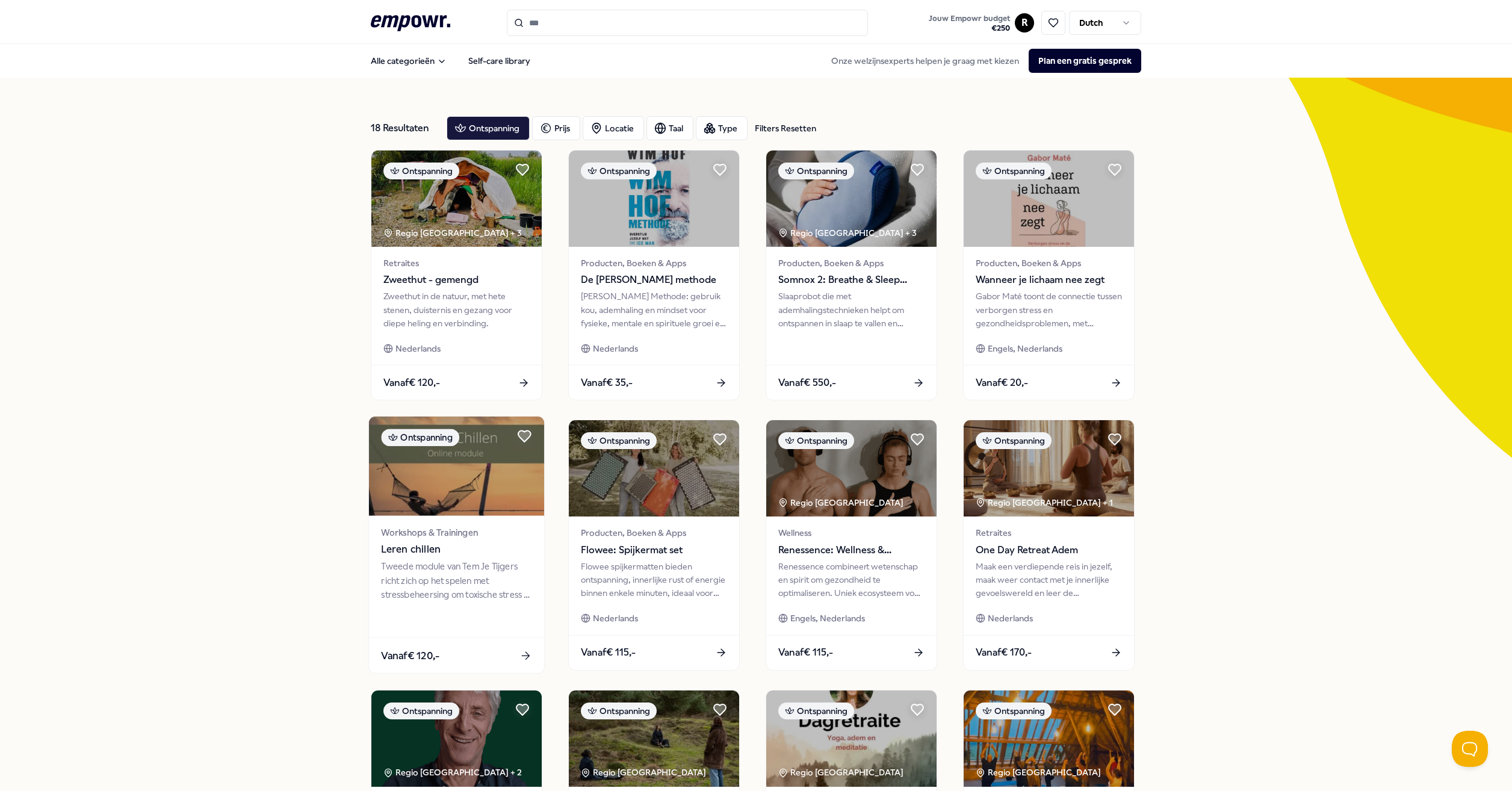
drag, startPoint x: 444, startPoint y: 550, endPoint x: 410, endPoint y: 550, distance: 34.0
click at [410, 550] on span "Leren chillen" at bounding box center [456, 549] width 150 height 15
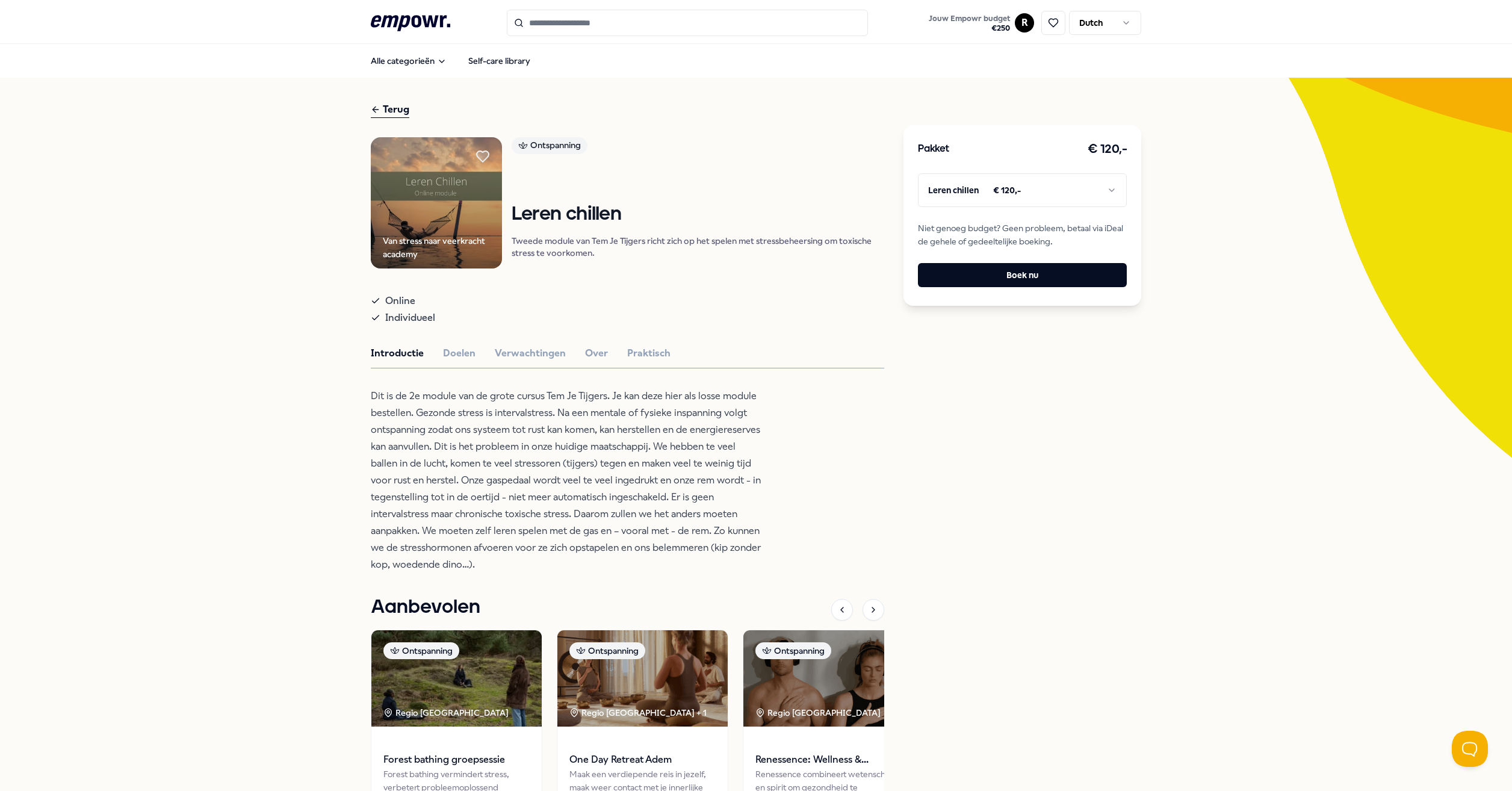
click at [1019, 195] on html ".empowr-logo_svg__cls-1{fill:#03032f} Jouw Empowr budget € 250 R Dutch Alle cat…" at bounding box center [756, 395] width 1512 height 791
click at [1019, 190] on html ".empowr-logo_svg__cls-1{fill:#03032f} Jouw Empowr budget € 250 R Dutch Alle cat…" at bounding box center [756, 395] width 1512 height 791
click at [464, 353] on button "Doelen" at bounding box center [459, 353] width 33 height 15
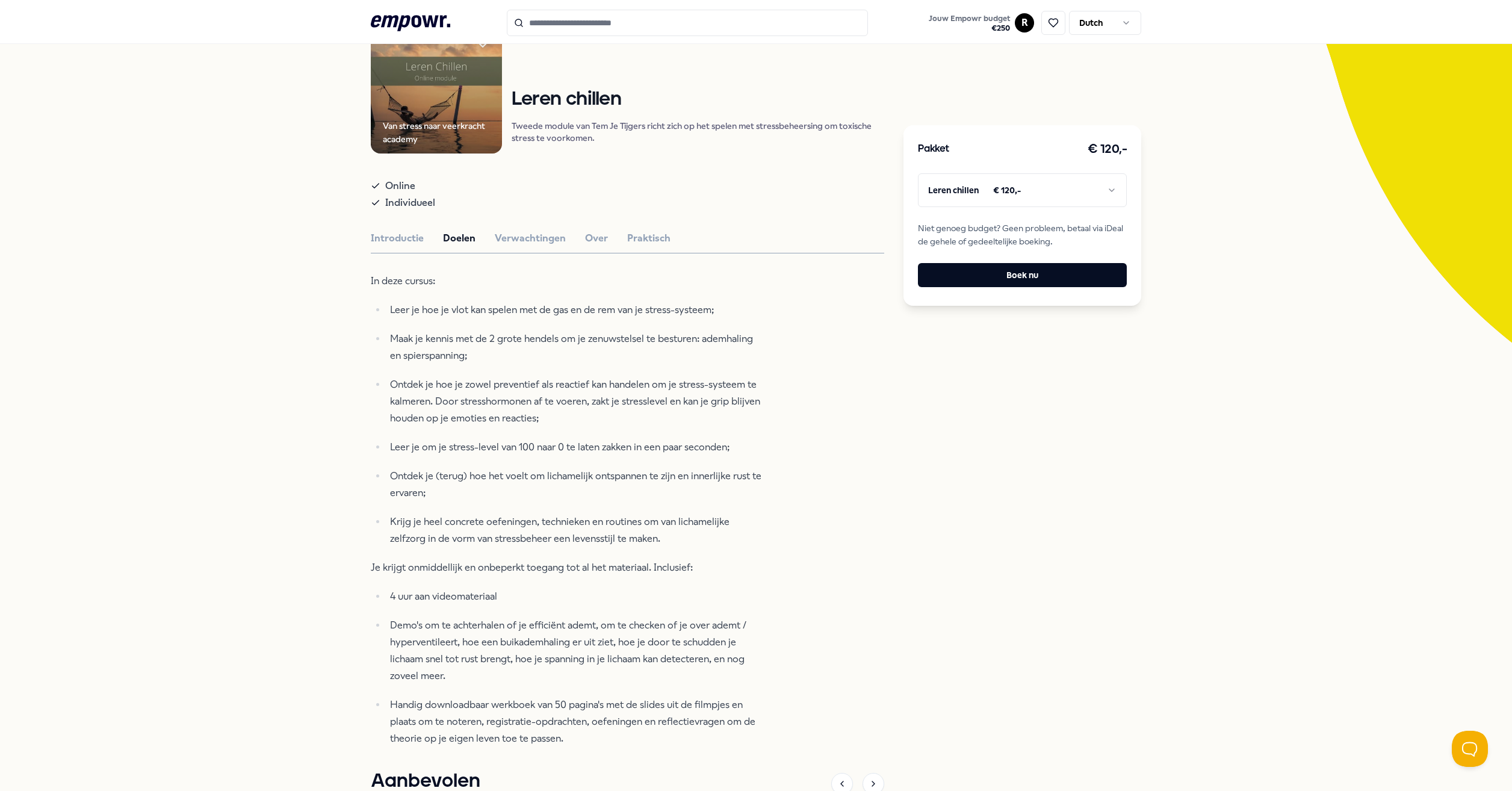
scroll to position [140, 0]
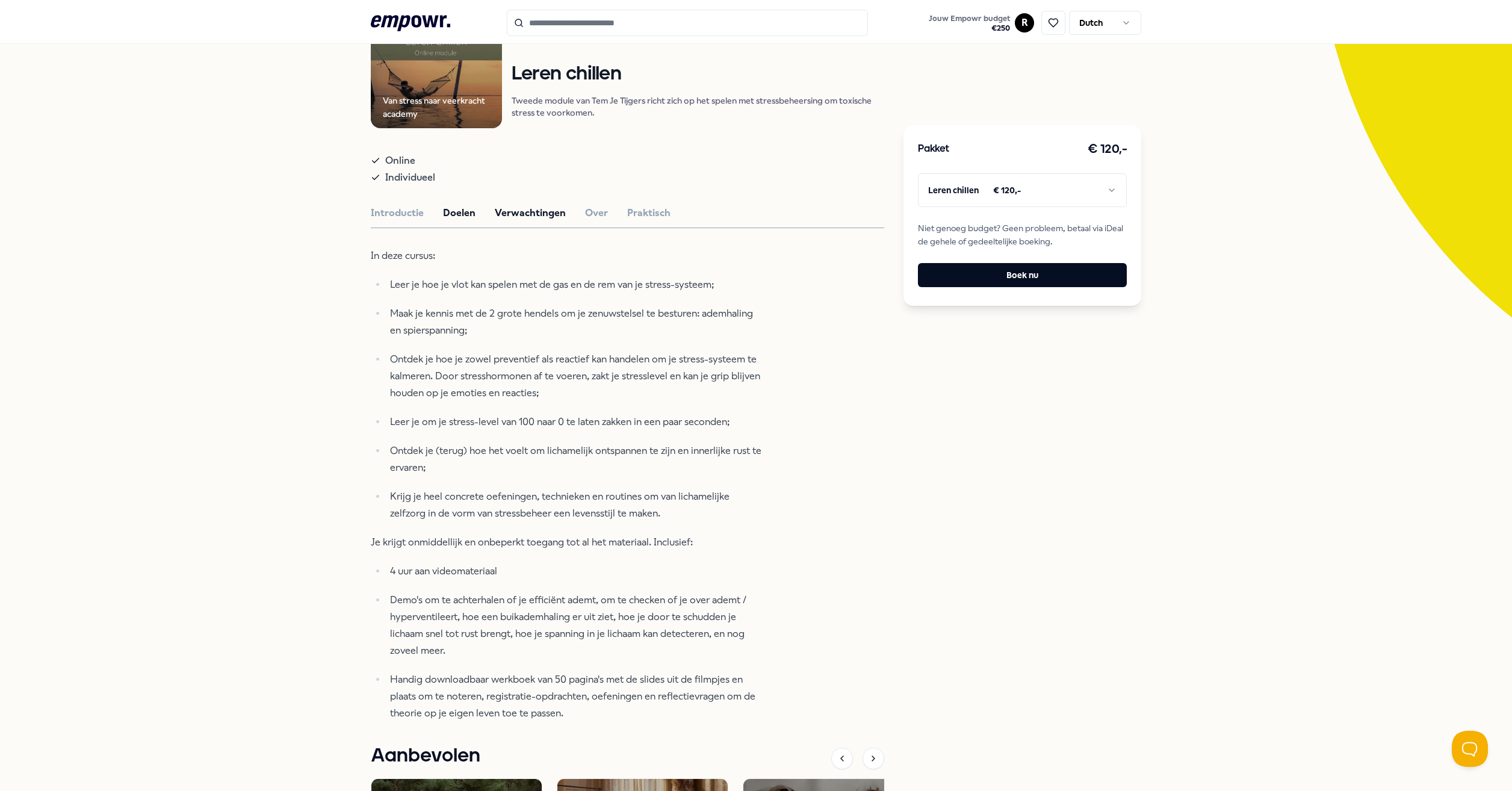
click at [509, 210] on button "Verwachtingen" at bounding box center [530, 213] width 71 height 15
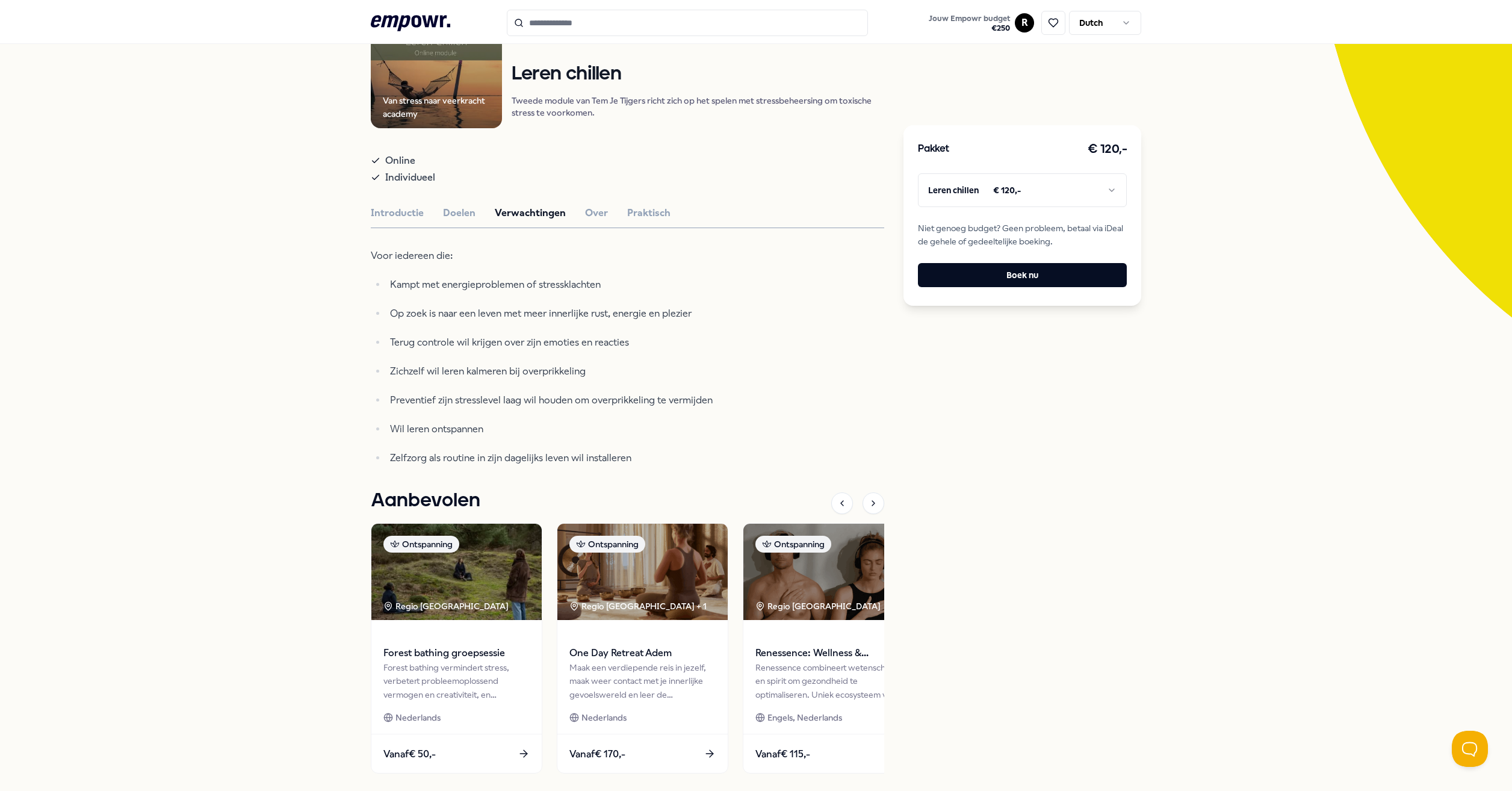
click at [584, 202] on div "Van stress naar veerkracht academy Ontspanning Leren chillen Tweede module van …" at bounding box center [628, 391] width 513 height 789
click at [587, 212] on button "Over" at bounding box center [596, 213] width 23 height 15
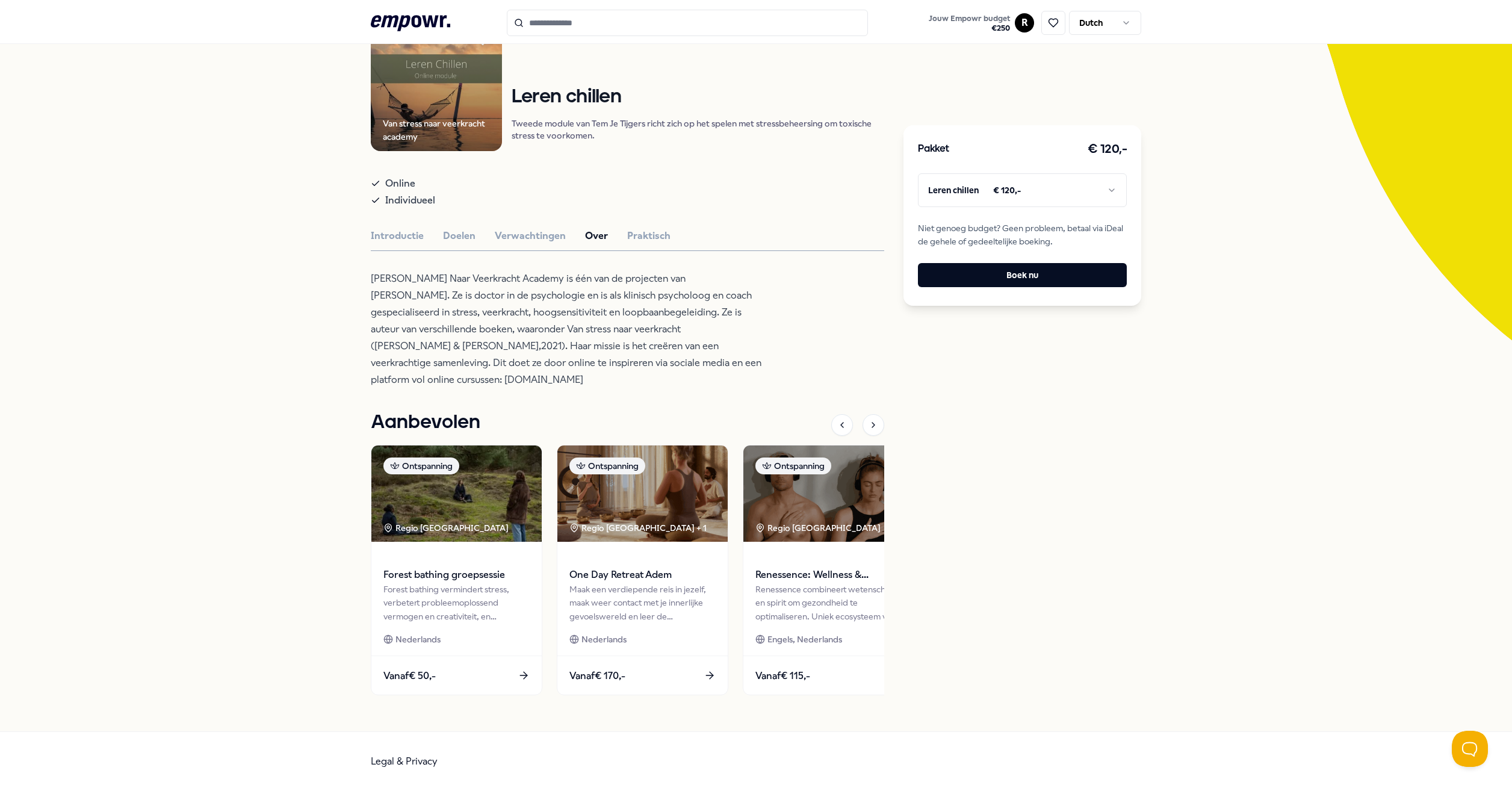
scroll to position [118, 0]
drag, startPoint x: 366, startPoint y: 380, endPoint x: 515, endPoint y: 380, distance: 149.0
click at [515, 380] on p "[PERSON_NAME] Naar Veerkracht Academy is één van de projecten van [PERSON_NAME]…" at bounding box center [566, 329] width 391 height 118
drag, startPoint x: 515, startPoint y: 380, endPoint x: 493, endPoint y: 380, distance: 22.0
copy p "[DOMAIN_NAME]"
